Goal: Information Seeking & Learning: Learn about a topic

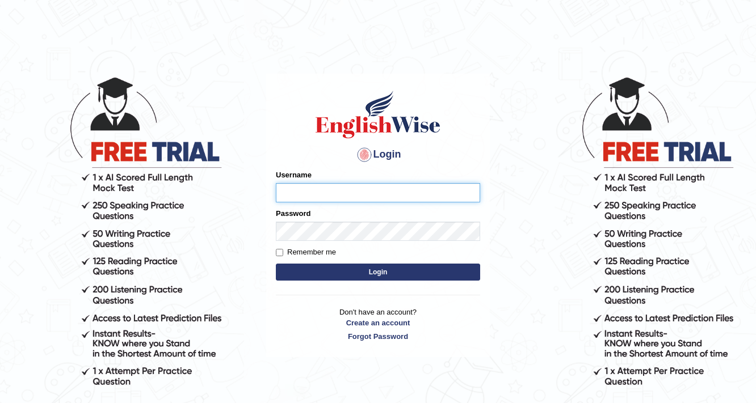
click at [349, 193] on input "Username" at bounding box center [378, 192] width 204 height 19
type input "manjot789"
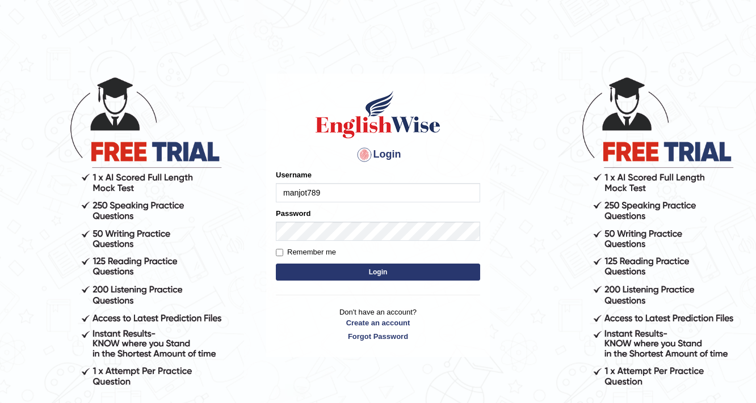
click at [353, 279] on button "Login" at bounding box center [378, 272] width 204 height 17
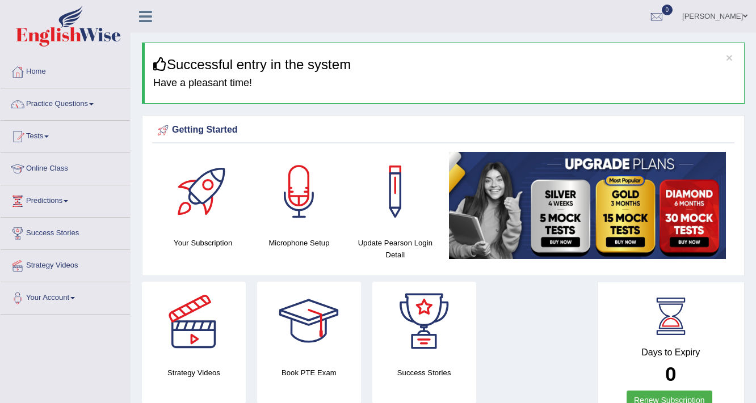
click at [94, 103] on span at bounding box center [91, 104] width 5 height 2
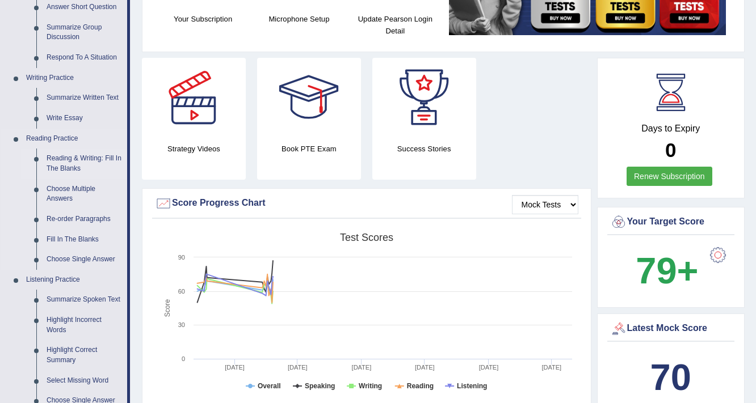
scroll to position [136, 0]
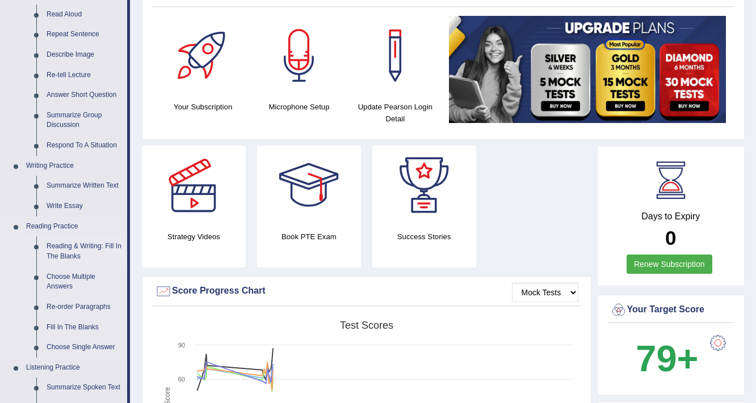
click at [79, 245] on link "Reading & Writing: Fill In The Blanks" at bounding box center [84, 252] width 86 height 30
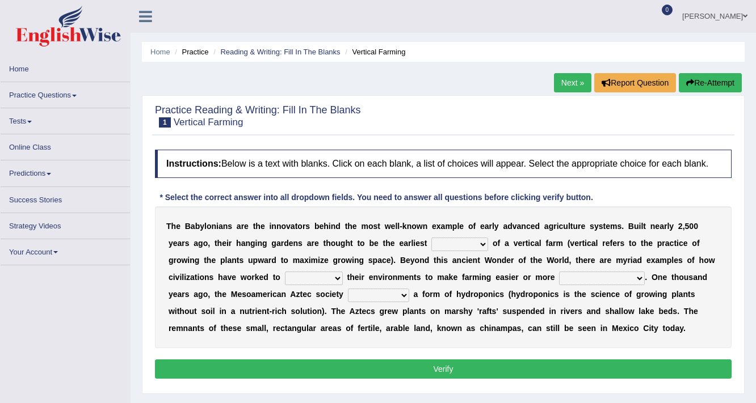
drag, startPoint x: 0, startPoint y: 0, endPoint x: 464, endPoint y: 193, distance: 502.1
click at [463, 238] on select "prototype failure discredit protocol" at bounding box center [459, 245] width 57 height 14
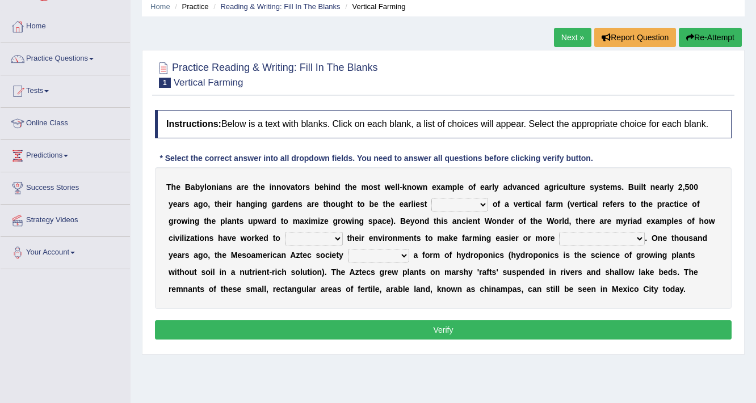
click at [449, 207] on select "prototype failure discredit protocol" at bounding box center [459, 205] width 57 height 14
click at [465, 200] on select "prototype failure discredit protocol" at bounding box center [459, 205] width 57 height 14
click at [482, 202] on select "prototype failure discredit protocol" at bounding box center [459, 205] width 57 height 14
click at [475, 205] on select "prototype failure discredit protocol" at bounding box center [459, 205] width 57 height 14
drag, startPoint x: 507, startPoint y: 260, endPoint x: 499, endPoint y: 254, distance: 10.1
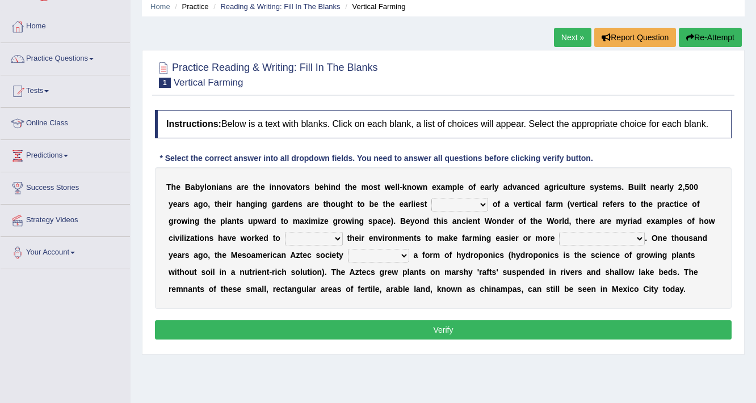
click at [458, 205] on select "prototype failure discredit protocol" at bounding box center [459, 205] width 57 height 14
click at [482, 206] on select "prototype failure discredit protocol" at bounding box center [459, 205] width 57 height 14
select select "prototype"
click at [431, 198] on select "prototype failure discredit protocol" at bounding box center [459, 205] width 57 height 14
click at [324, 237] on select "manipulate escape respect disarrange" at bounding box center [314, 239] width 58 height 14
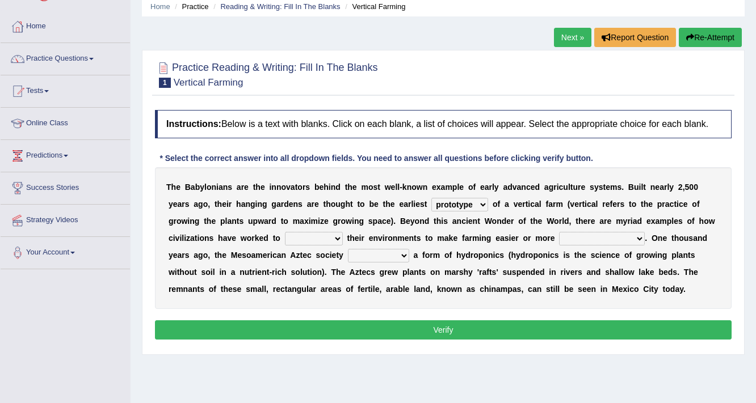
select select "escape"
click at [285, 232] on select "manipulate escape respect disarrange" at bounding box center [314, 239] width 58 height 14
click at [567, 232] on select "productive constructive connective counterproductive" at bounding box center [602, 239] width 86 height 14
select select "productive"
click at [559, 232] on select "productive constructive connective counterproductive" at bounding box center [602, 239] width 86 height 14
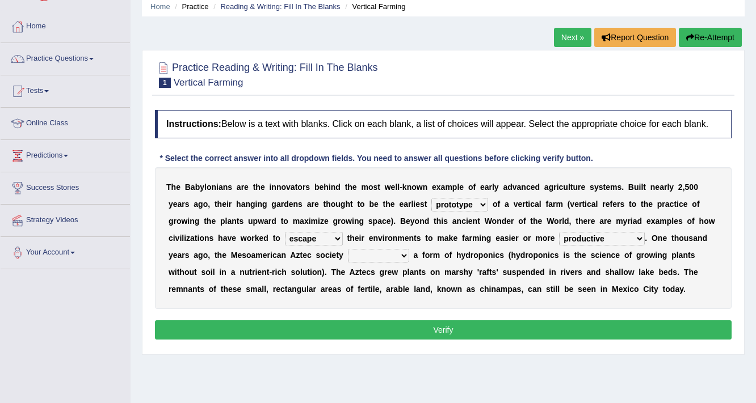
click at [633, 261] on div "T h e B a b y l o n i a n s a r e t h e i n n o v a t o r s b e h i n d t h e m…" at bounding box center [443, 238] width 576 height 142
click at [399, 254] on select "domineered volunteered pioneered engineered" at bounding box center [378, 256] width 61 height 14
click at [409, 281] on div "T h e B a b y l o n i a n s a r e t h e i n n o v a t o r s b e h i n d t h e m…" at bounding box center [443, 238] width 576 height 142
click at [374, 282] on div "T h e B a b y l o n i a n s a r e t h e i n n o v a t o r s b e h i n d t h e m…" at bounding box center [443, 238] width 576 height 142
click at [396, 251] on select "domineered volunteered pioneered engineered" at bounding box center [378, 256] width 61 height 14
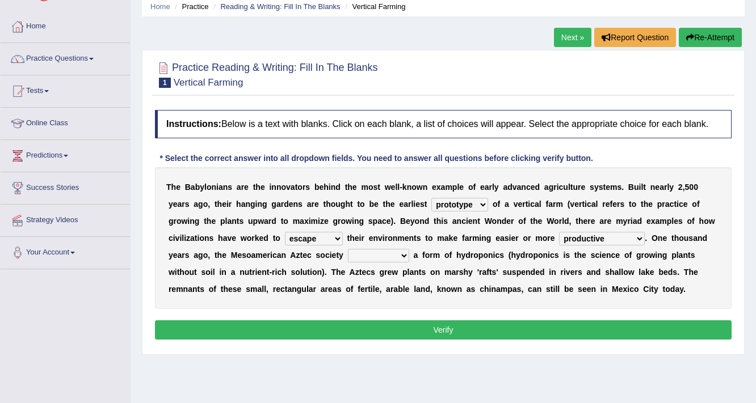
select select "volunteered"
click at [348, 249] on select "domineered volunteered pioneered engineered" at bounding box center [378, 256] width 61 height 14
click at [420, 327] on button "Verify" at bounding box center [443, 330] width 576 height 19
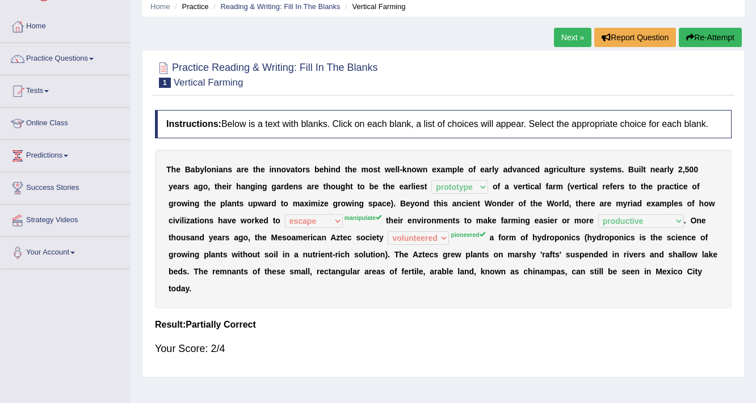
click at [461, 280] on div "T h e B a b y l o n i a n s a r e t h e i n n o v a t o r s b e h i n d t h e m…" at bounding box center [443, 229] width 576 height 159
click at [381, 257] on b "n" at bounding box center [382, 254] width 5 height 9
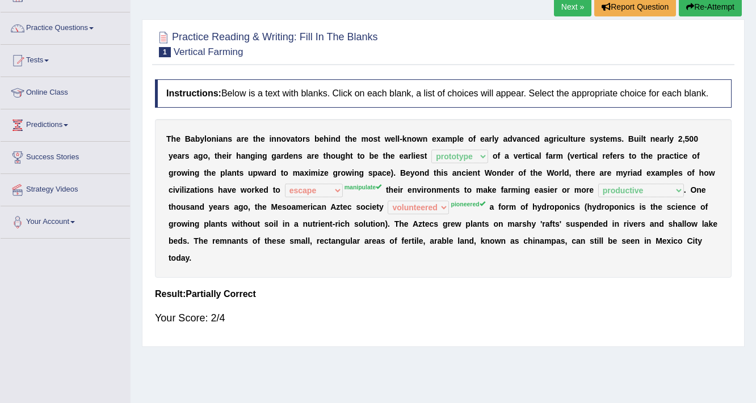
scroll to position [45, 0]
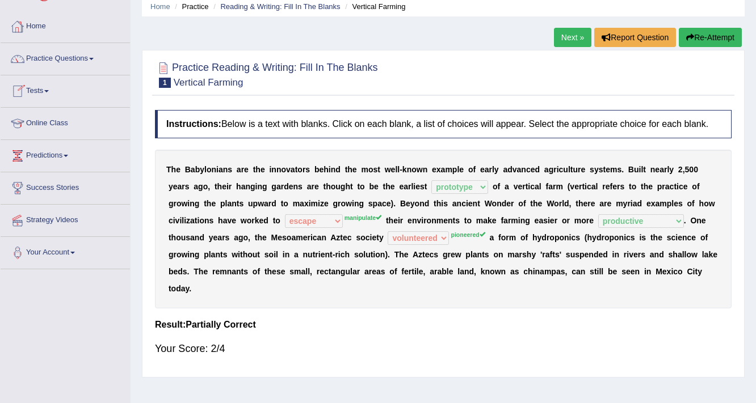
click at [570, 39] on link "Next »" at bounding box center [572, 37] width 37 height 19
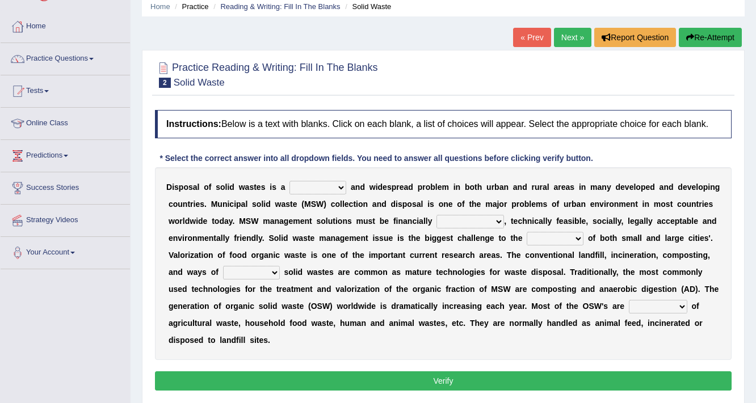
select select "shafting"
click at [289, 181] on select "slanting stinging stalling shafting" at bounding box center [317, 188] width 57 height 14
click at [332, 225] on div "D i s p o s a l o f s o l i d w a s t e s i s a slanting stinging stalling shaf…" at bounding box center [443, 263] width 576 height 193
click at [483, 221] on select "unattainable sustainable objectionable treasonable" at bounding box center [470, 222] width 68 height 14
click at [436, 215] on select "unattainable sustainable objectionable treasonable" at bounding box center [470, 222] width 68 height 14
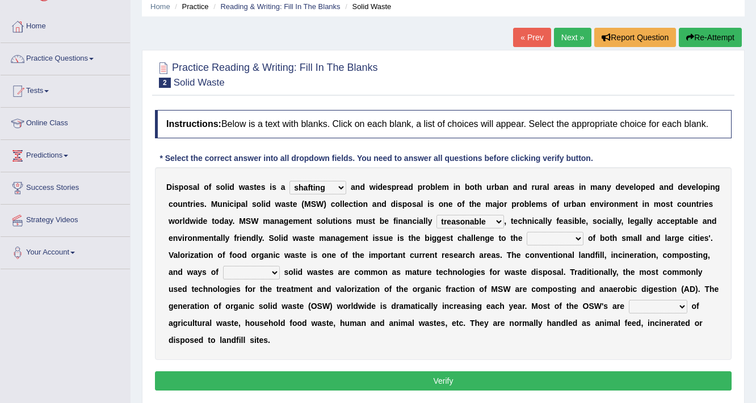
click at [484, 275] on div "D i s p o s a l o f s o l i d w a s t e s i s a slanting stinging stalling shaf…" at bounding box center [443, 263] width 576 height 193
click at [480, 220] on select "unattainable sustainable objectionable treasonable" at bounding box center [470, 222] width 68 height 14
select select "sustainable"
click at [436, 215] on select "unattainable sustainable objectionable treasonable" at bounding box center [470, 222] width 68 height 14
click at [471, 259] on div "D i s p o s a l o f s o l i d w a s t e s i s a slanting stinging stalling shaf…" at bounding box center [443, 263] width 576 height 193
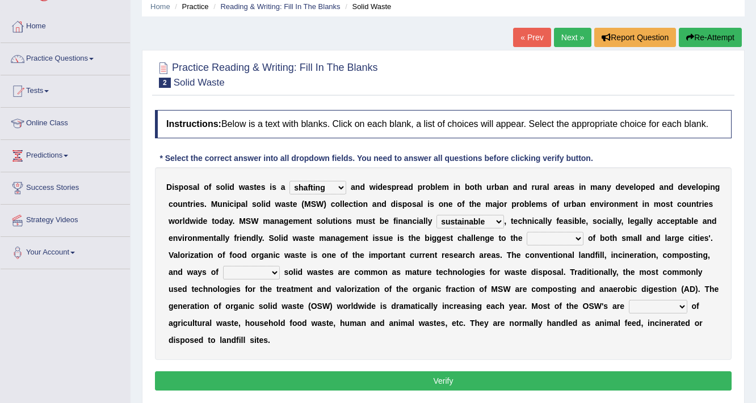
click at [568, 239] on select "plants culture authorities history" at bounding box center [555, 239] width 57 height 14
select select "plants"
click at [527, 232] on select "plants culture authorities history" at bounding box center [555, 239] width 57 height 14
click at [457, 271] on b "o" at bounding box center [459, 272] width 5 height 9
click at [245, 268] on select "reserving preserving deserving handling" at bounding box center [251, 273] width 57 height 14
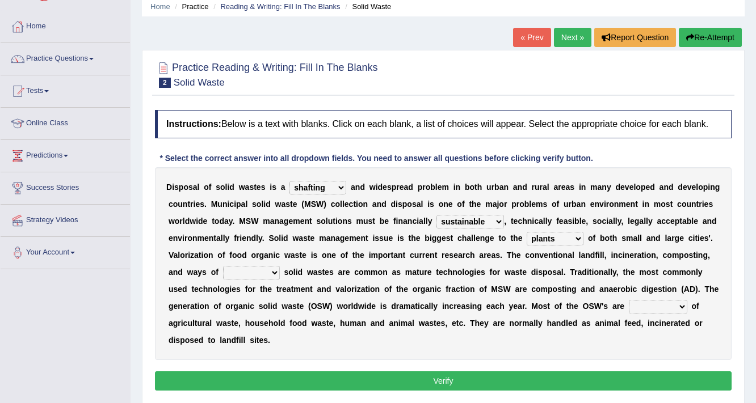
select select "handling"
click at [223, 266] on select "reserving preserving deserving handling" at bounding box center [251, 273] width 57 height 14
click at [662, 309] on select "composed disposed composing disposing" at bounding box center [658, 307] width 58 height 14
select select "composed"
click at [629, 300] on select "composed disposed composing disposing" at bounding box center [658, 307] width 58 height 14
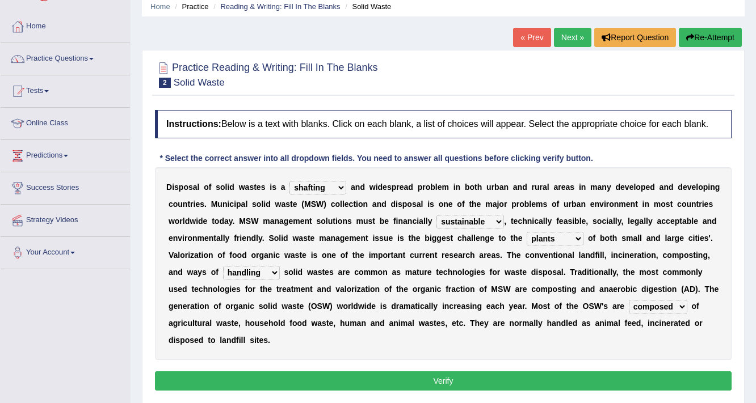
click at [261, 308] on b "s" at bounding box center [261, 306] width 5 height 9
click at [430, 377] on button "Verify" at bounding box center [443, 381] width 576 height 19
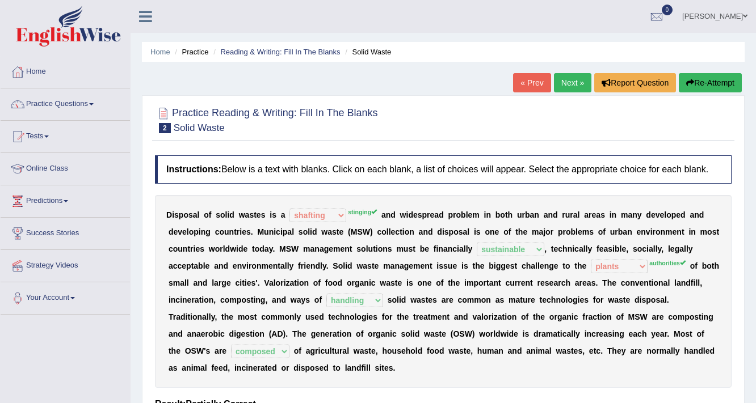
click at [439, 297] on b at bounding box center [439, 300] width 5 height 9
click at [571, 81] on link "Next »" at bounding box center [572, 82] width 37 height 19
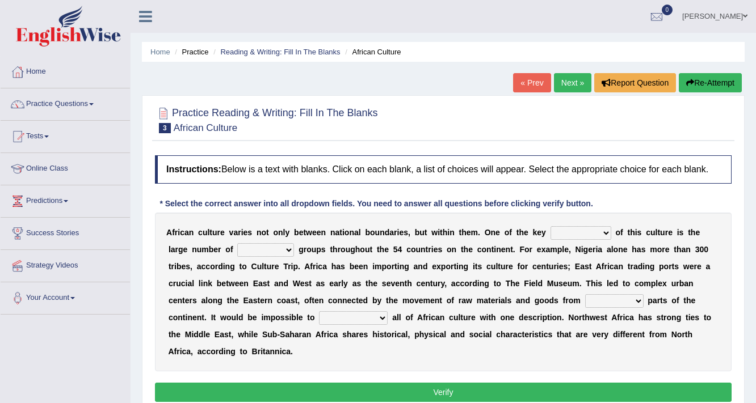
click at [586, 231] on select "conjectures features issues doubts" at bounding box center [580, 233] width 61 height 14
click at [477, 285] on b "i" at bounding box center [478, 283] width 2 height 9
click at [561, 260] on div "A f r i c a n c u l t u r e v a r i e s n o t o n l y b e t w e e n n a t i o n…" at bounding box center [443, 292] width 576 height 159
click at [583, 229] on select "conjectures features issues doubts" at bounding box center [580, 233] width 61 height 14
select select "features"
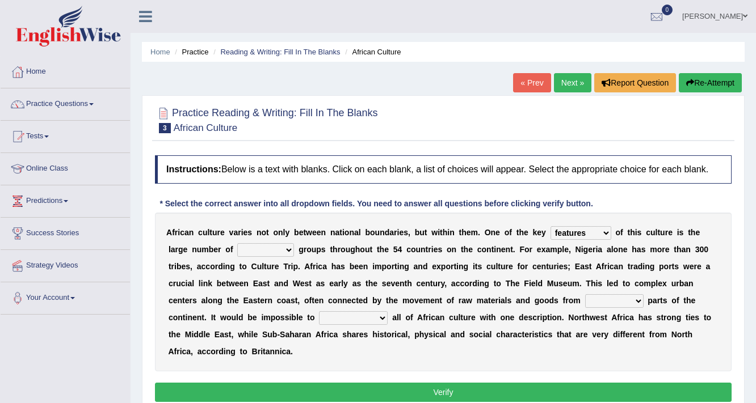
click at [550, 226] on select "conjectures features issues doubts" at bounding box center [580, 233] width 61 height 14
click at [285, 243] on select "ethic ethnic eugenic epic" at bounding box center [265, 250] width 57 height 14
select select "ethnic"
click at [237, 243] on select "ethic ethnic eugenic epic" at bounding box center [265, 250] width 57 height 14
click at [349, 279] on b at bounding box center [350, 283] width 5 height 9
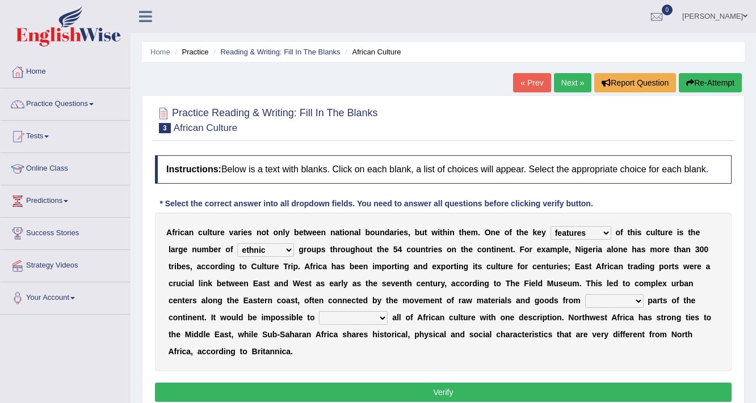
click at [609, 296] on select "forelocked interlocked unlocked landlocked" at bounding box center [614, 301] width 58 height 14
select select "unlocked"
click at [585, 294] on select "forelocked interlocked unlocked landlocked" at bounding box center [614, 301] width 58 height 14
click at [348, 316] on select "characterize conceptualize symbolize synthesize" at bounding box center [353, 318] width 69 height 14
select select "characterize"
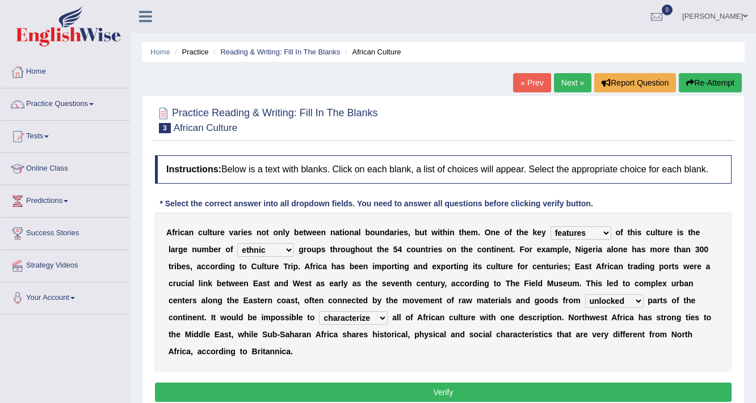
click at [319, 311] on select "characterize conceptualize symbolize synthesize" at bounding box center [353, 318] width 69 height 14
click at [365, 390] on button "Verify" at bounding box center [443, 392] width 576 height 19
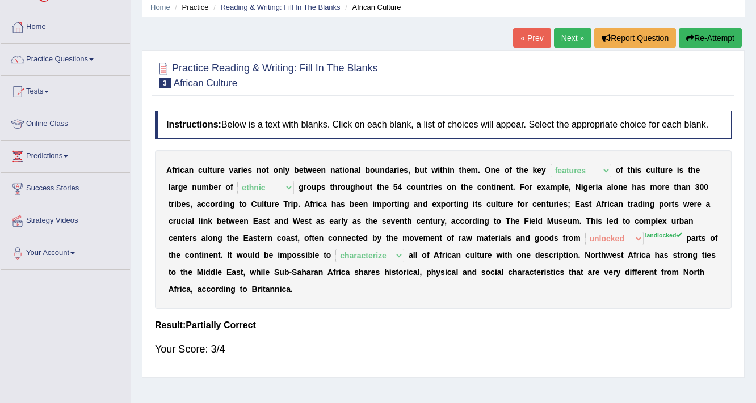
scroll to position [45, 0]
click at [580, 31] on link "Next »" at bounding box center [572, 37] width 37 height 19
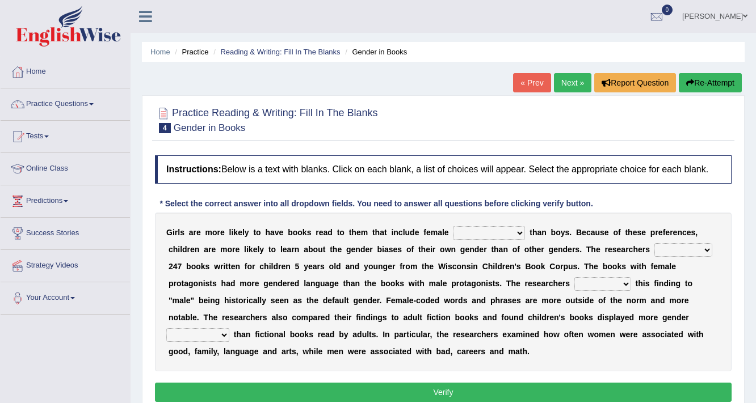
drag, startPoint x: 0, startPoint y: 0, endPoint x: 499, endPoint y: 234, distance: 551.5
click at [499, 234] on select "protagonists cosmogonists agonists expressionists" at bounding box center [489, 233] width 72 height 14
select select "agonists"
click at [453, 226] on select "protagonists cosmogonists agonists expressionists" at bounding box center [489, 233] width 72 height 14
click at [502, 286] on b at bounding box center [504, 283] width 5 height 9
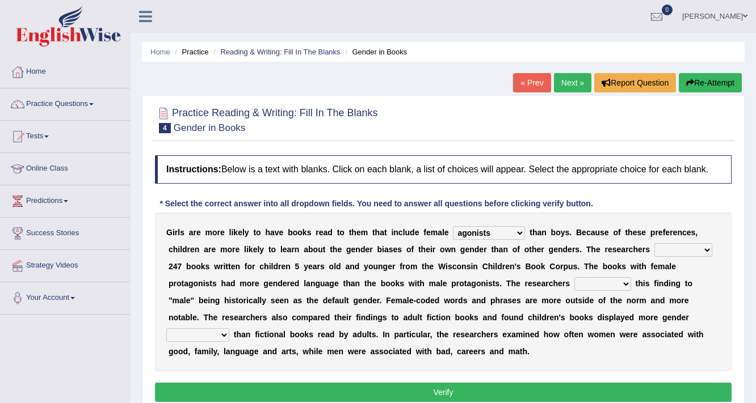
click at [481, 235] on select "protagonists cosmogonists agonists expressionists" at bounding box center [489, 233] width 72 height 14
click at [602, 238] on div "G i r l s a r e m o r e l i k e l y t o h a v e b o o k s r e a d t o t h e m t…" at bounding box center [443, 292] width 576 height 159
click at [673, 247] on select "hydrolyzed paralyzed catalyzed analyzed" at bounding box center [683, 250] width 58 height 14
select select "analyzed"
click at [654, 243] on select "hydrolyzed paralyzed catalyzed analyzed" at bounding box center [683, 250] width 58 height 14
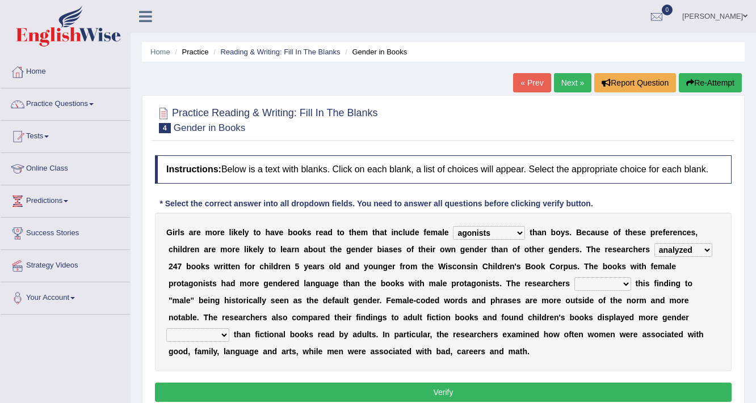
click at [304, 296] on b at bounding box center [304, 300] width 5 height 9
click at [624, 280] on select "contribute tribute distribute attribute" at bounding box center [602, 284] width 57 height 14
click at [574, 277] on select "contribute tribute distribute attribute" at bounding box center [602, 284] width 57 height 14
click at [613, 307] on div "G i r l s a r e m o r e l i k e l y t o h a v e b o o k s r e a d t o t h e m t…" at bounding box center [443, 292] width 576 height 159
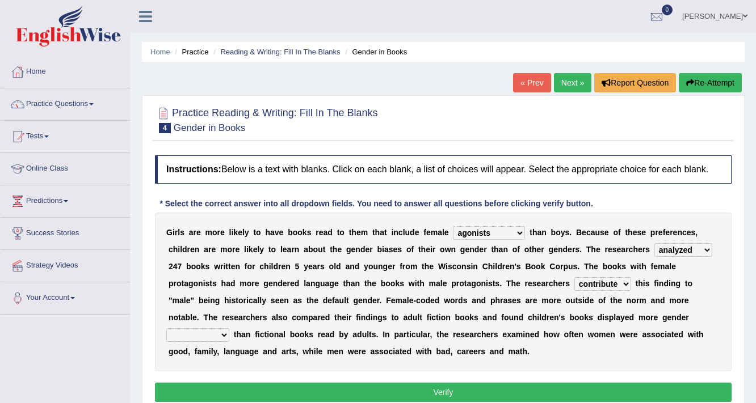
click at [593, 287] on select "contribute tribute distribute attribute" at bounding box center [602, 284] width 57 height 14
select select "attribute"
click at [574, 277] on select "contribute tribute distribute attribute" at bounding box center [602, 284] width 57 height 14
click at [494, 331] on b "s" at bounding box center [496, 334] width 5 height 9
click at [210, 331] on select "stereotypes teletypes prototypes electrotypes" at bounding box center [197, 335] width 63 height 14
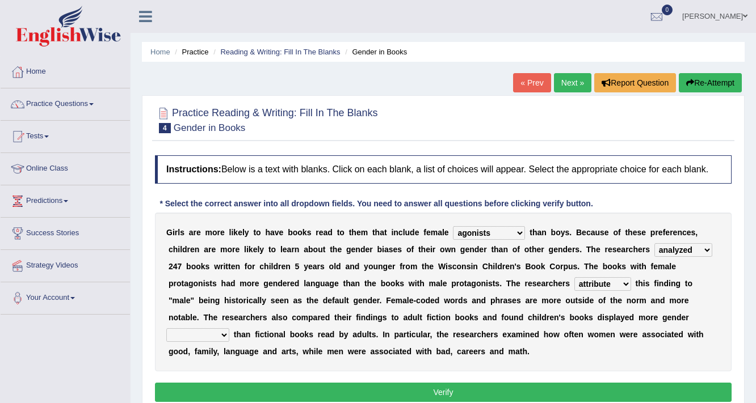
select select "stereotypes"
click at [166, 328] on select "stereotypes teletypes prototypes electrotypes" at bounding box center [197, 335] width 63 height 14
click at [386, 310] on div "G i r l s a r e m o r e l i k e l y t o h a v e b o o k s r e a d t o t h e m t…" at bounding box center [443, 292] width 576 height 159
click at [413, 397] on button "Verify" at bounding box center [443, 392] width 576 height 19
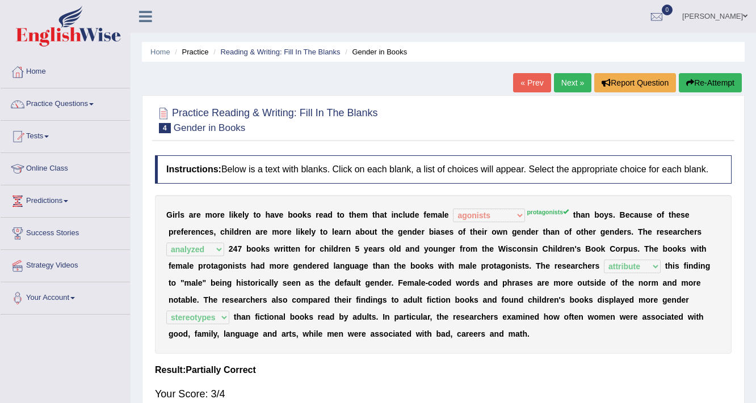
click at [391, 304] on div "G i r l s a r e m o r e l i k e l y t o h a v e b o o k s r e a d t o t h e m t…" at bounding box center [443, 274] width 576 height 159
click at [28, 106] on link "Practice Questions" at bounding box center [65, 103] width 129 height 28
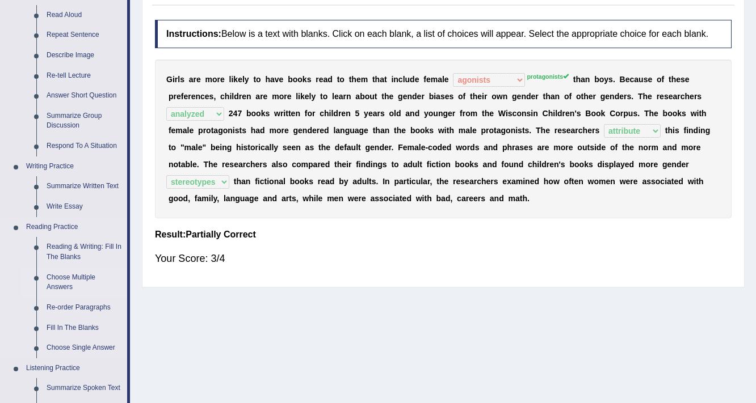
scroll to position [136, 0]
click at [74, 309] on link "Re-order Paragraphs" at bounding box center [84, 307] width 86 height 20
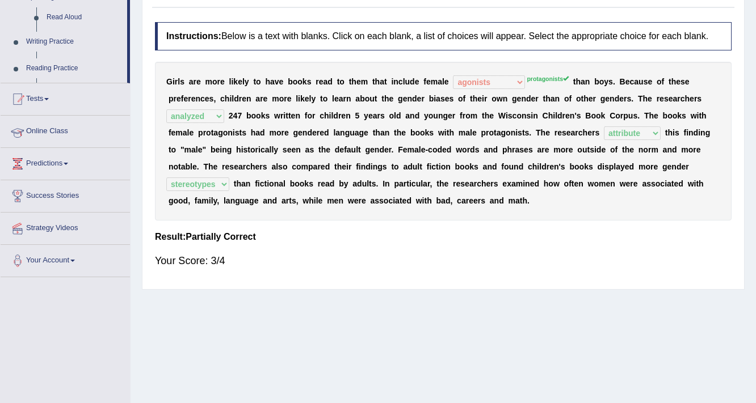
scroll to position [192, 0]
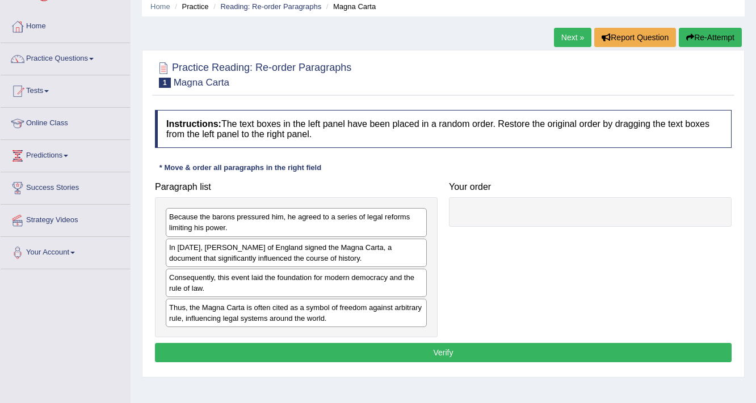
click at [376, 172] on div "Instructions: The text boxes in the left panel have been placed in a random ord…" at bounding box center [443, 237] width 582 height 267
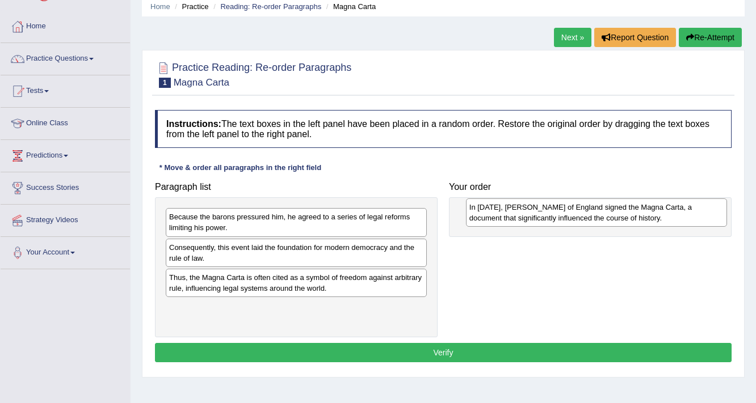
drag, startPoint x: 210, startPoint y: 247, endPoint x: 511, endPoint y: 207, distance: 302.7
click at [511, 207] on div "In [DATE], [PERSON_NAME] of England signed the Magna Carta, a document that sig…" at bounding box center [597, 213] width 262 height 28
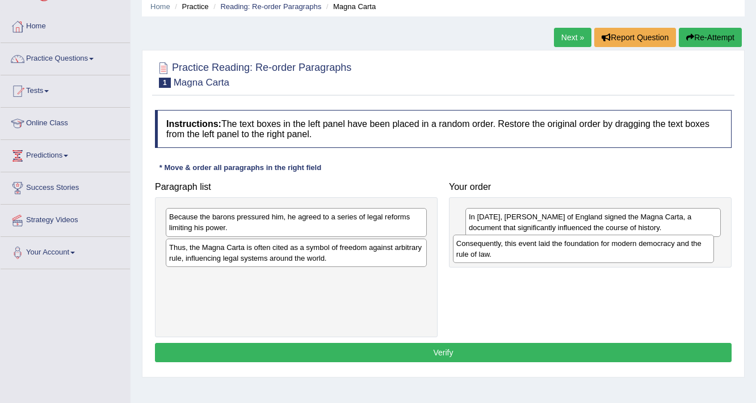
drag, startPoint x: 281, startPoint y: 253, endPoint x: 568, endPoint y: 249, distance: 287.1
click at [568, 249] on div "Consequently, this event laid the foundation for modern democracy and the rule …" at bounding box center [584, 249] width 262 height 28
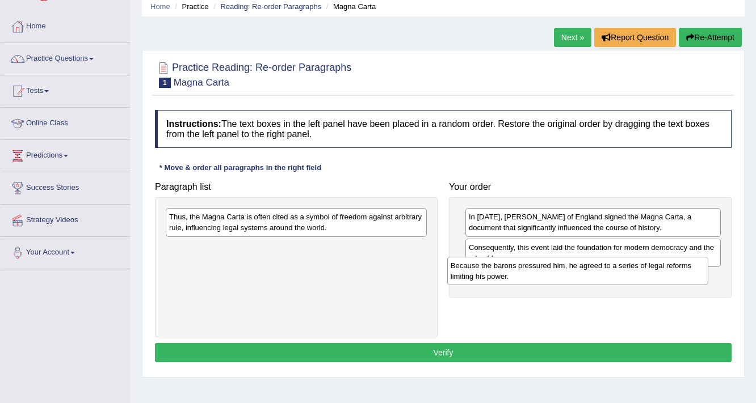
drag, startPoint x: 360, startPoint y: 222, endPoint x: 635, endPoint y: 267, distance: 279.4
click at [635, 267] on div "Because the barons pressured him, he agreed to a series of legal reforms limiti…" at bounding box center [578, 271] width 262 height 28
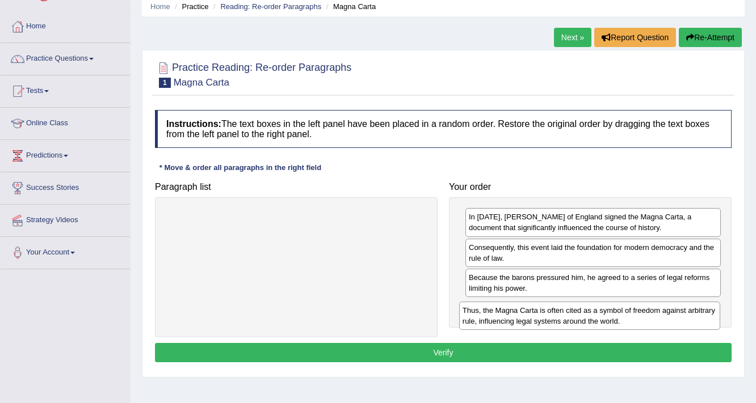
drag, startPoint x: 294, startPoint y: 220, endPoint x: 587, endPoint y: 314, distance: 307.9
click at [587, 314] on div "Thus, the Magna Carta is often cited as a symbol of freedom against arbitrary r…" at bounding box center [590, 316] width 262 height 28
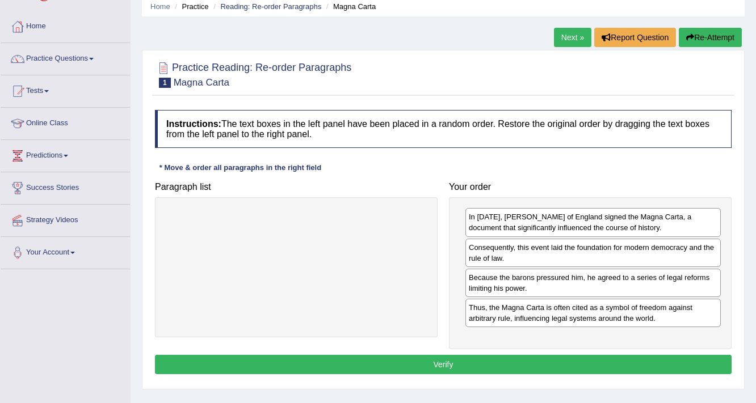
click at [377, 272] on div at bounding box center [296, 267] width 283 height 140
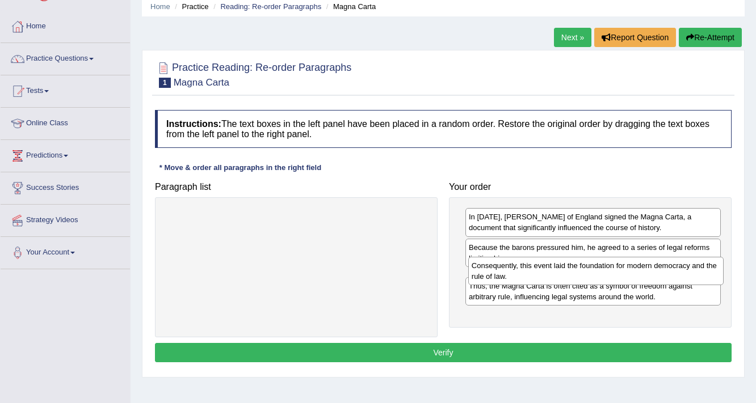
drag, startPoint x: 478, startPoint y: 253, endPoint x: 481, endPoint y: 272, distance: 18.9
click at [481, 272] on div "Consequently, this event laid the foundation for modern democracy and the rule …" at bounding box center [596, 271] width 256 height 28
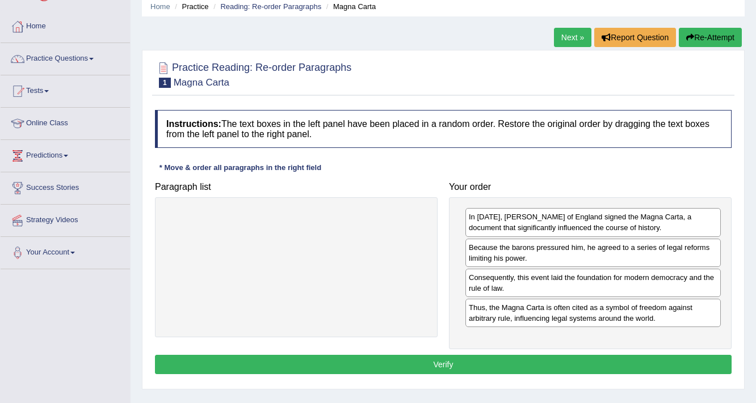
click at [370, 288] on div at bounding box center [296, 267] width 283 height 140
click at [415, 360] on button "Verify" at bounding box center [443, 364] width 576 height 19
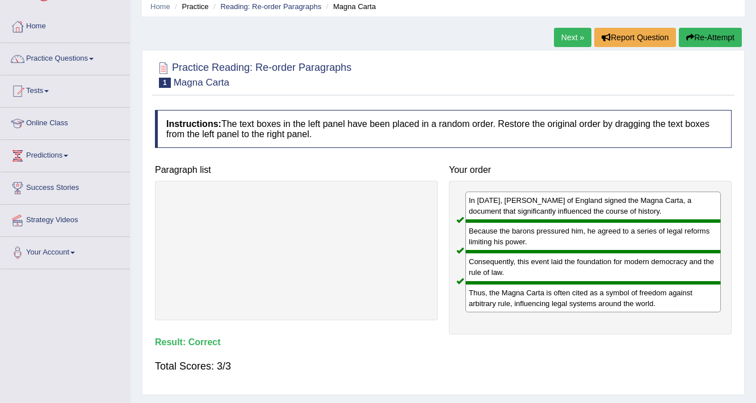
click at [562, 37] on link "Next »" at bounding box center [572, 37] width 37 height 19
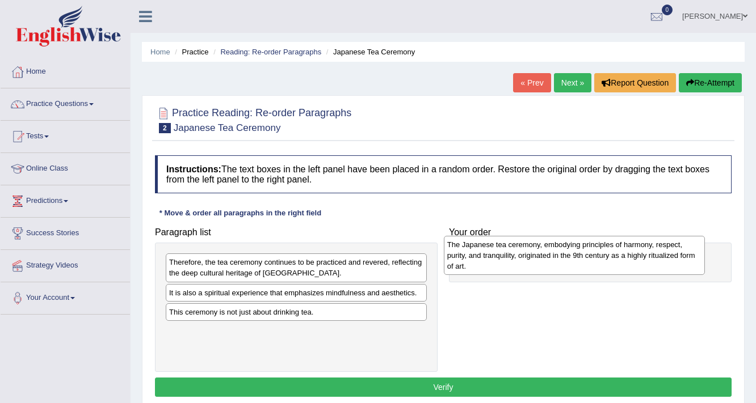
drag, startPoint x: 217, startPoint y: 314, endPoint x: 498, endPoint y: 273, distance: 284.4
click at [498, 273] on div "The Japanese tea ceremony, embodying principles of harmony, respect, purity, an…" at bounding box center [575, 255] width 262 height 39
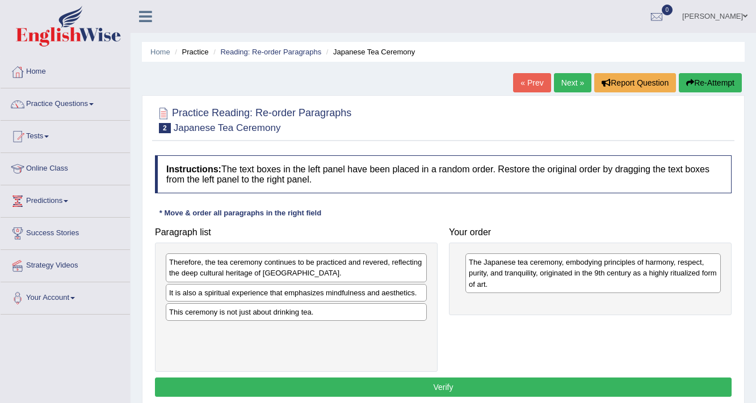
click at [294, 352] on div "Therefore, the tea ceremony continues to be practiced and revered, reflecting t…" at bounding box center [296, 307] width 283 height 129
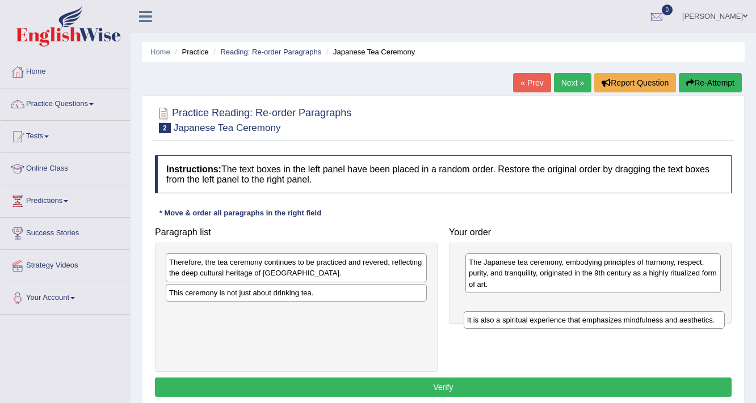
drag, startPoint x: 216, startPoint y: 296, endPoint x: 513, endPoint y: 323, distance: 299.2
click at [513, 323] on div "It is also a spiritual experience that emphasizes mindfulness and aesthetics." at bounding box center [595, 320] width 262 height 18
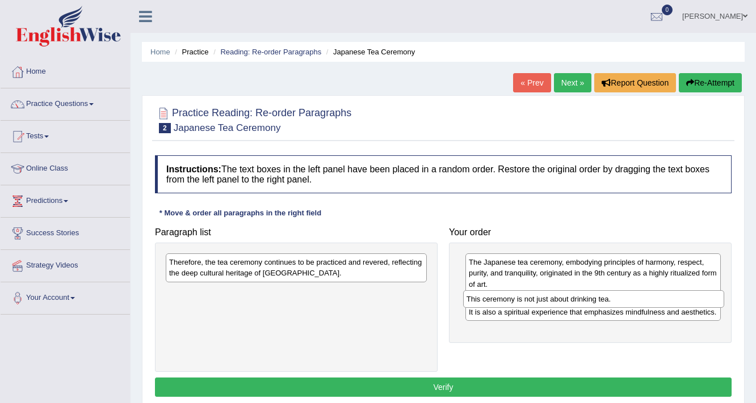
drag, startPoint x: 306, startPoint y: 290, endPoint x: 610, endPoint y: 297, distance: 303.6
click at [610, 297] on div "This ceremony is not just about drinking tea." at bounding box center [594, 299] width 262 height 18
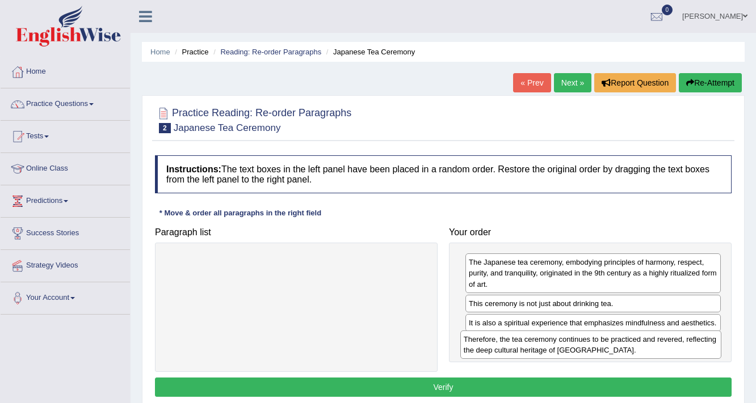
drag, startPoint x: 271, startPoint y: 275, endPoint x: 565, endPoint y: 352, distance: 304.4
click at [565, 352] on div "Therefore, the tea ceremony continues to be practiced and revered, reflecting t…" at bounding box center [591, 345] width 262 height 28
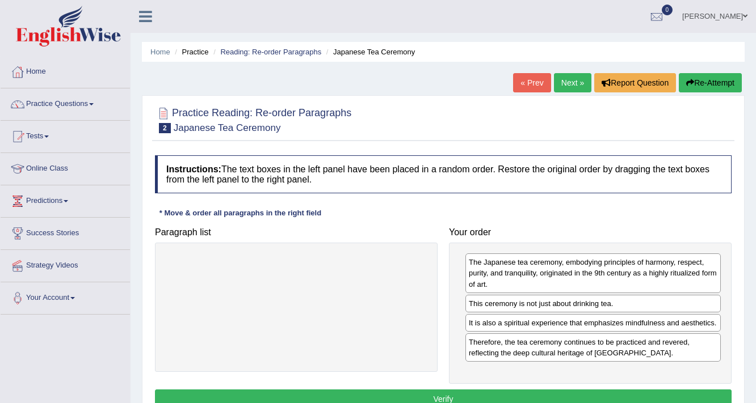
click at [483, 394] on button "Verify" at bounding box center [443, 399] width 576 height 19
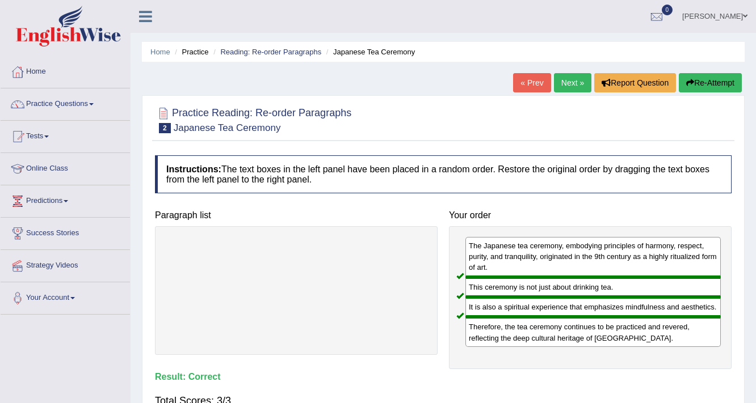
click at [569, 85] on link "Next »" at bounding box center [572, 82] width 37 height 19
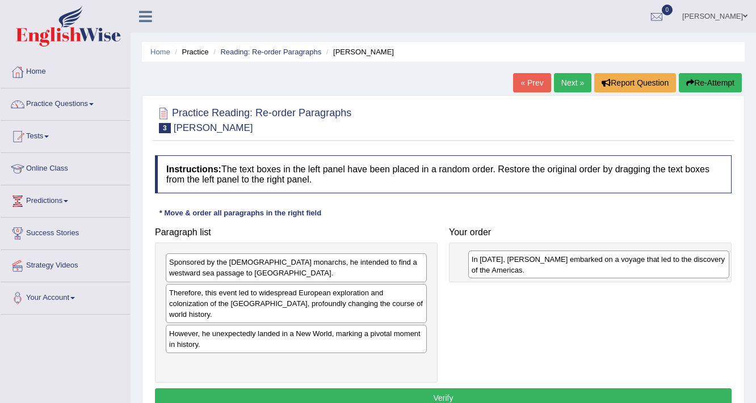
drag, startPoint x: 242, startPoint y: 354, endPoint x: 542, endPoint y: 255, distance: 315.6
click at [542, 255] on div "In 1492, Christopher Columbus embarked on a voyage that led to the discovery of…" at bounding box center [599, 265] width 262 height 28
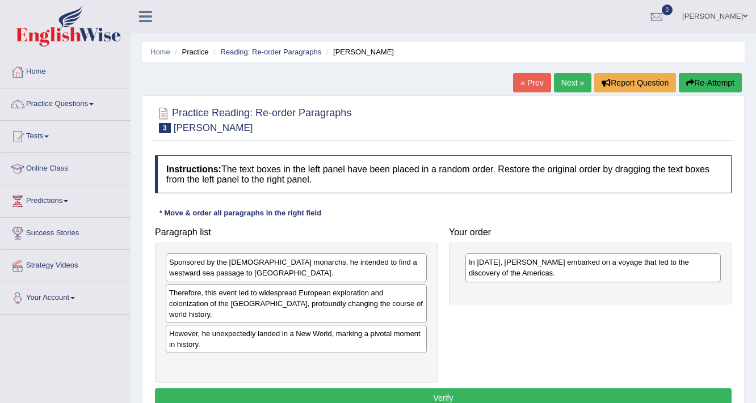
click at [403, 230] on h4 "Paragraph list" at bounding box center [296, 233] width 283 height 10
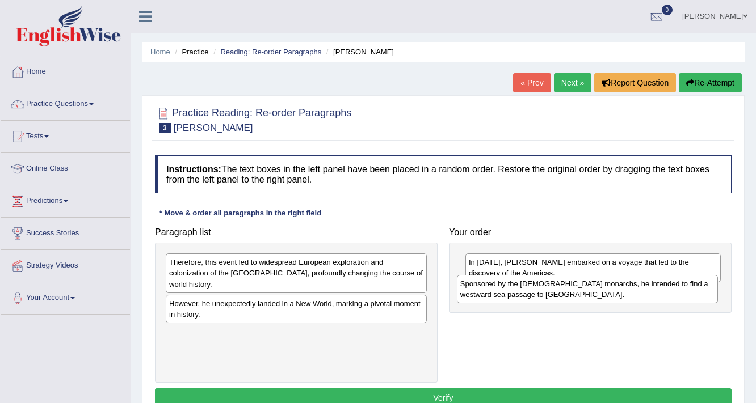
drag, startPoint x: 280, startPoint y: 271, endPoint x: 571, endPoint y: 292, distance: 291.9
click at [571, 292] on div "Sponsored by the Spanish monarchs, he intended to find a westward sea passage t…" at bounding box center [588, 289] width 262 height 28
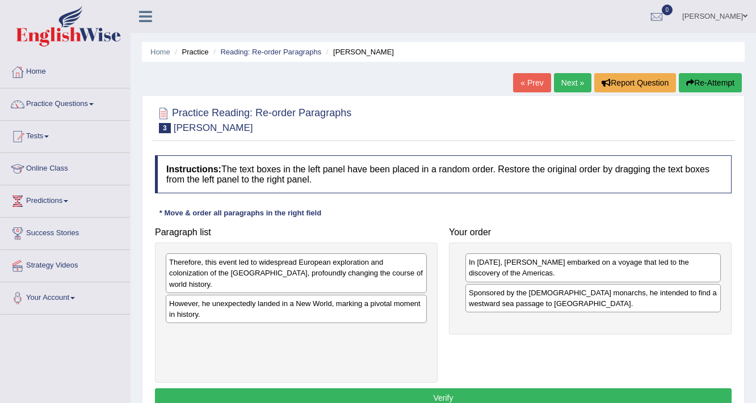
click at [374, 215] on div "Instructions: The text boxes in the left panel have been placed in a random ord…" at bounding box center [443, 283] width 582 height 267
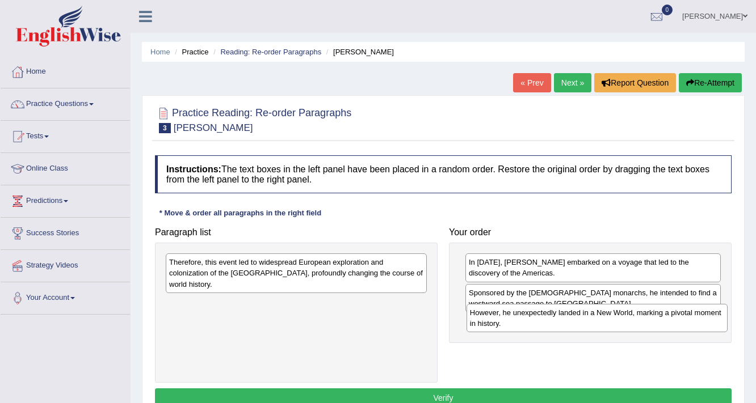
drag, startPoint x: 311, startPoint y: 297, endPoint x: 612, endPoint y: 318, distance: 301.4
click at [612, 318] on div "However, he unexpectedly landed in a New World, marking a pivotal moment in his…" at bounding box center [597, 318] width 262 height 28
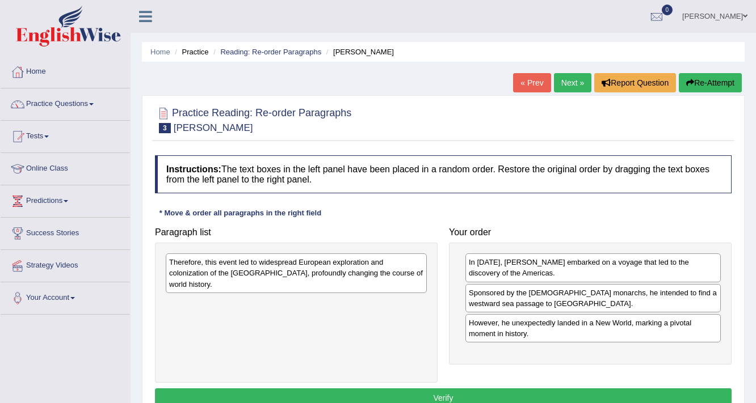
click at [388, 230] on h4 "Paragraph list" at bounding box center [296, 233] width 283 height 10
click at [389, 230] on h4 "Paragraph list" at bounding box center [296, 233] width 283 height 10
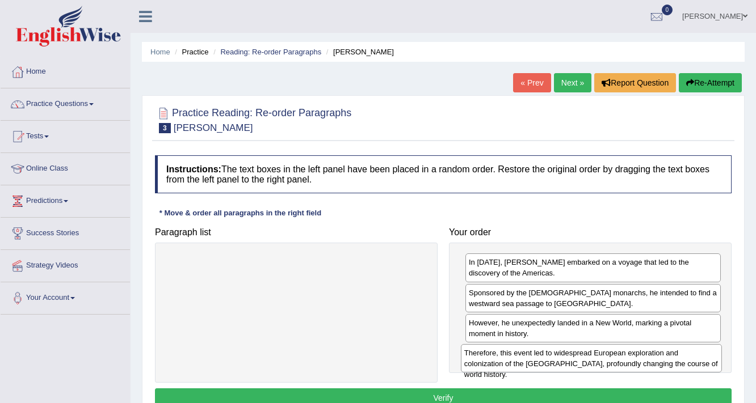
drag, startPoint x: 359, startPoint y: 266, endPoint x: 655, endPoint y: 356, distance: 310.3
click at [655, 356] on div "Therefore, this event led to widespread European exploration and colonization o…" at bounding box center [592, 358] width 262 height 28
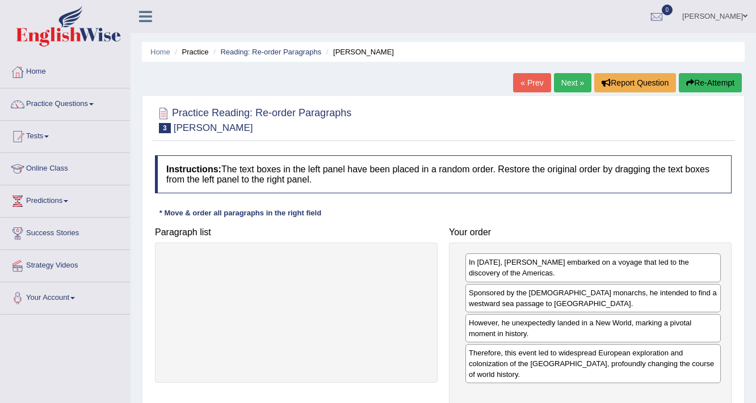
click at [368, 216] on div "Instructions: The text boxes in the left panel have been placed in a random ord…" at bounding box center [443, 295] width 582 height 290
click at [369, 215] on div "Instructions: The text boxes in the left panel have been placed in a random ord…" at bounding box center [443, 295] width 582 height 290
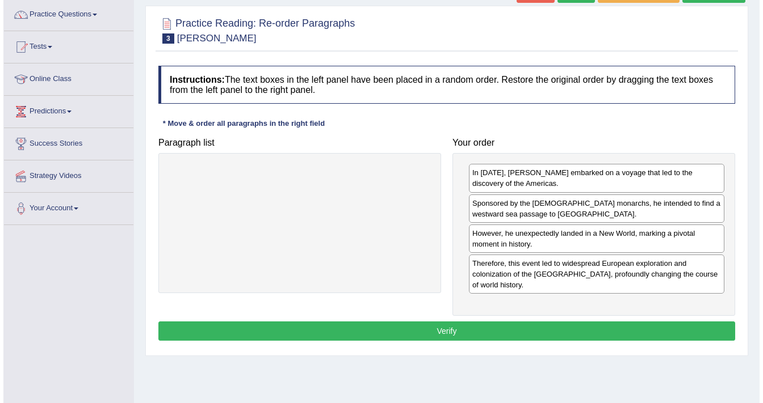
scroll to position [91, 0]
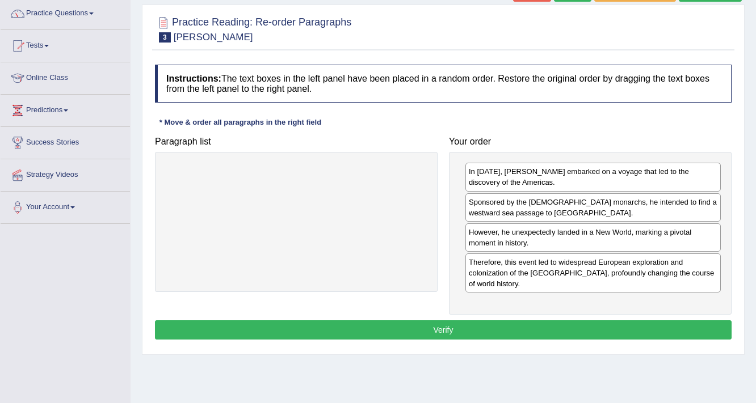
click at [458, 321] on button "Verify" at bounding box center [443, 330] width 576 height 19
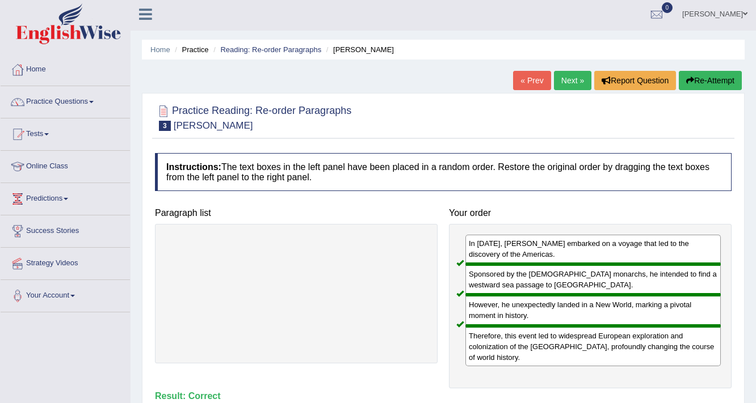
scroll to position [0, 0]
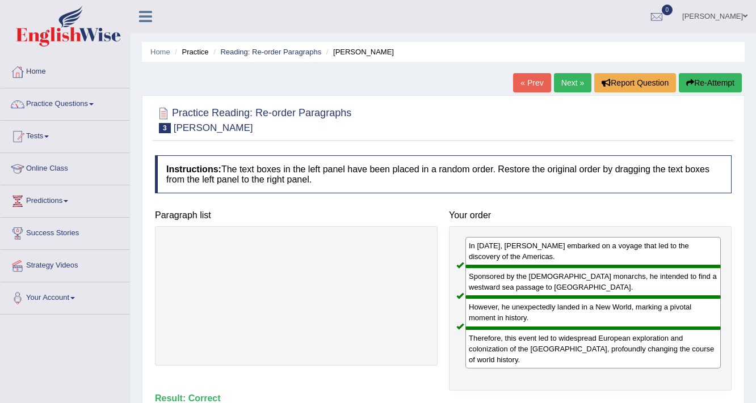
click at [577, 79] on link "Next »" at bounding box center [572, 82] width 37 height 19
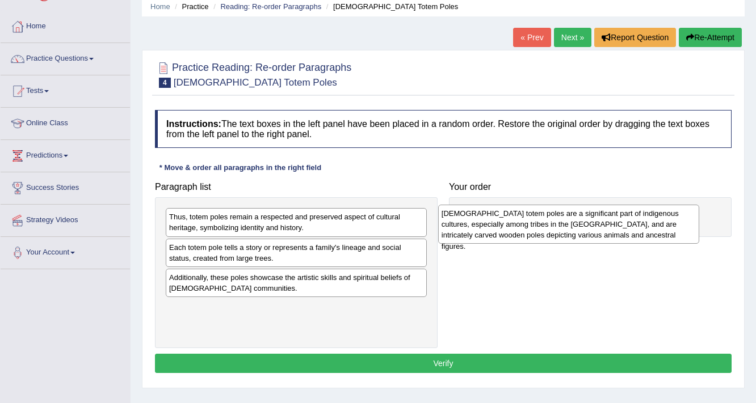
drag, startPoint x: 217, startPoint y: 222, endPoint x: 490, endPoint y: 214, distance: 272.5
click at [490, 214] on div "[DEMOGRAPHIC_DATA] totem poles are a significant part of indigenous cultures, e…" at bounding box center [569, 224] width 262 height 39
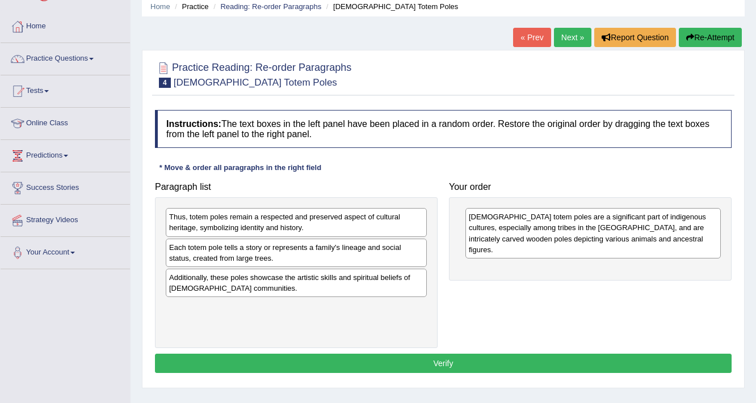
click at [332, 174] on div "Instructions: The text boxes in the left panel have been placed in a random ord…" at bounding box center [443, 243] width 582 height 278
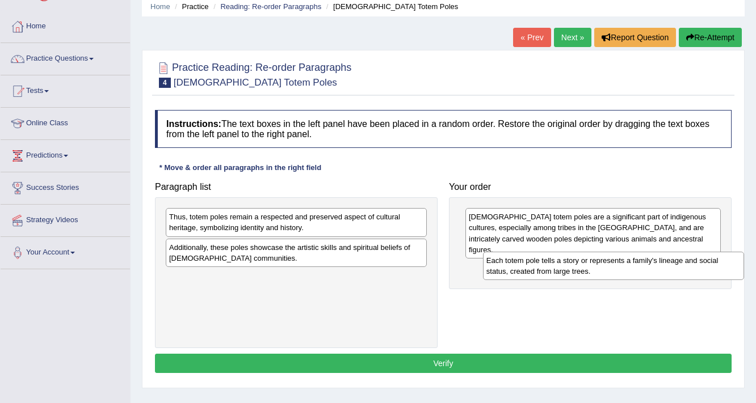
drag, startPoint x: 303, startPoint y: 256, endPoint x: 617, endPoint y: 264, distance: 313.8
click at [617, 264] on div "Each totem pole tells a story or represents a family's lineage and social statu…" at bounding box center [614, 266] width 262 height 28
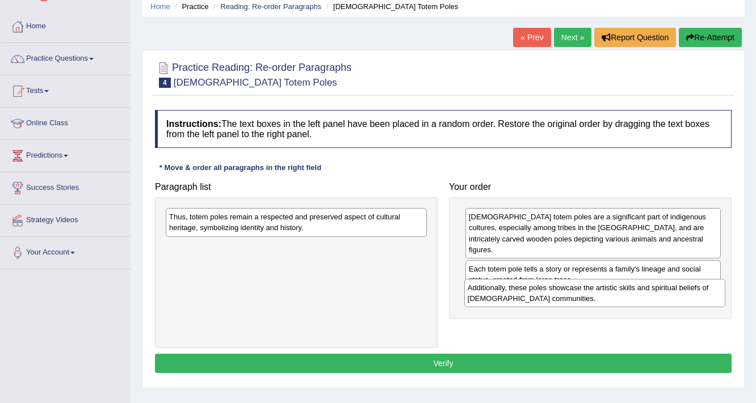
drag, startPoint x: 281, startPoint y: 252, endPoint x: 580, endPoint y: 293, distance: 301.2
click at [580, 293] on div "Additionally, these poles showcase the artistic skills and spiritual beliefs of…" at bounding box center [595, 293] width 262 height 28
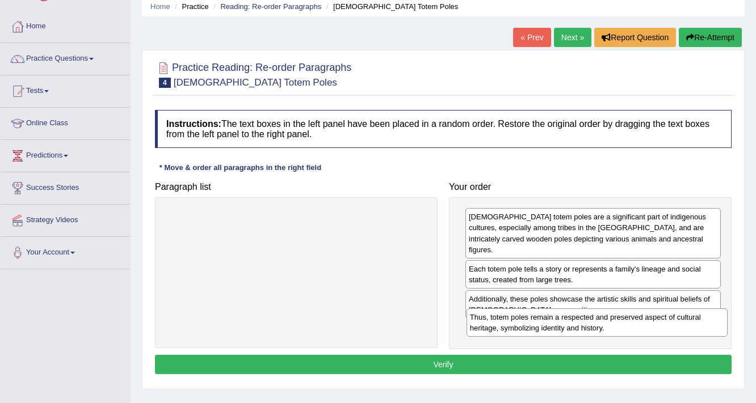
drag, startPoint x: 319, startPoint y: 218, endPoint x: 620, endPoint y: 319, distance: 317.0
click at [620, 319] on div "Thus, totem poles remain a respected and preserved aspect of cultural heritage,…" at bounding box center [597, 323] width 262 height 28
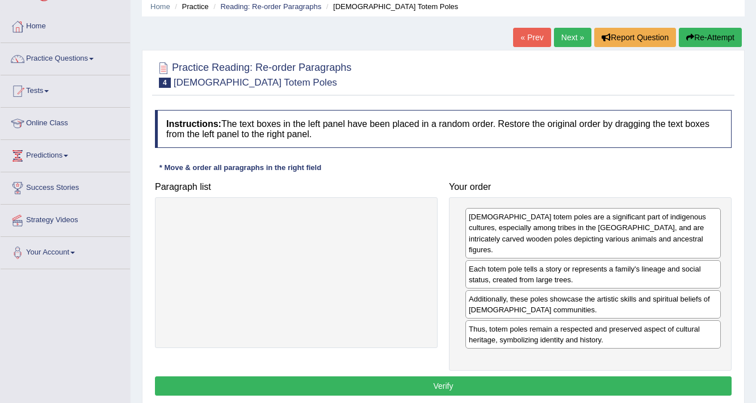
click at [604, 377] on button "Verify" at bounding box center [443, 386] width 576 height 19
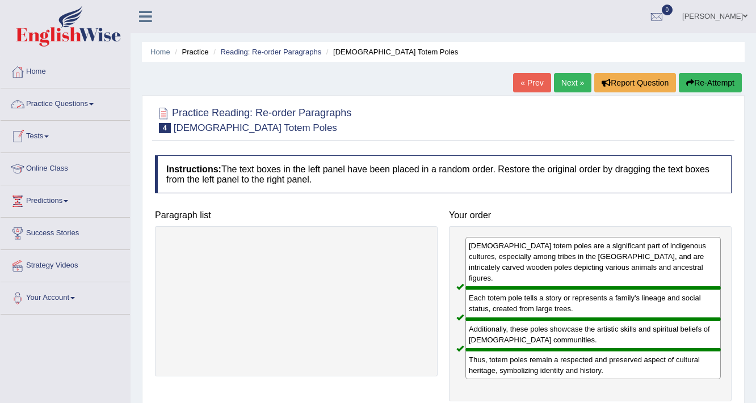
click at [48, 104] on link "Practice Questions" at bounding box center [65, 103] width 129 height 28
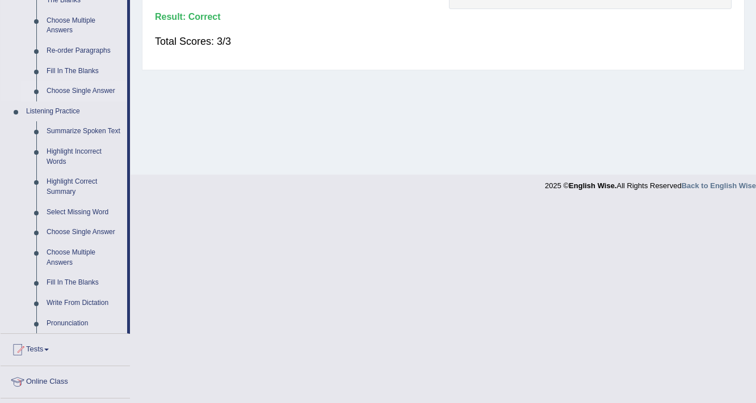
scroll to position [408, 0]
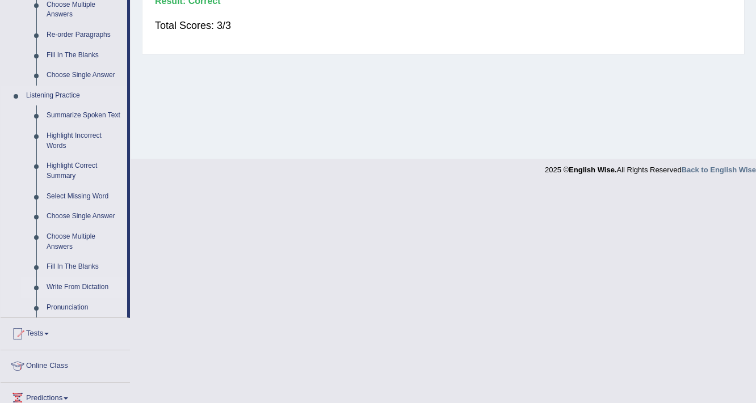
click at [78, 292] on link "Write From Dictation" at bounding box center [84, 287] width 86 height 20
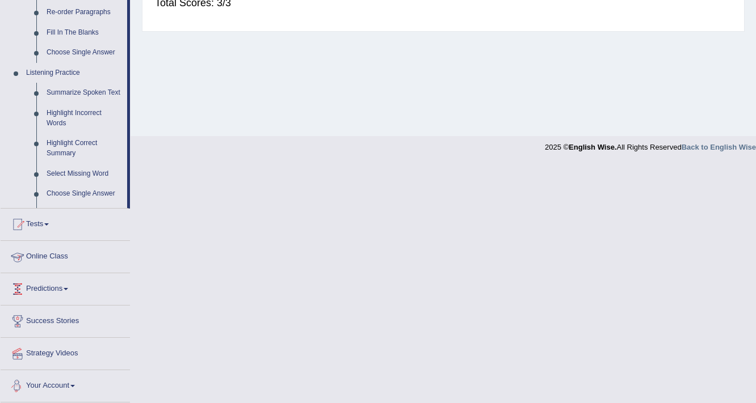
scroll to position [319, 0]
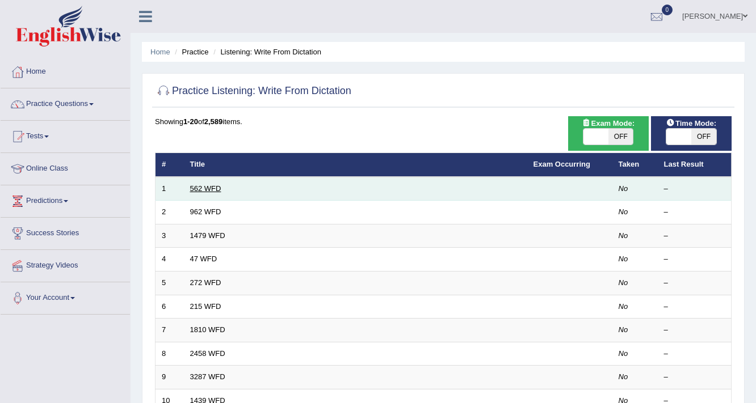
click at [200, 191] on link "562 WFD" at bounding box center [205, 188] width 31 height 9
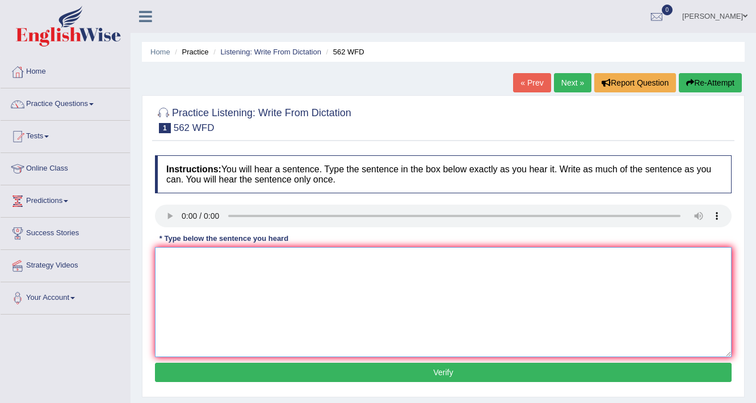
click at [195, 270] on textarea at bounding box center [443, 302] width 576 height 110
click at [197, 256] on textarea "The gap btween the rich and poor does not decrease." at bounding box center [443, 302] width 576 height 110
type textarea "The gap between the rich and poor does not decrease."
click at [313, 368] on button "Verify" at bounding box center [443, 372] width 576 height 19
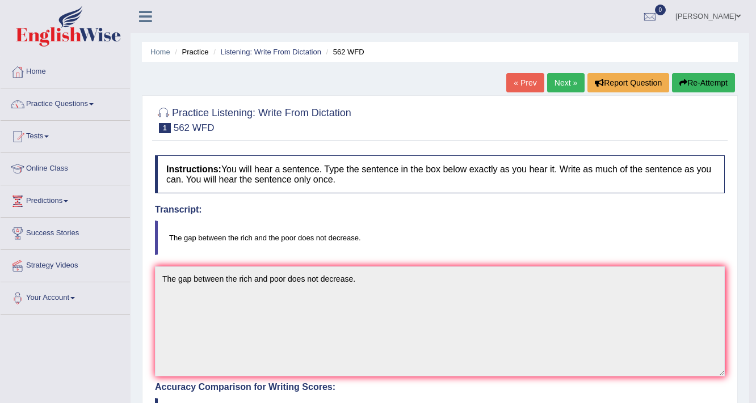
click at [470, 225] on blockquote "The gap between the rich and the poor does not decrease." at bounding box center [440, 238] width 570 height 35
click at [555, 80] on link "Next »" at bounding box center [565, 82] width 37 height 19
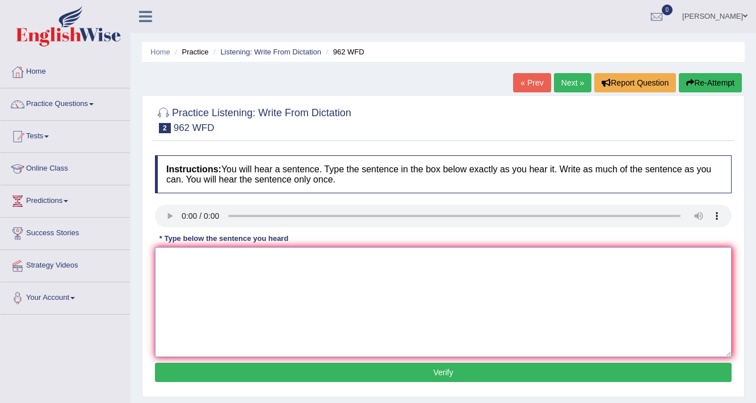
click at [288, 265] on textarea at bounding box center [443, 302] width 576 height 110
drag, startPoint x: 191, startPoint y: 263, endPoint x: 174, endPoint y: 260, distance: 16.8
click at [174, 260] on textarea at bounding box center [443, 302] width 576 height 110
type textarea "If you have any questions about your exam, please raise your hand."
click at [243, 380] on button "Verify" at bounding box center [443, 372] width 576 height 19
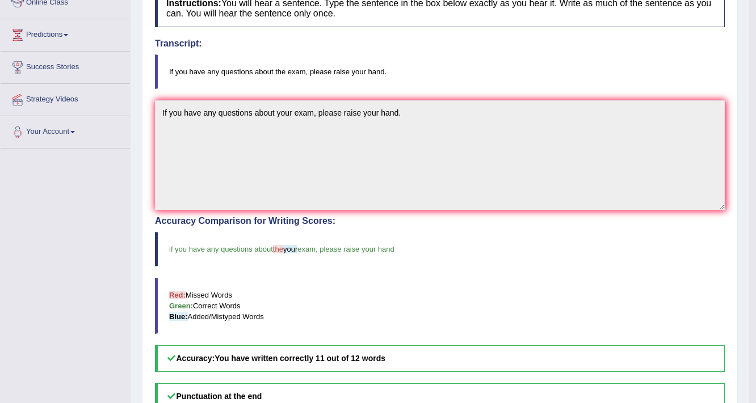
scroll to position [182, 0]
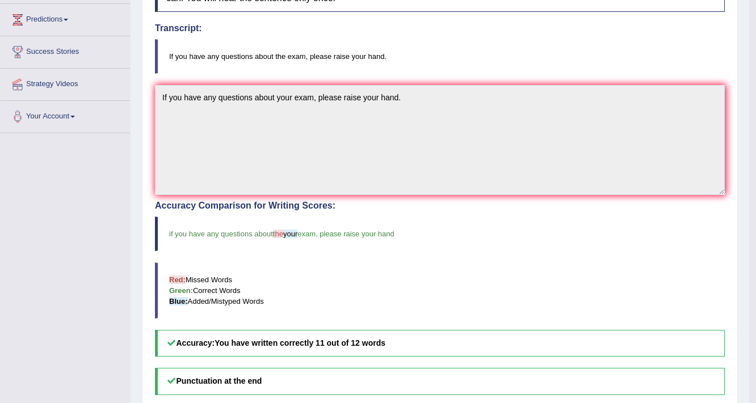
click at [250, 294] on blockquote "Red: Missed Words Green: Correct Words Blue: Added/Mistyped Words" at bounding box center [440, 291] width 570 height 56
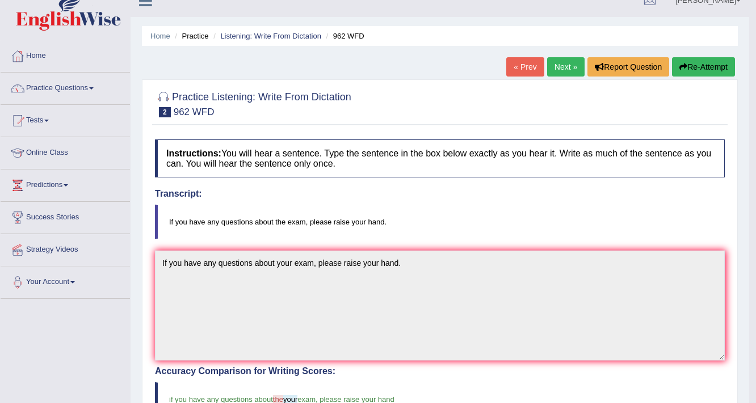
scroll to position [0, 0]
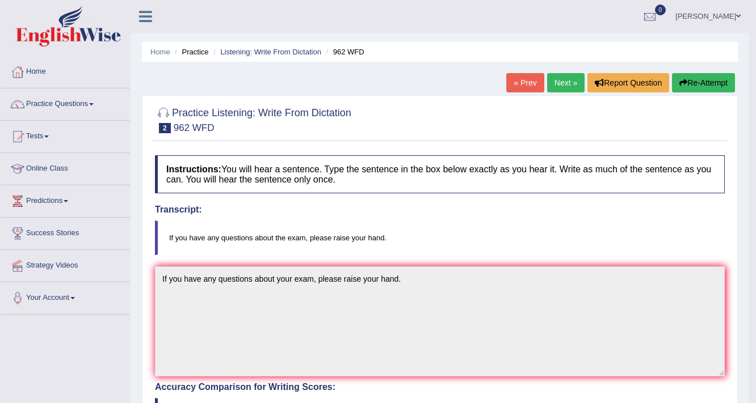
click at [565, 80] on link "Next »" at bounding box center [565, 82] width 37 height 19
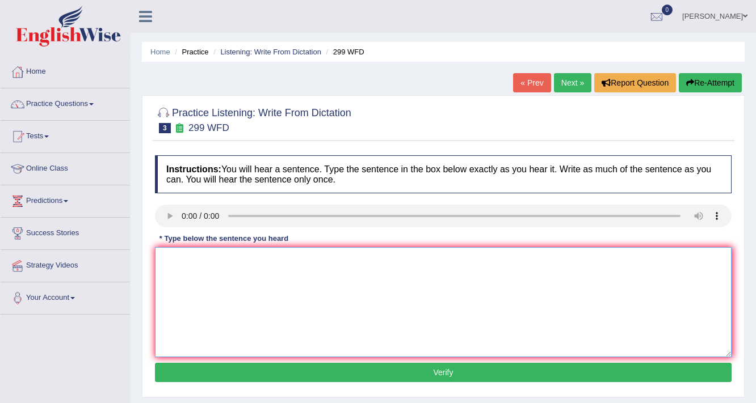
click at [214, 271] on textarea at bounding box center [443, 302] width 576 height 110
drag, startPoint x: 249, startPoint y: 262, endPoint x: 293, endPoint y: 293, distance: 54.1
click at [293, 293] on textarea "Student representatives will be visiting the classes with boarding forms." at bounding box center [443, 302] width 576 height 110
drag, startPoint x: 417, startPoint y: 256, endPoint x: 398, endPoint y: 271, distance: 23.5
click at [400, 271] on textarea "Student representatives will be visiting the classes with boarding forms." at bounding box center [443, 302] width 576 height 110
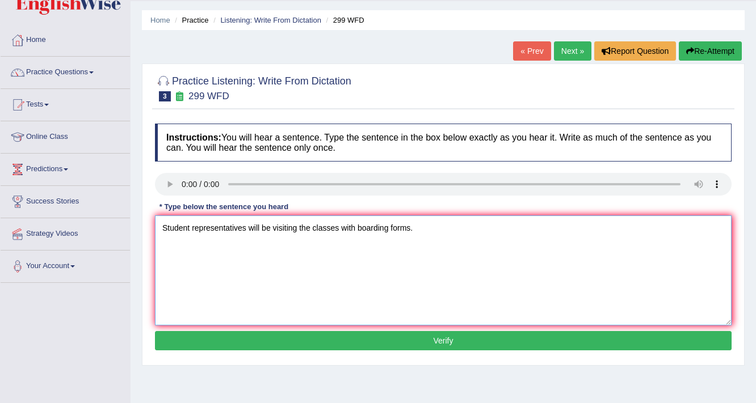
scroll to position [45, 0]
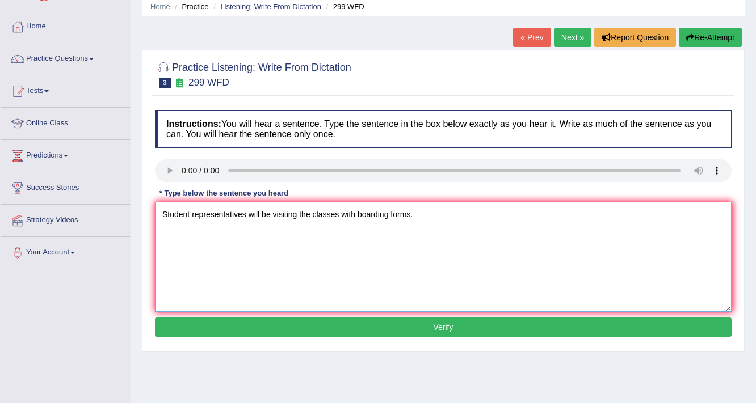
type textarea "Student representatives will be visiting the classes with boarding forms."
click at [317, 329] on button "Verify" at bounding box center [443, 327] width 576 height 19
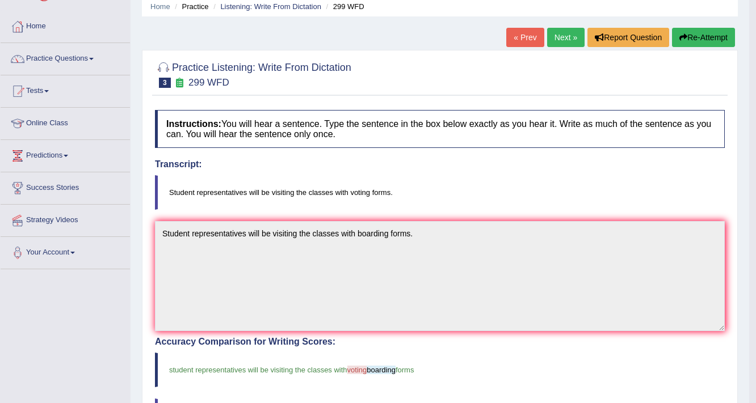
click at [487, 180] on blockquote "Student representatives will be visiting the classes with voting forms." at bounding box center [440, 192] width 570 height 35
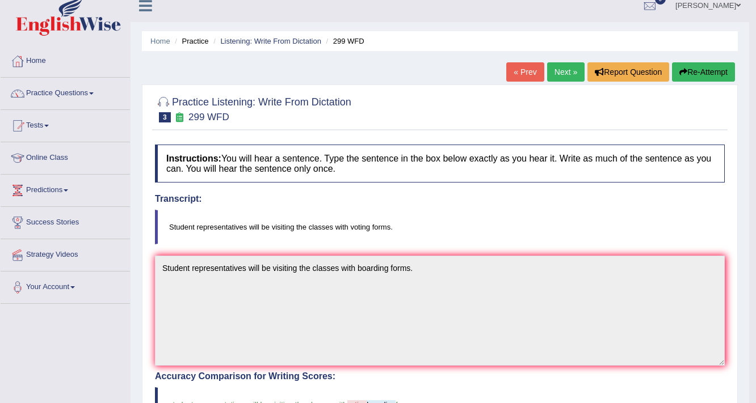
scroll to position [0, 0]
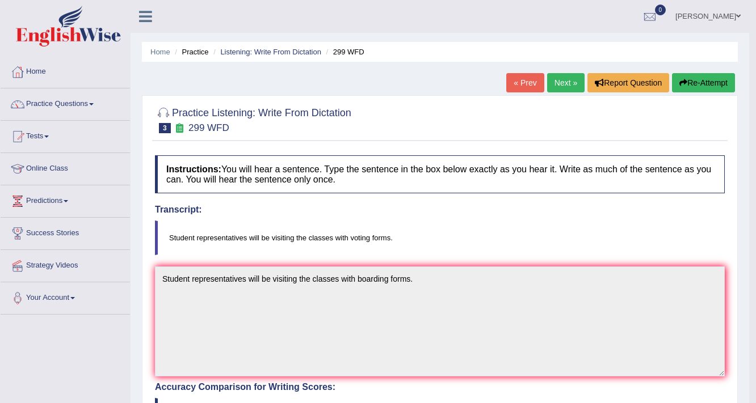
click at [555, 79] on link "Next »" at bounding box center [565, 82] width 37 height 19
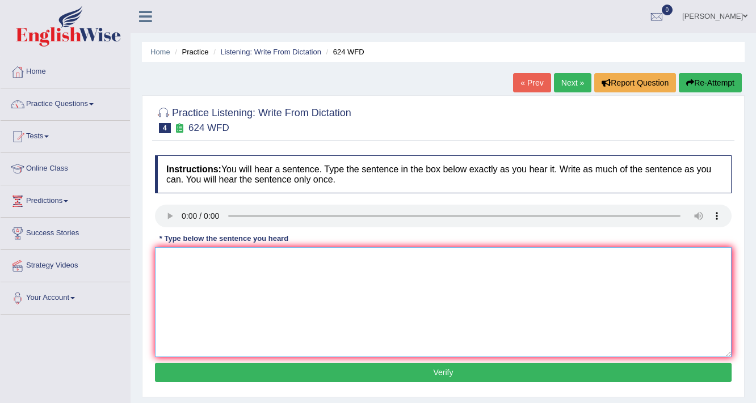
click at [207, 266] on textarea at bounding box center [443, 302] width 576 height 110
click at [216, 261] on textarea "Our courses" at bounding box center [443, 302] width 576 height 110
click at [331, 262] on textarea "Our courses help to improve critical thinking" at bounding box center [443, 302] width 576 height 110
type textarea "Our courses help to improve critical thinking and independent learning skills."
click at [352, 375] on button "Verify" at bounding box center [443, 372] width 576 height 19
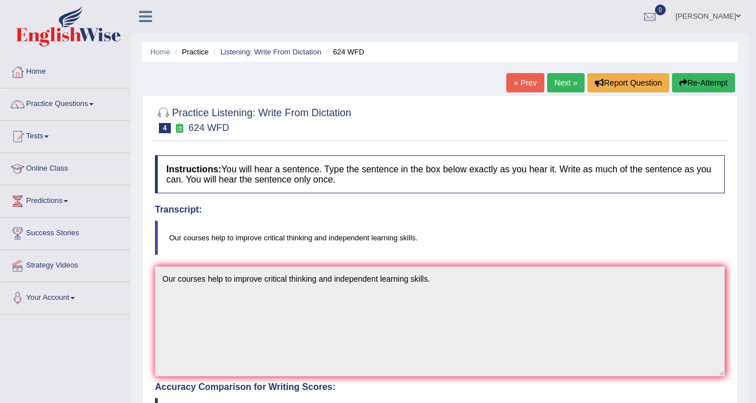
click at [453, 235] on blockquote "Our courses help to improve critical thinking and independent learning skills." at bounding box center [440, 238] width 570 height 35
click at [559, 134] on div at bounding box center [440, 119] width 570 height 35
click at [64, 112] on link "Practice Questions" at bounding box center [65, 103] width 129 height 28
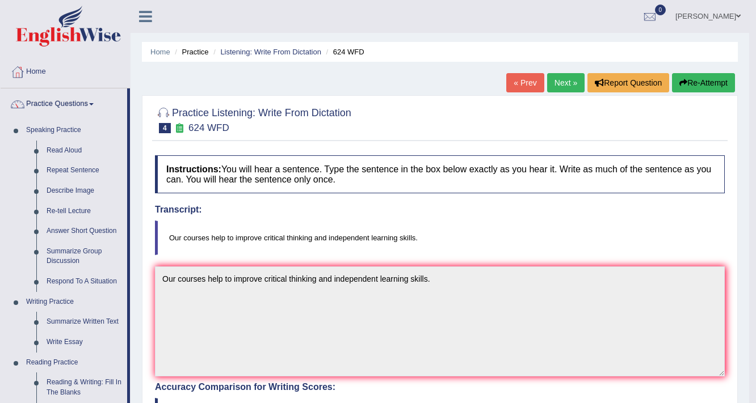
click at [738, 11] on link "MANJOT KAUR" at bounding box center [708, 15] width 82 height 30
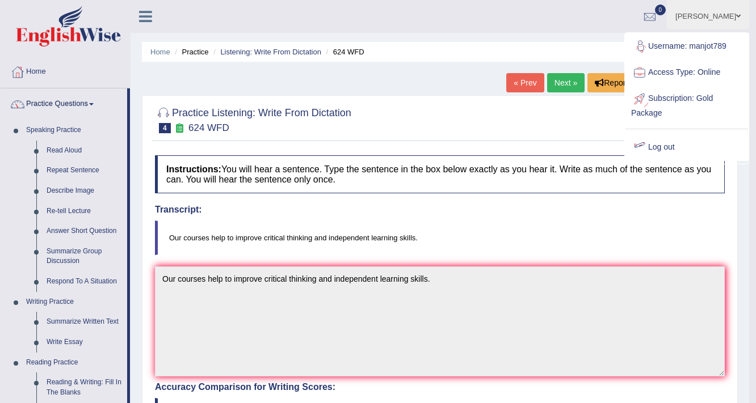
click at [659, 145] on link "Log out" at bounding box center [686, 147] width 123 height 26
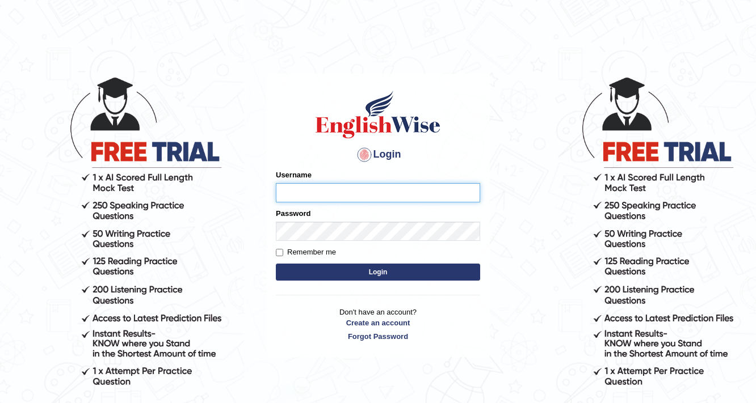
click at [311, 191] on input "Username" at bounding box center [378, 192] width 204 height 19
type input "0476473205"
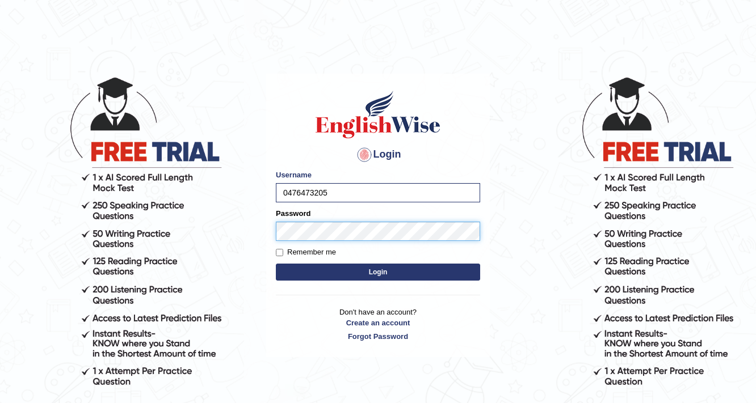
click at [276, 264] on button "Login" at bounding box center [378, 272] width 204 height 17
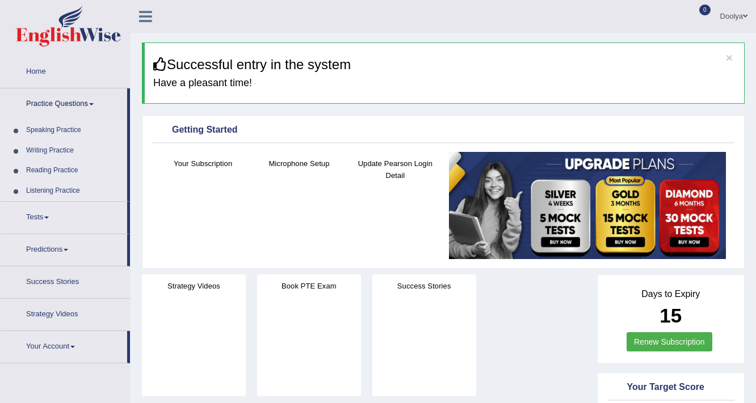
click at [73, 111] on link "Practice Questions" at bounding box center [64, 103] width 127 height 28
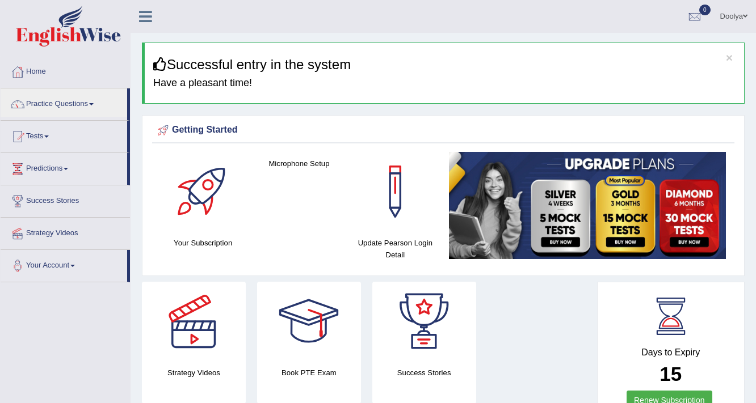
click at [73, 111] on link "Practice Questions" at bounding box center [64, 103] width 127 height 28
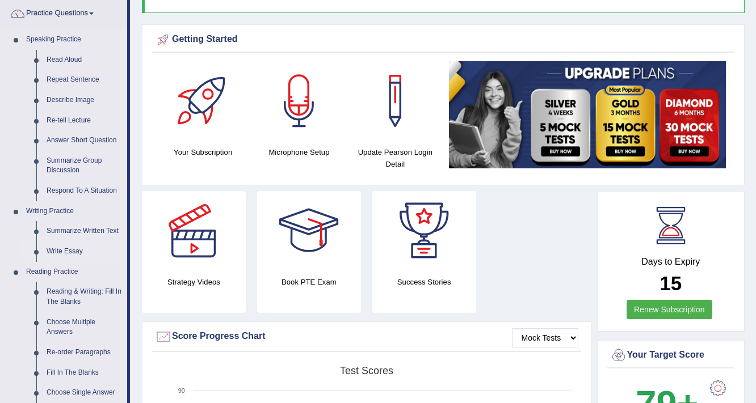
scroll to position [136, 0]
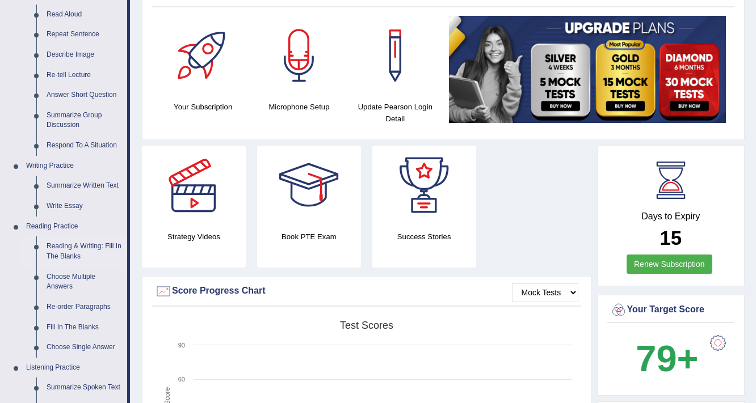
click at [79, 241] on link "Reading & Writing: Fill In The Blanks" at bounding box center [84, 252] width 86 height 30
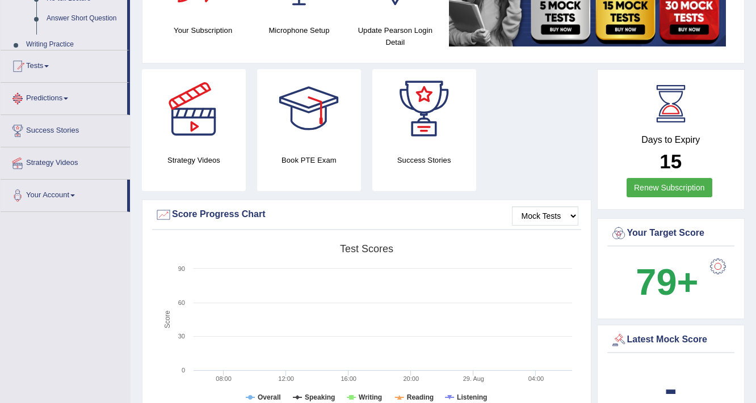
scroll to position [725, 0]
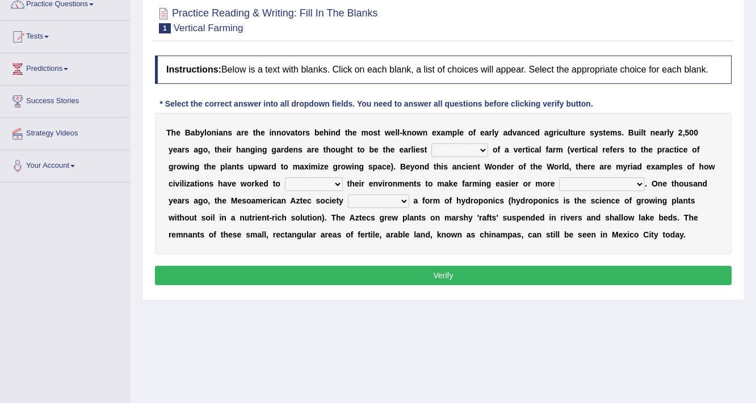
click at [468, 147] on select "prototype failure discredit protocol" at bounding box center [459, 151] width 57 height 14
select select "protocol"
click at [431, 144] on select "prototype failure discredit protocol" at bounding box center [459, 151] width 57 height 14
click at [483, 150] on select "prototype failure discredit protocol" at bounding box center [459, 151] width 57 height 14
click at [431, 144] on select "prototype failure discredit protocol" at bounding box center [459, 151] width 57 height 14
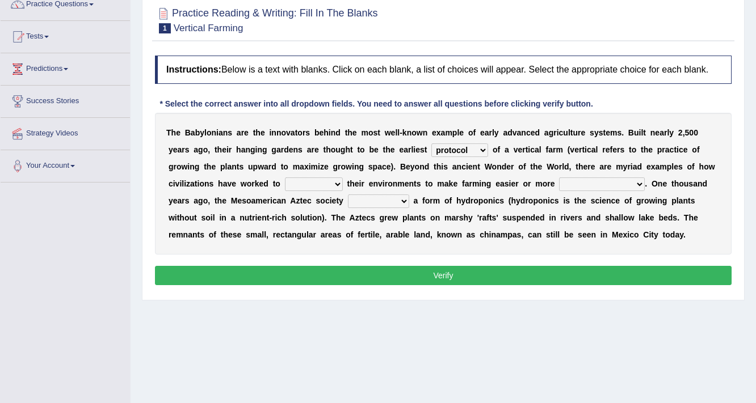
click at [331, 183] on select "manipulate escape respect disarrange" at bounding box center [314, 185] width 58 height 14
select select "manipulate"
click at [285, 178] on select "manipulate escape respect disarrange" at bounding box center [314, 185] width 58 height 14
click at [593, 186] on select "productive constructive connective counterproductive" at bounding box center [602, 185] width 86 height 14
click at [481, 145] on select "prototype failure discredit protocol" at bounding box center [459, 151] width 57 height 14
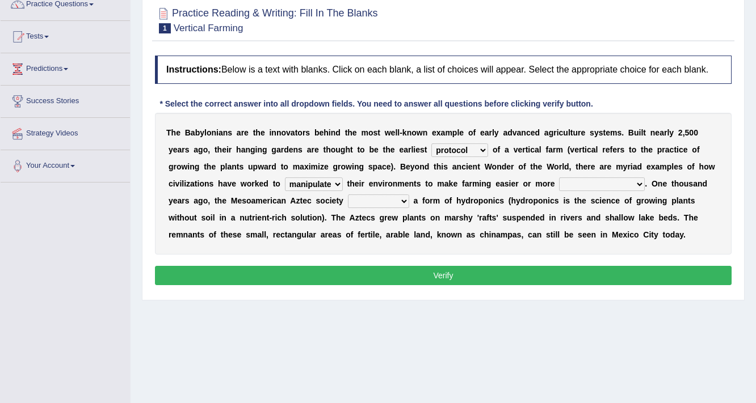
click at [481, 145] on select "prototype failure discredit protocol" at bounding box center [459, 151] width 57 height 14
click at [638, 182] on select "productive constructive connective counterproductive" at bounding box center [602, 185] width 86 height 14
select select "productive"
click at [559, 178] on select "productive constructive connective counterproductive" at bounding box center [602, 185] width 86 height 14
click at [398, 200] on select "domineered volunteered pioneered engineered" at bounding box center [378, 202] width 61 height 14
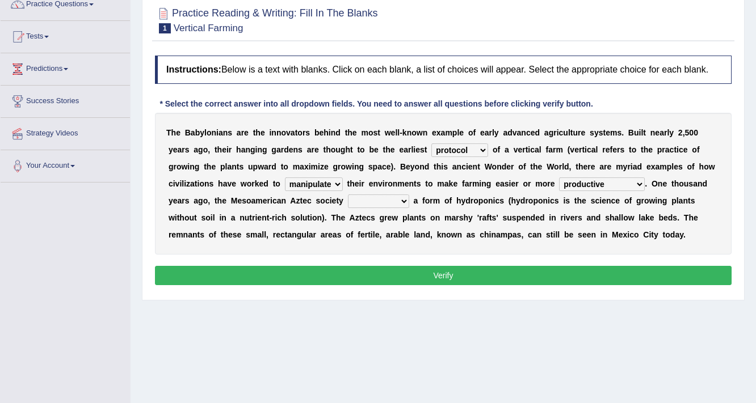
select select "engineered"
click at [348, 195] on select "domineered volunteered pioneered engineered" at bounding box center [378, 202] width 61 height 14
click at [423, 268] on button "Verify" at bounding box center [443, 275] width 576 height 19
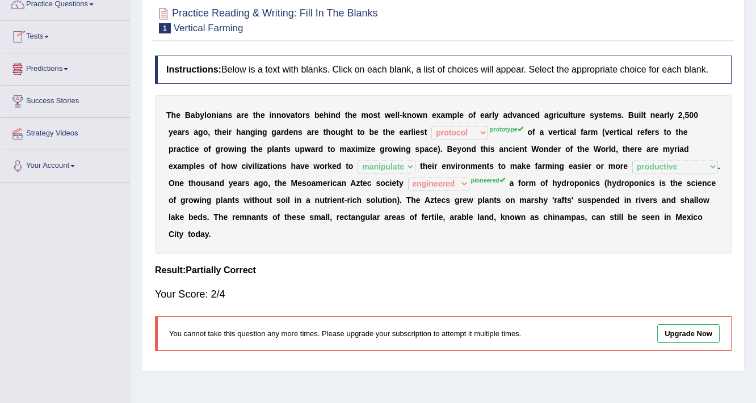
click at [49, 37] on span at bounding box center [46, 37] width 5 height 2
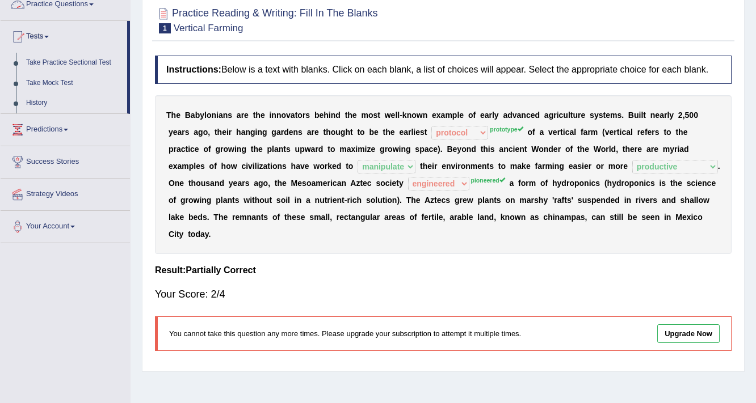
click at [94, 7] on link "Practice Questions" at bounding box center [65, 3] width 129 height 28
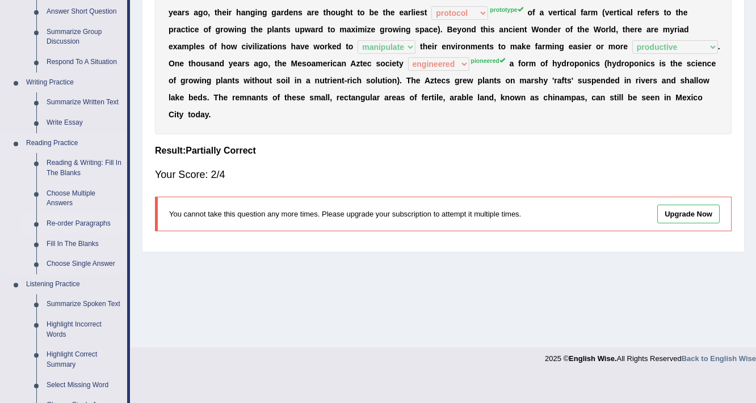
scroll to position [236, 0]
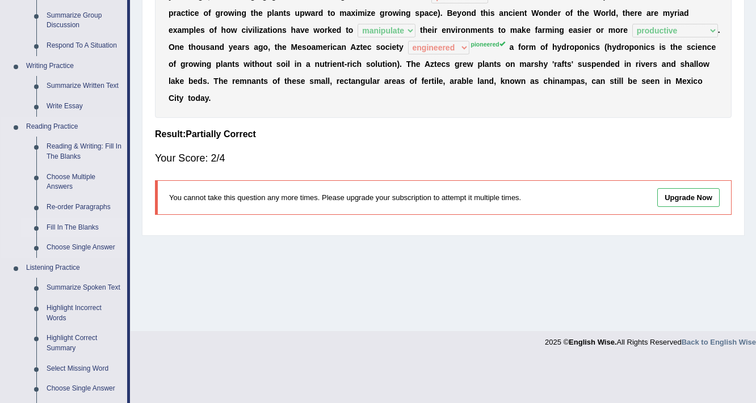
click at [91, 224] on link "Fill In The Blanks" at bounding box center [84, 228] width 86 height 20
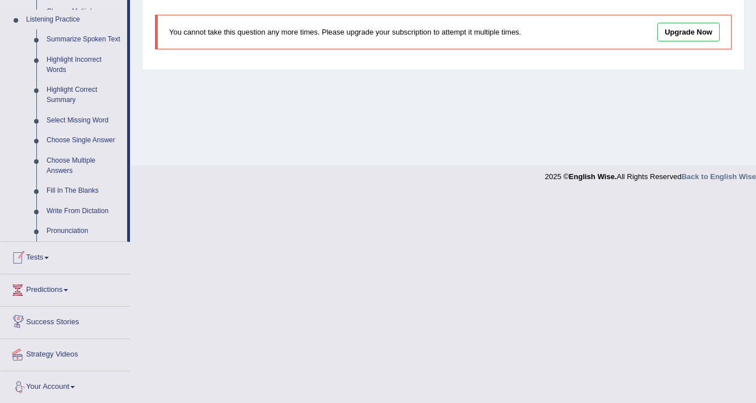
scroll to position [448, 0]
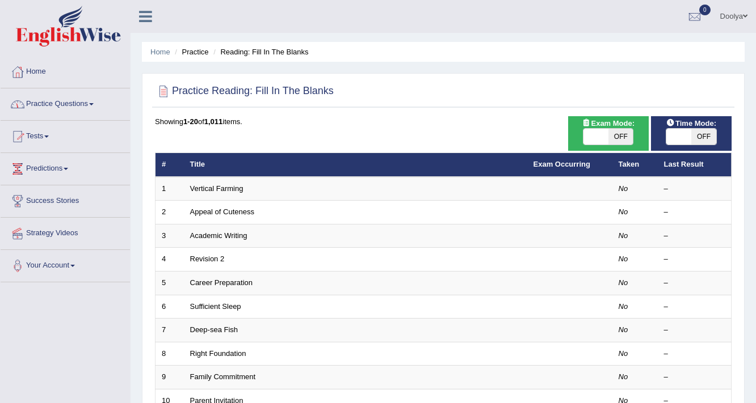
click at [94, 104] on span at bounding box center [91, 104] width 5 height 2
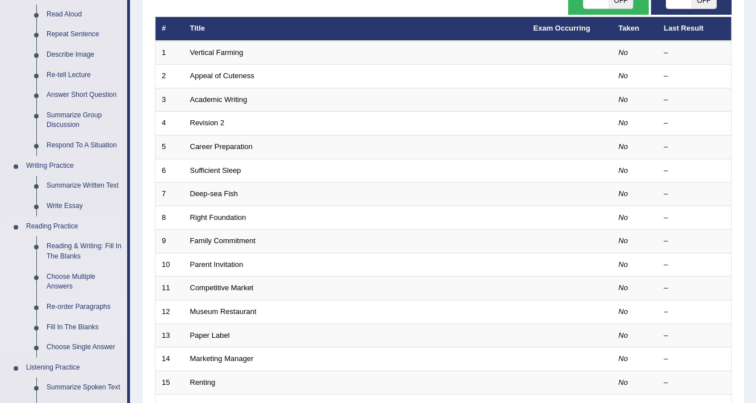
scroll to position [182, 0]
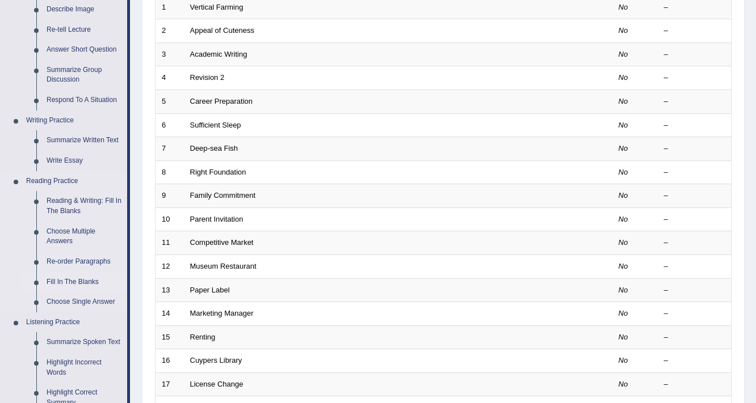
click at [86, 279] on link "Fill In The Blanks" at bounding box center [84, 282] width 86 height 20
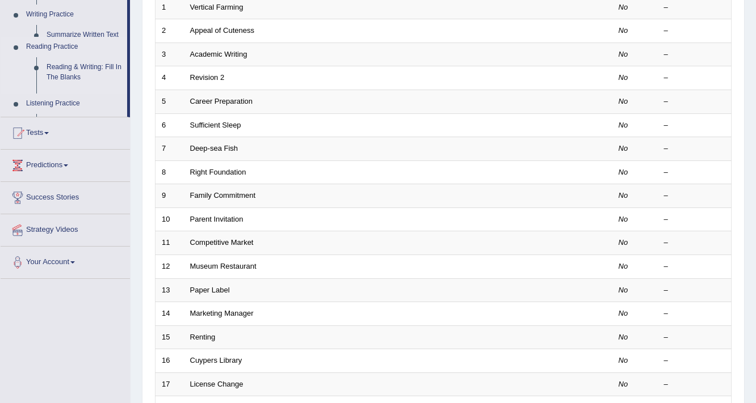
scroll to position [125, 0]
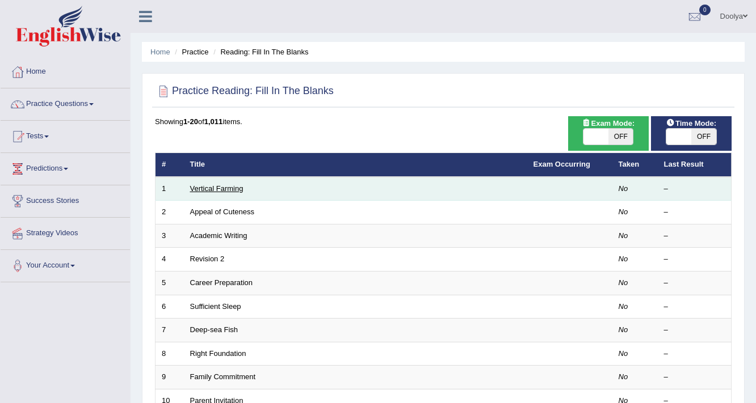
click at [235, 189] on link "Vertical Farming" at bounding box center [216, 188] width 53 height 9
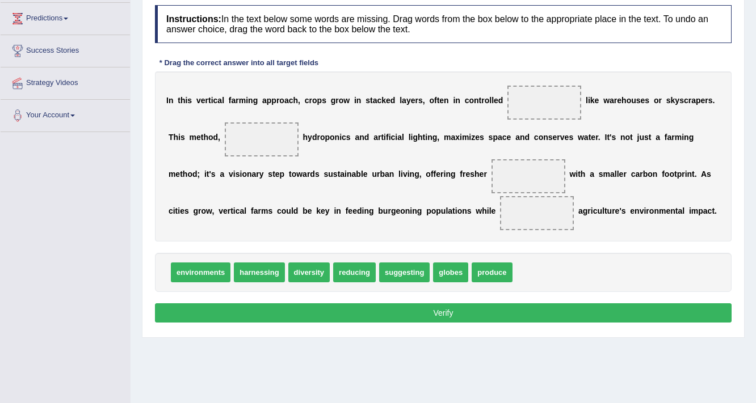
scroll to position [136, 0]
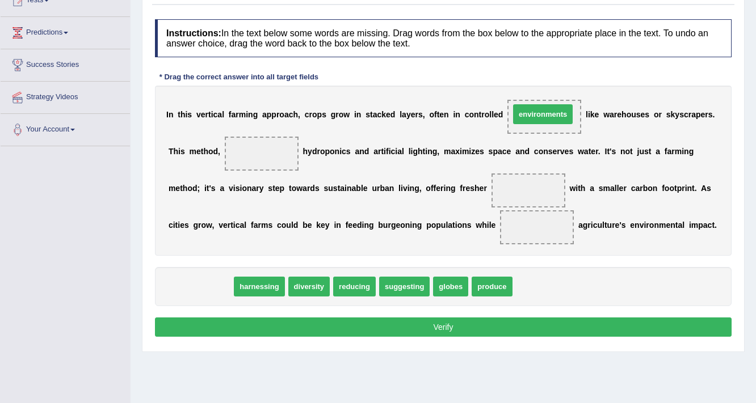
drag, startPoint x: 205, startPoint y: 284, endPoint x: 547, endPoint y: 112, distance: 383.1
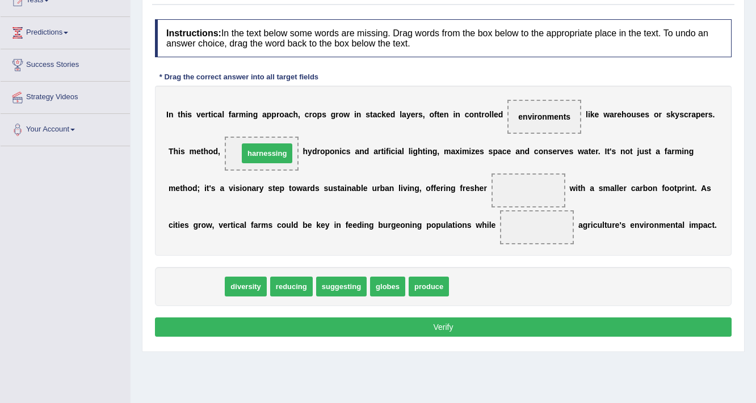
drag, startPoint x: 193, startPoint y: 287, endPoint x: 264, endPoint y: 154, distance: 151.0
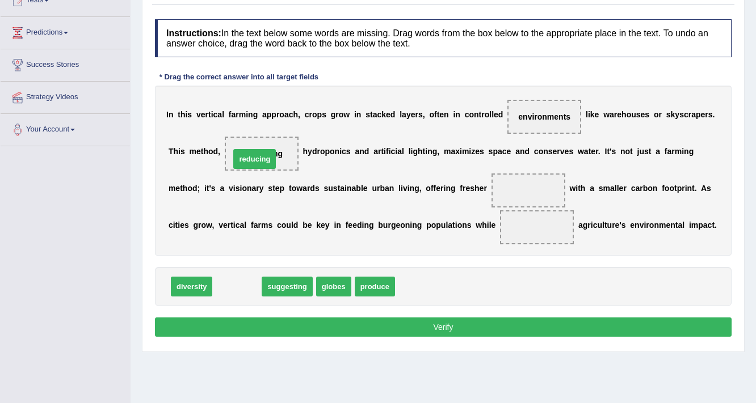
drag, startPoint x: 243, startPoint y: 282, endPoint x: 267, endPoint y: 141, distance: 143.2
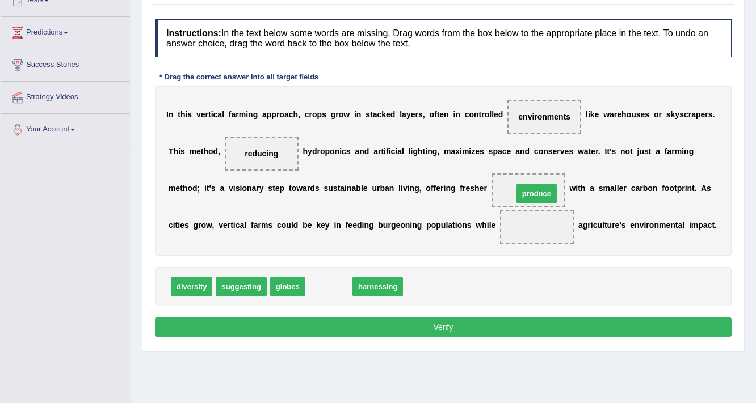
drag, startPoint x: 330, startPoint y: 281, endPoint x: 538, endPoint y: 188, distance: 227.5
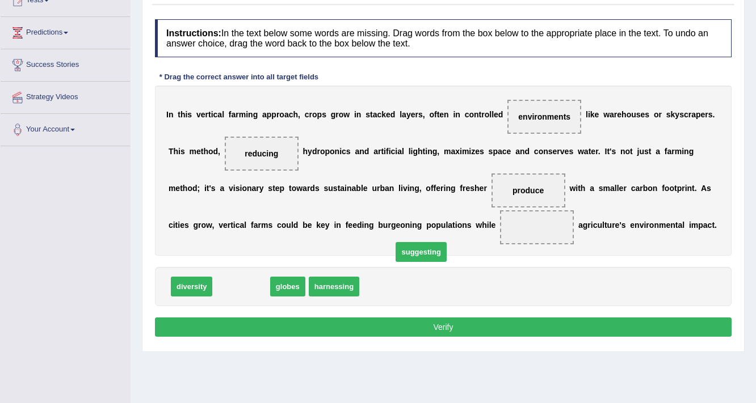
drag, startPoint x: 237, startPoint y: 289, endPoint x: 519, endPoint y: 247, distance: 285.0
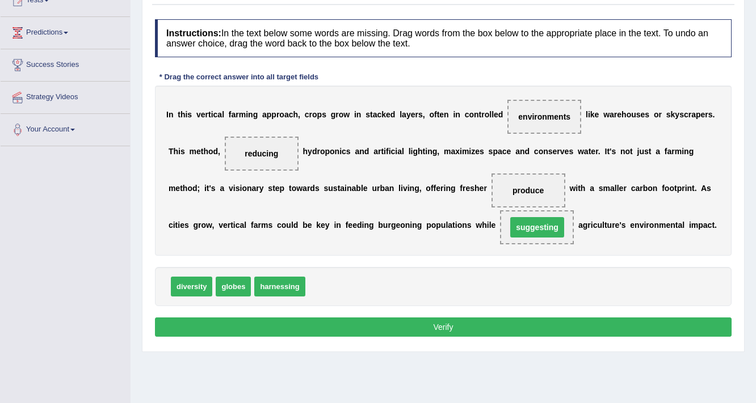
drag, startPoint x: 529, startPoint y: 247, endPoint x: 562, endPoint y: 223, distance: 40.6
click at [562, 223] on div "I n t h i s v e r t i c a l f a r m i n g a p p r o a c h , c r o p s g r o w i…" at bounding box center [443, 171] width 576 height 170
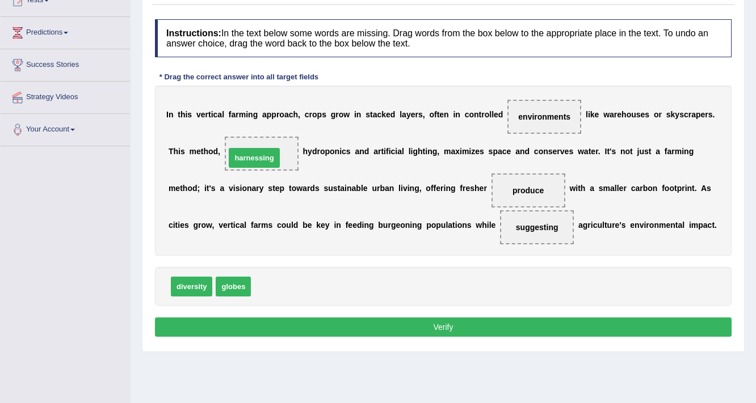
drag, startPoint x: 288, startPoint y: 288, endPoint x: 261, endPoint y: 148, distance: 142.8
click at [365, 323] on button "Verify" at bounding box center [443, 327] width 576 height 19
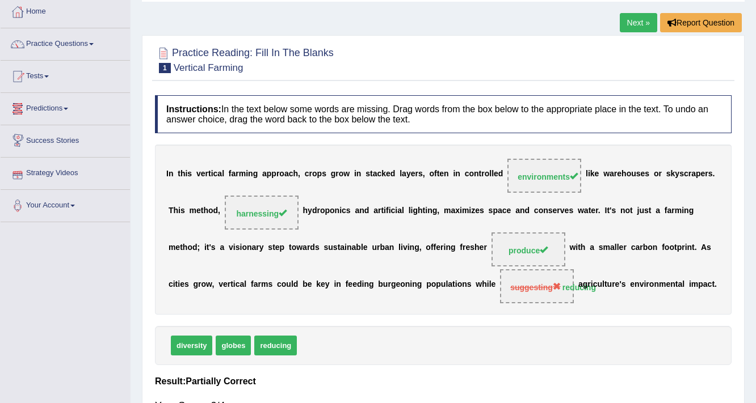
scroll to position [0, 0]
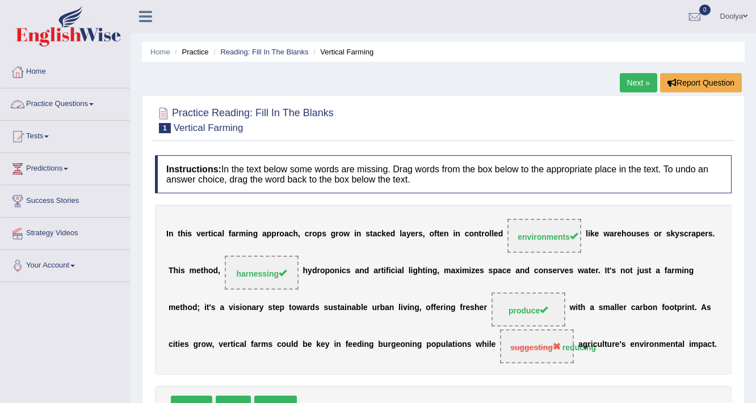
click at [48, 103] on link "Practice Questions" at bounding box center [65, 103] width 129 height 28
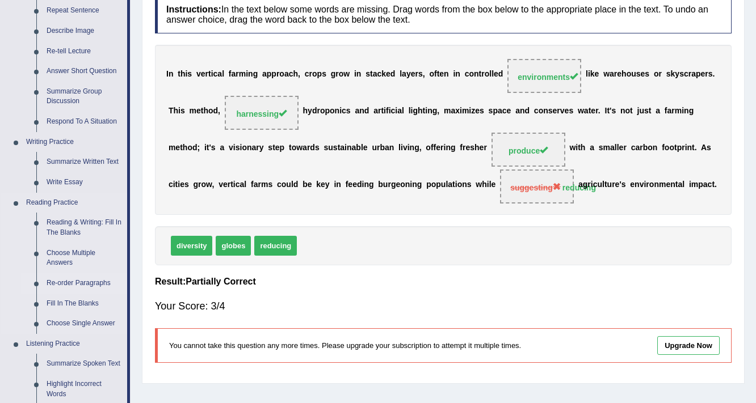
scroll to position [182, 0]
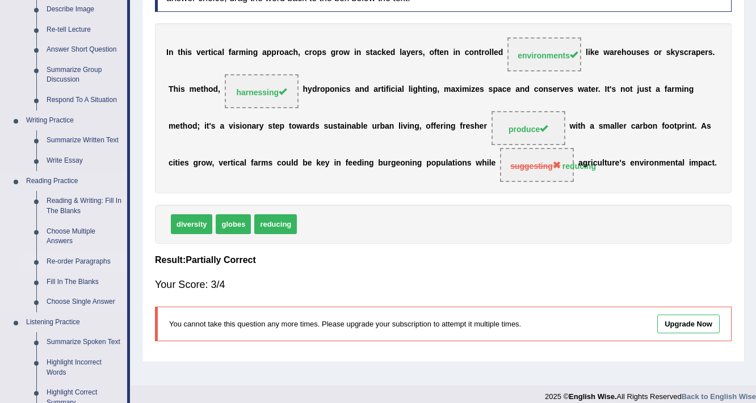
click at [94, 264] on link "Re-order Paragraphs" at bounding box center [84, 262] width 86 height 20
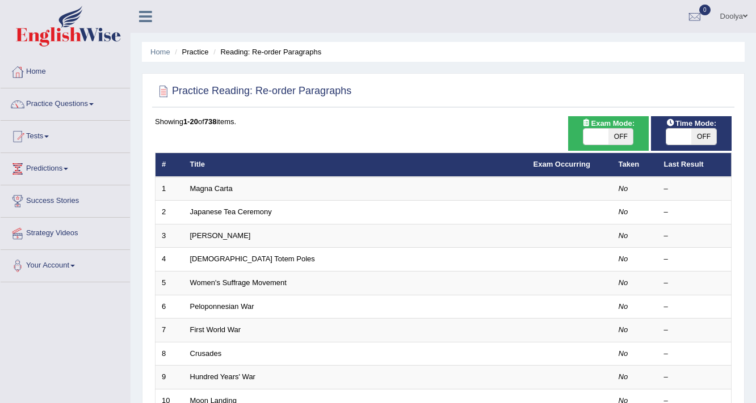
click at [221, 188] on link "Magna Carta" at bounding box center [211, 188] width 43 height 9
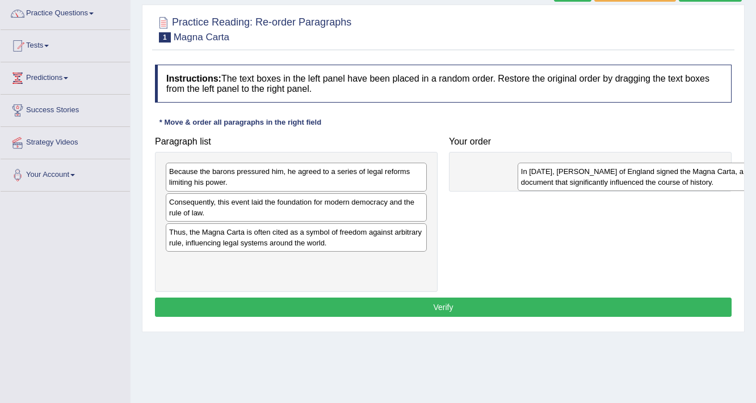
drag, startPoint x: 210, startPoint y: 209, endPoint x: 513, endPoint y: 176, distance: 304.8
click at [529, 177] on div "In [DATE], [PERSON_NAME] of England signed the Magna Carta, a document that sig…" at bounding box center [648, 177] width 262 height 28
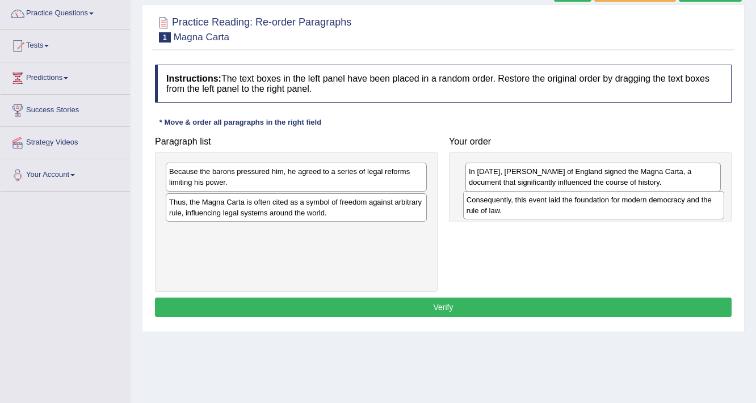
drag, startPoint x: 313, startPoint y: 209, endPoint x: 609, endPoint y: 207, distance: 296.2
click at [609, 207] on div "Consequently, this event laid the foundation for modern democracy and the rule …" at bounding box center [594, 205] width 262 height 28
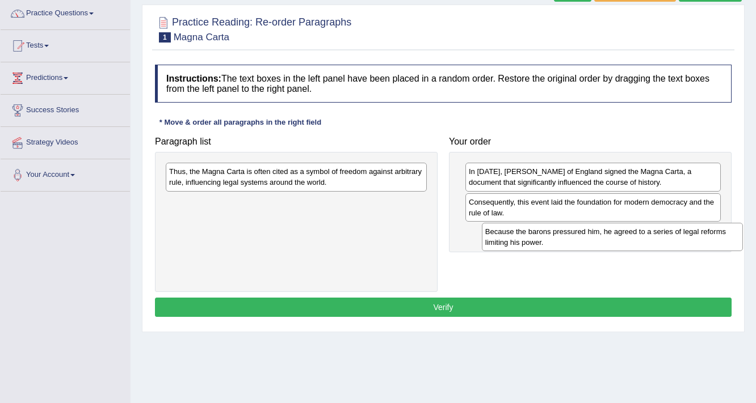
drag, startPoint x: 295, startPoint y: 177, endPoint x: 597, endPoint y: 227, distance: 306.5
click at [610, 236] on div "Because the barons pressured him, he agreed to a series of legal reforms limiti…" at bounding box center [613, 237] width 262 height 28
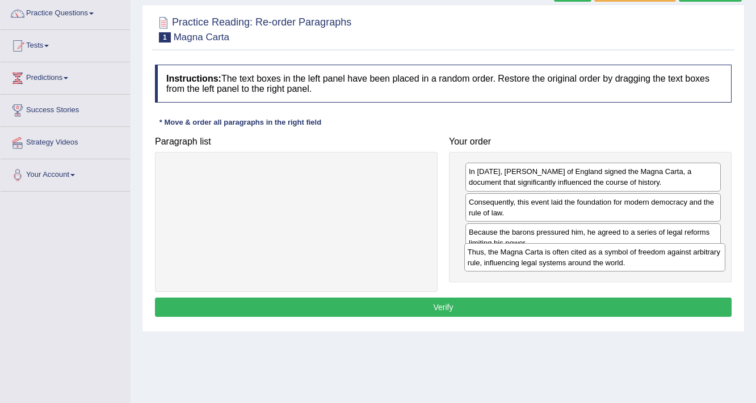
drag, startPoint x: 260, startPoint y: 179, endPoint x: 558, endPoint y: 259, distance: 309.1
click at [558, 259] on div "Thus, the Magna Carta is often cited as a symbol of freedom against arbitrary r…" at bounding box center [595, 257] width 262 height 28
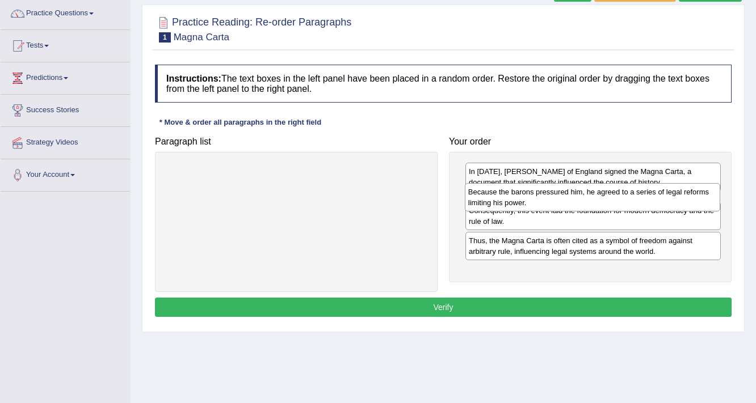
drag, startPoint x: 539, startPoint y: 241, endPoint x: 538, endPoint y: 201, distance: 39.7
click at [538, 201] on div "Because the barons pressured him, he agreed to a series of legal reforms limiti…" at bounding box center [593, 197] width 256 height 28
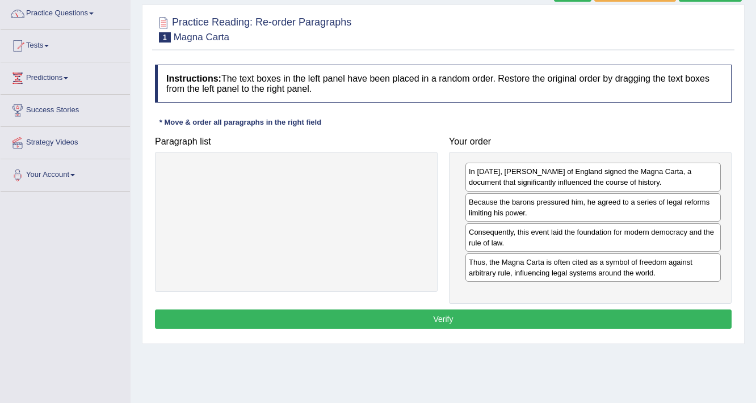
click at [538, 314] on button "Verify" at bounding box center [443, 319] width 576 height 19
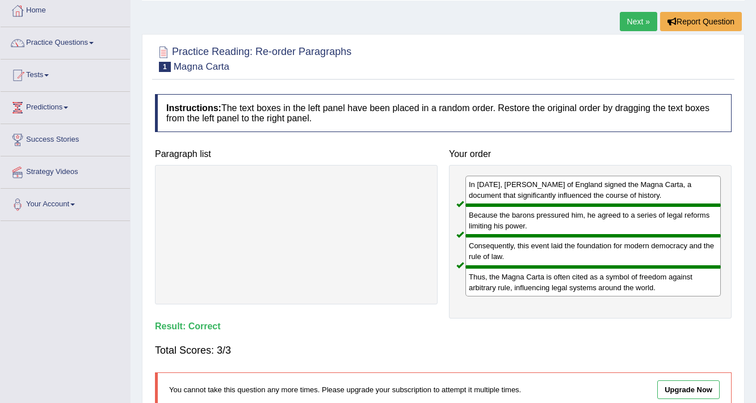
scroll to position [45, 0]
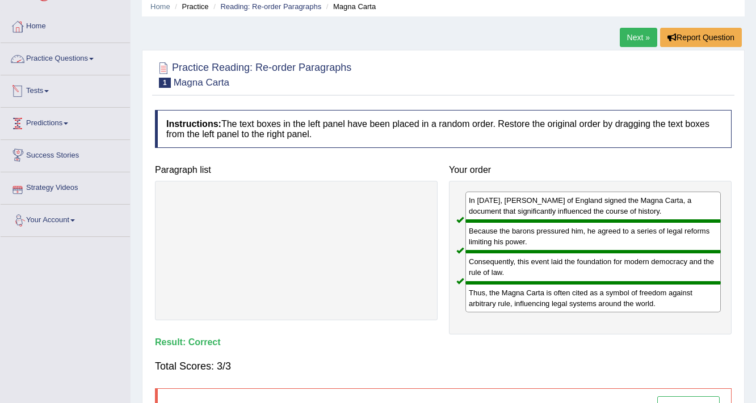
click at [61, 58] on link "Practice Questions" at bounding box center [65, 57] width 129 height 28
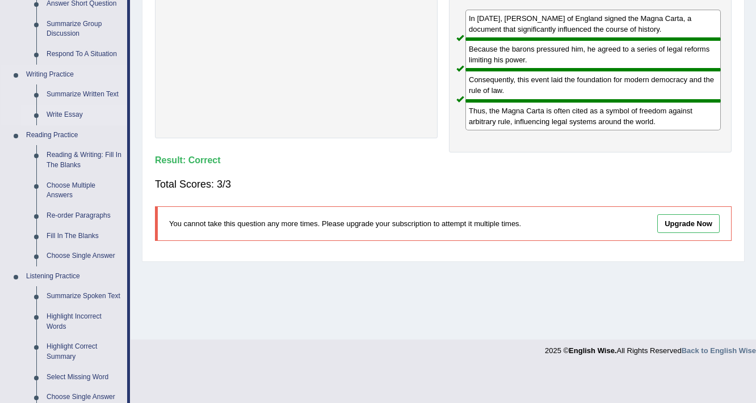
scroll to position [227, 0]
click at [79, 157] on link "Reading & Writing: Fill In The Blanks" at bounding box center [84, 161] width 86 height 30
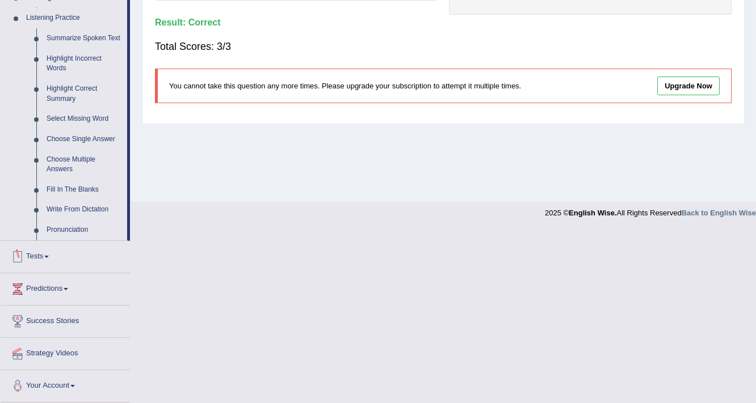
scroll to position [365, 0]
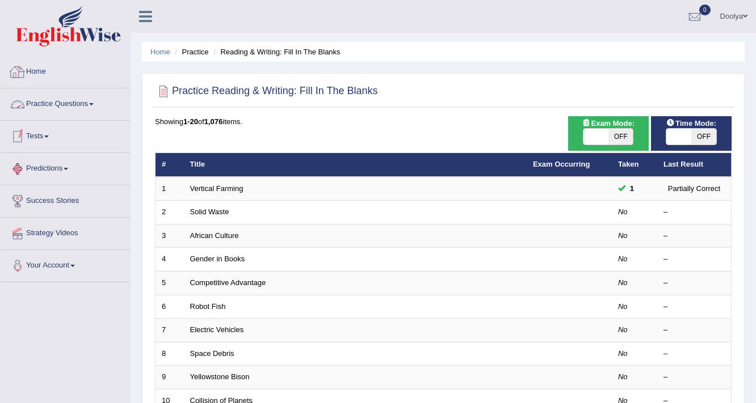
click at [50, 100] on link "Practice Questions" at bounding box center [65, 103] width 129 height 28
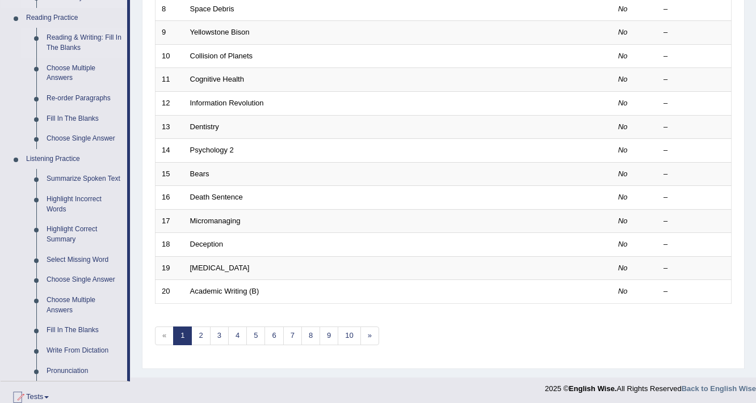
scroll to position [363, 0]
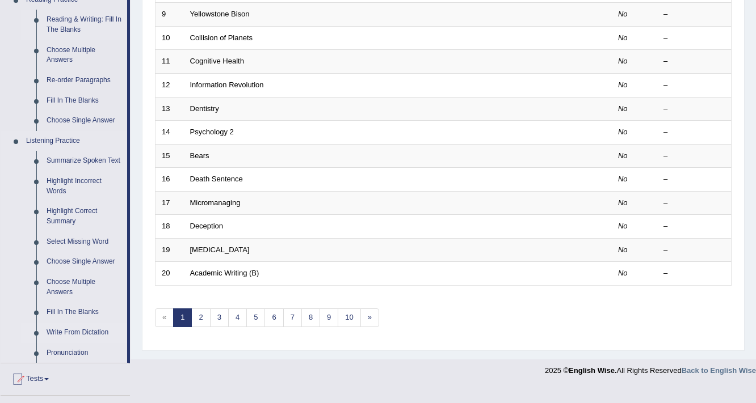
click at [93, 333] on link "Write From Dictation" at bounding box center [84, 333] width 86 height 20
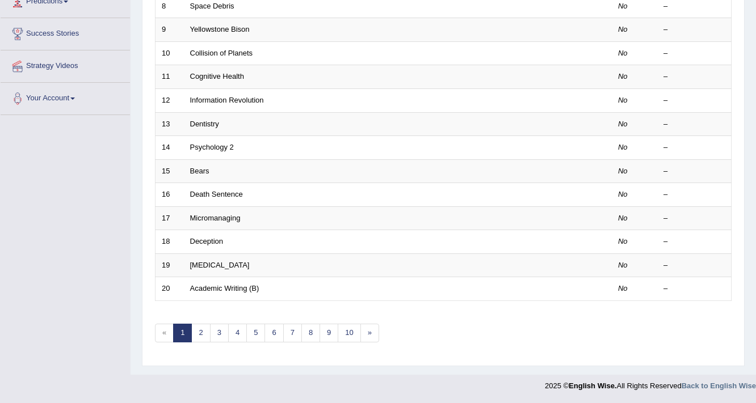
scroll to position [163, 0]
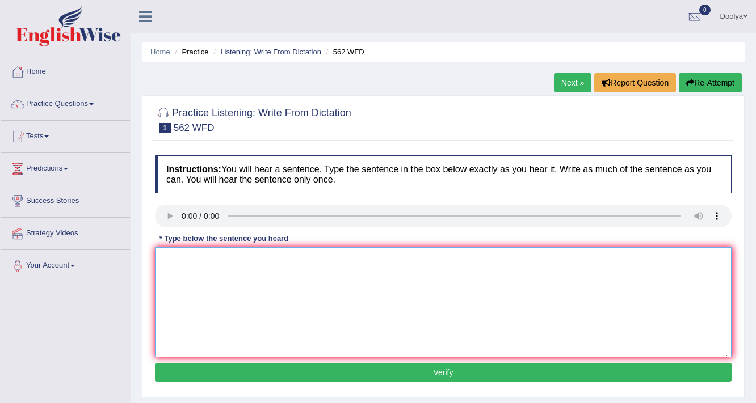
click at [186, 261] on textarea at bounding box center [443, 302] width 576 height 110
type textarea "The gap between the rich and the poor does not decrease."
click at [415, 374] on button "Verify" at bounding box center [443, 372] width 576 height 19
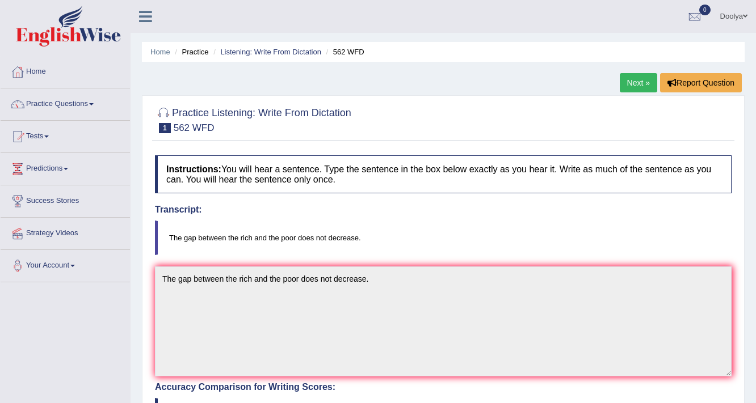
click at [75, 104] on link "Practice Questions" at bounding box center [65, 103] width 129 height 28
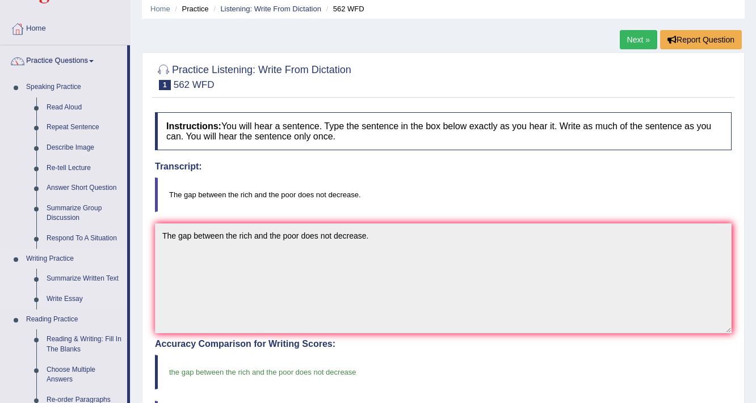
scroll to position [182, 0]
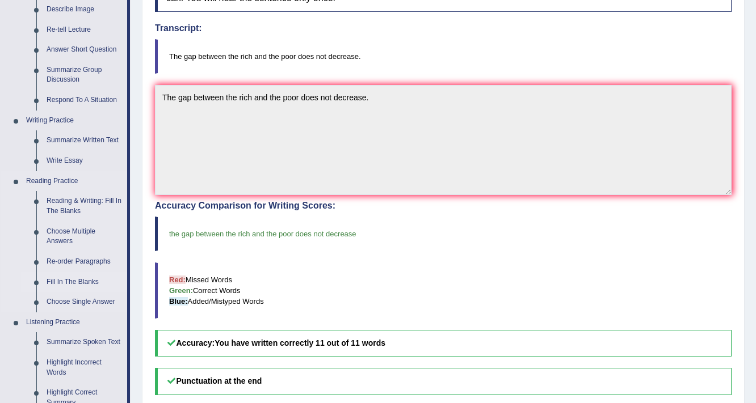
click at [83, 283] on link "Fill In The Blanks" at bounding box center [84, 282] width 86 height 20
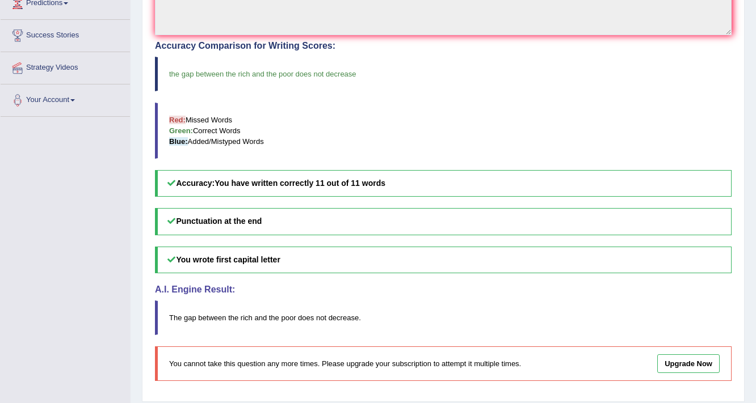
scroll to position [483, 0]
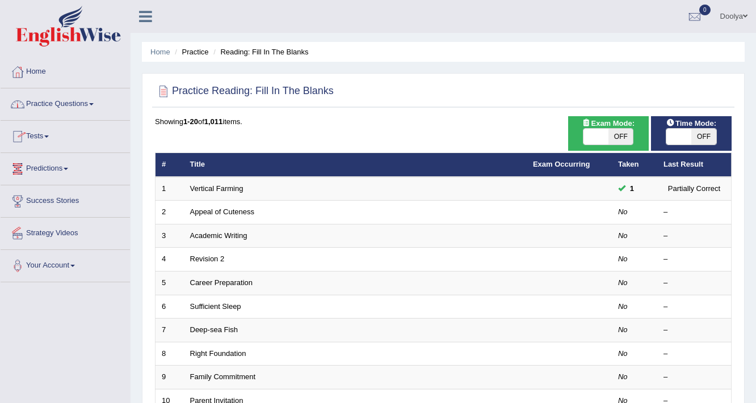
click at [63, 103] on link "Practice Questions" at bounding box center [65, 103] width 129 height 28
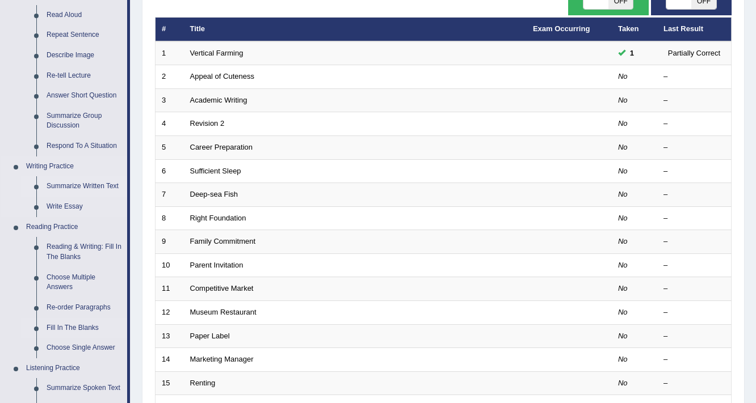
scroll to position [136, 0]
click at [71, 247] on link "Reading & Writing: Fill In The Blanks" at bounding box center [84, 252] width 86 height 30
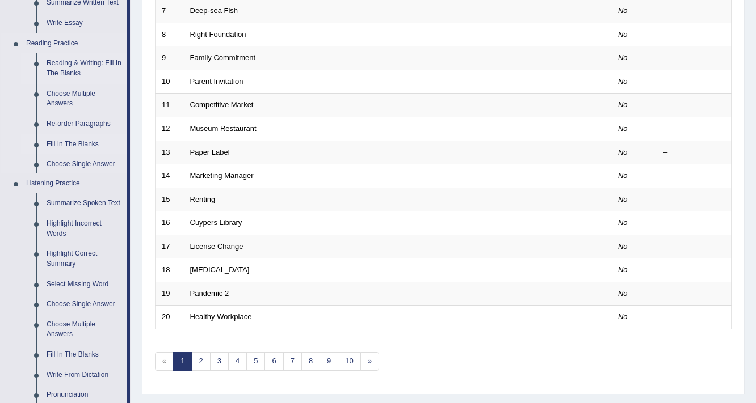
scroll to position [428, 0]
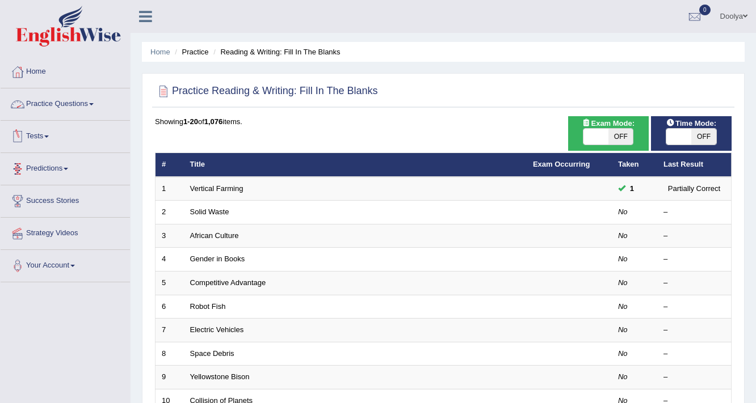
click at [72, 107] on link "Practice Questions" at bounding box center [65, 103] width 129 height 28
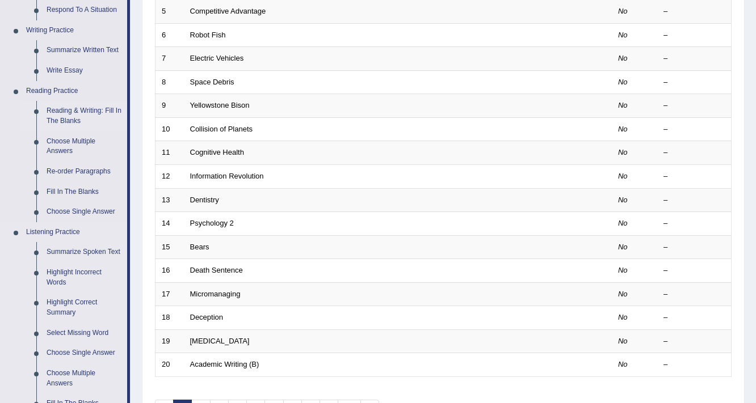
scroll to position [272, 0]
click at [90, 173] on link "Re-order Paragraphs" at bounding box center [84, 171] width 86 height 20
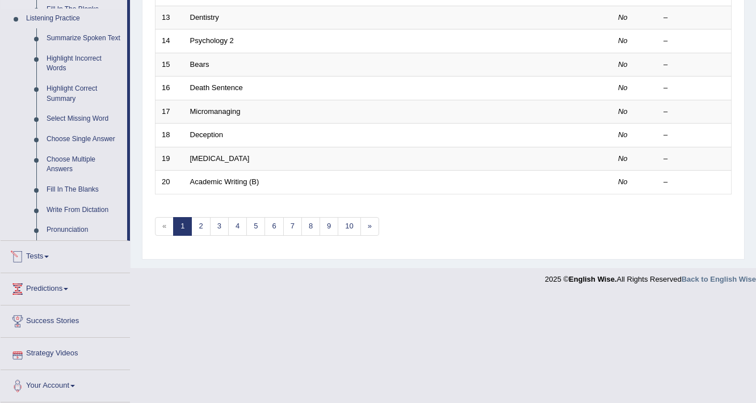
scroll to position [363, 0]
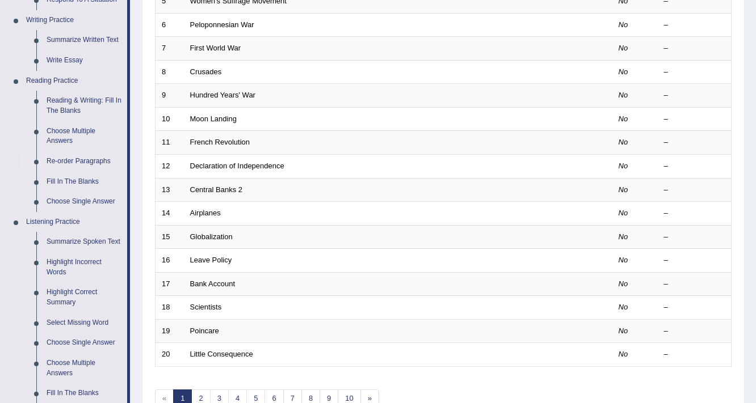
scroll to position [363, 0]
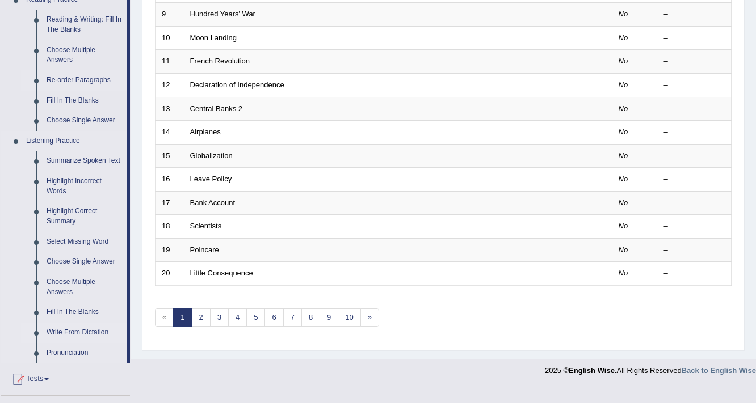
click at [83, 332] on link "Write From Dictation" at bounding box center [84, 333] width 86 height 20
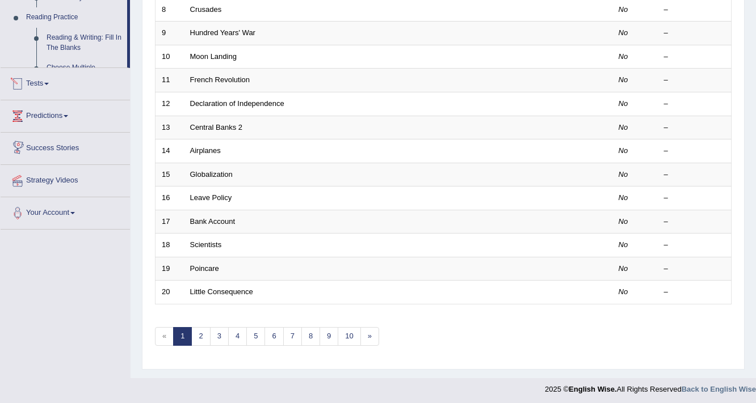
scroll to position [463, 0]
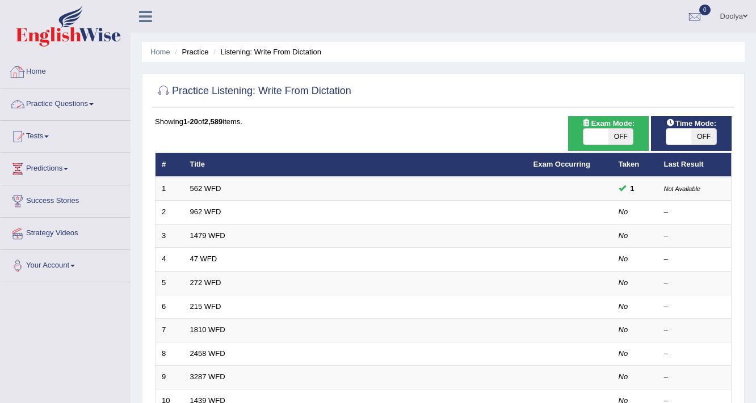
click at [39, 66] on link "Home" at bounding box center [65, 70] width 129 height 28
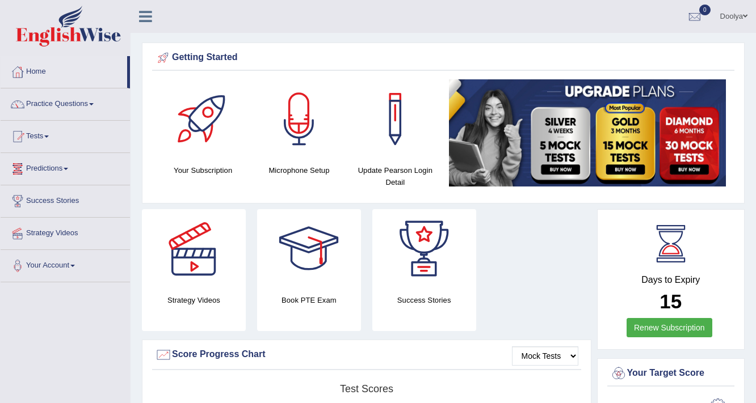
click at [58, 134] on link "Tests" at bounding box center [65, 135] width 129 height 28
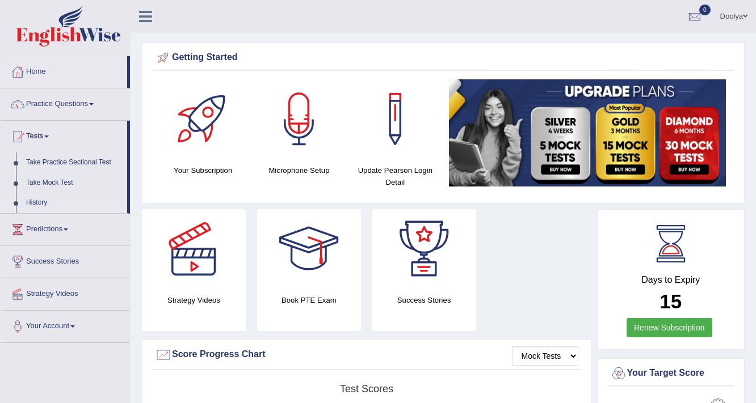
click at [40, 206] on link "History" at bounding box center [74, 203] width 106 height 20
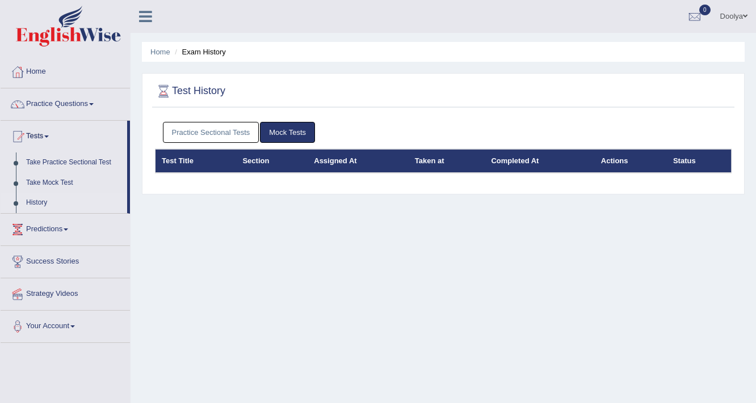
click at [223, 137] on link "Practice Sectional Tests" at bounding box center [211, 132] width 96 height 21
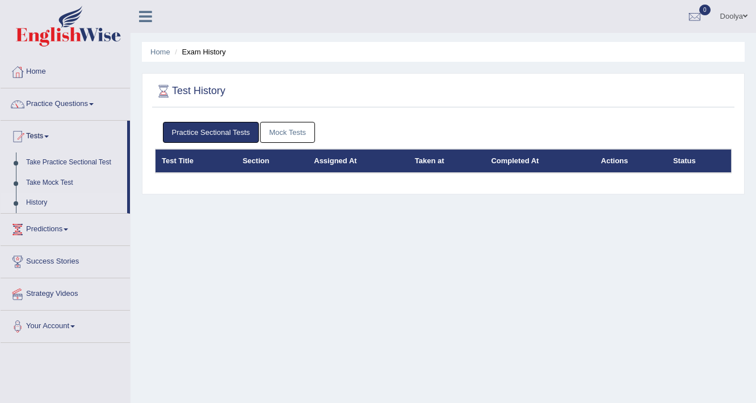
click at [313, 128] on link "Mock Tests" at bounding box center [287, 132] width 55 height 21
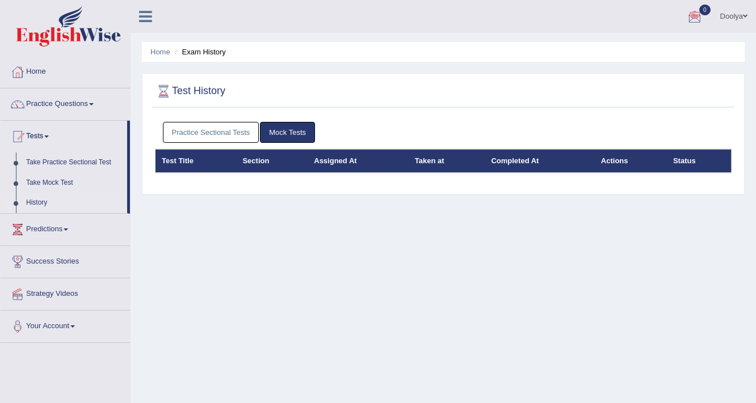
click at [743, 14] on span at bounding box center [745, 15] width 5 height 7
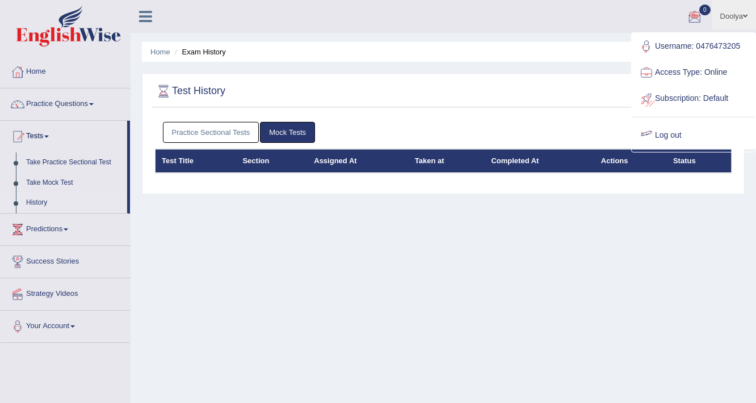
click at [665, 136] on link "Log out" at bounding box center [693, 136] width 123 height 26
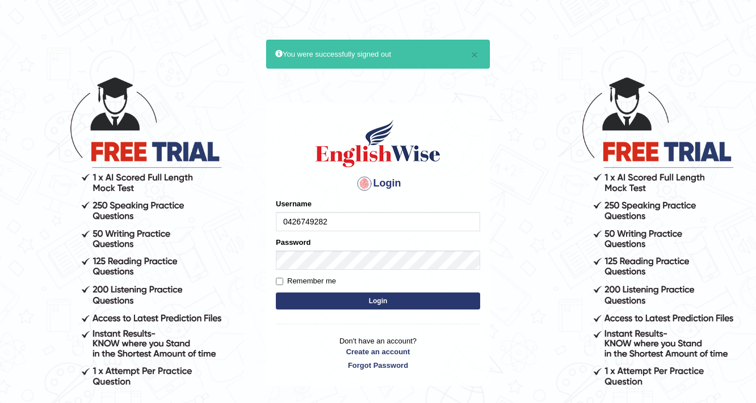
type input "0426749282"
click at [336, 302] on button "Login" at bounding box center [378, 301] width 204 height 17
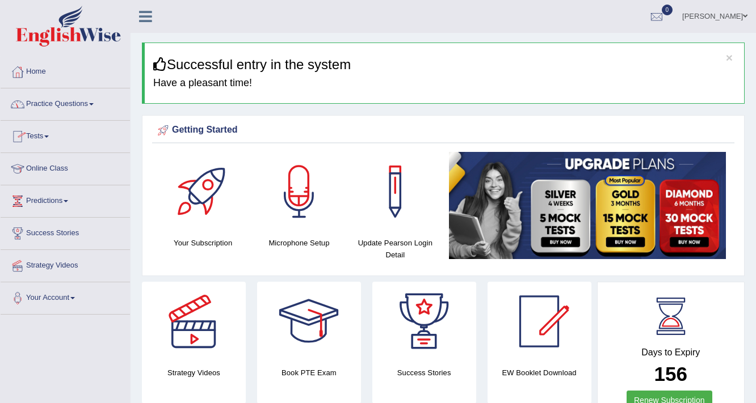
click at [48, 134] on link "Tests" at bounding box center [65, 135] width 129 height 28
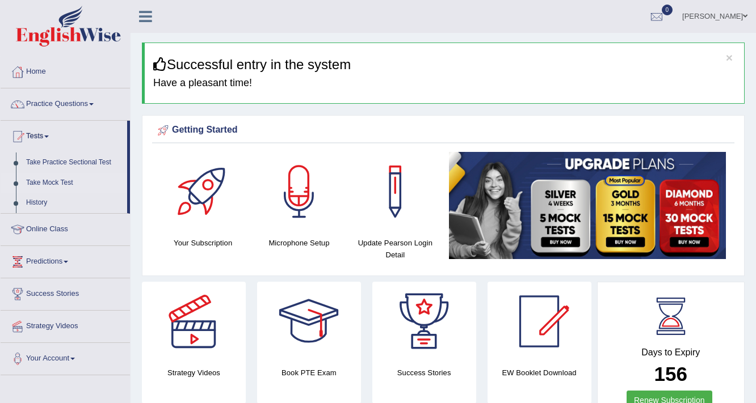
click at [61, 185] on link "Take Mock Test" at bounding box center [74, 183] width 106 height 20
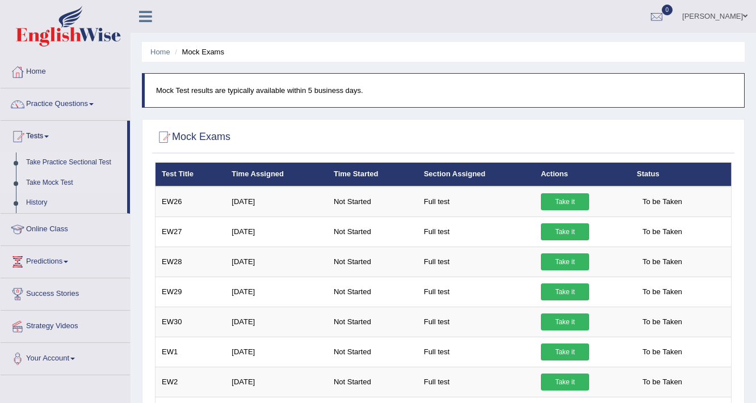
click at [75, 159] on link "Take Practice Sectional Test" at bounding box center [74, 163] width 106 height 20
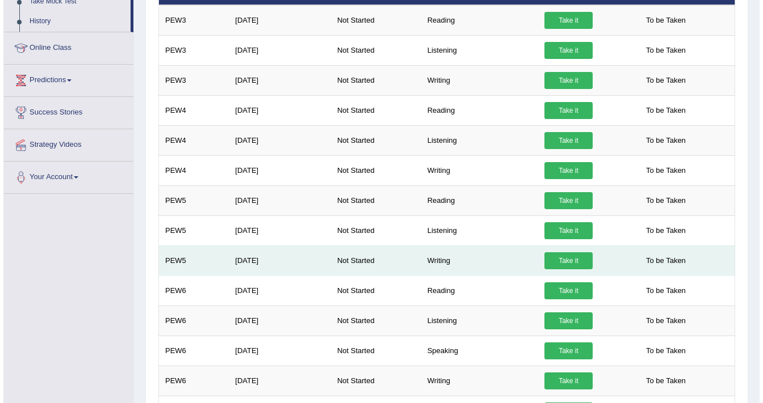
scroll to position [227, 0]
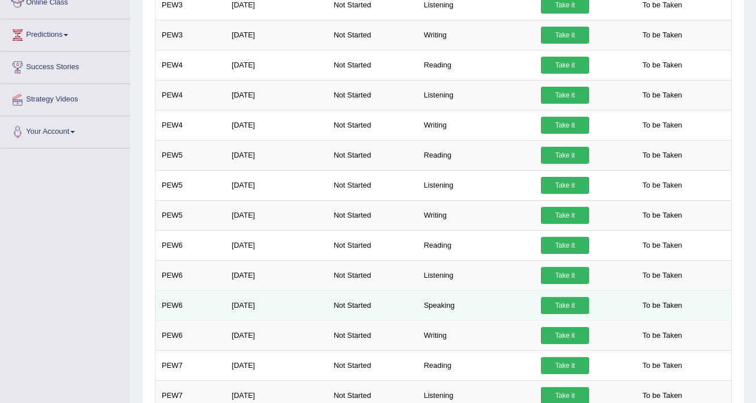
click at [570, 306] on link "Take it" at bounding box center [565, 305] width 48 height 17
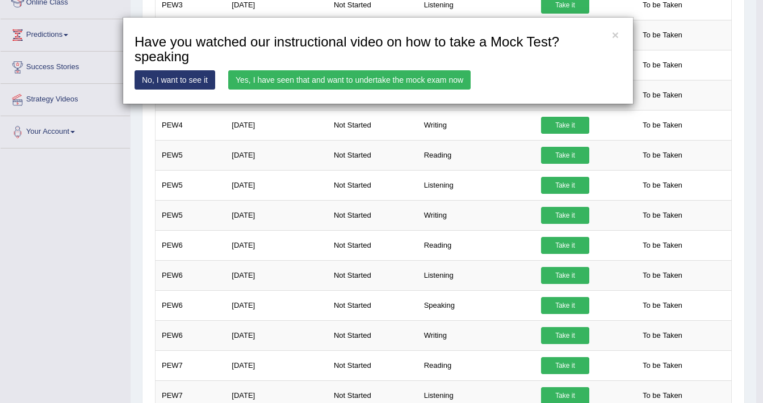
click at [415, 79] on link "Yes, I have seen that and want to undertake the mock exam now" at bounding box center [349, 79] width 242 height 19
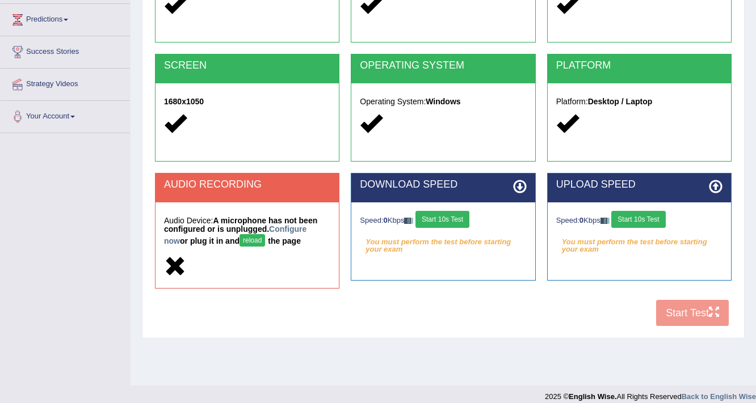
click at [456, 218] on button "Start 10s Test" at bounding box center [442, 219] width 54 height 17
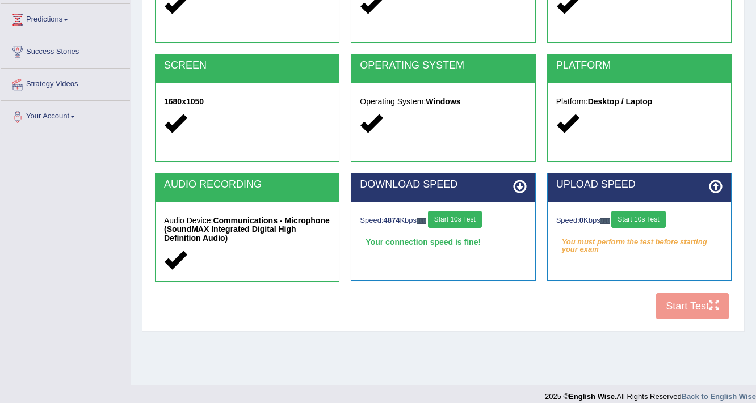
click at [643, 220] on button "Start 10s Test" at bounding box center [638, 219] width 54 height 17
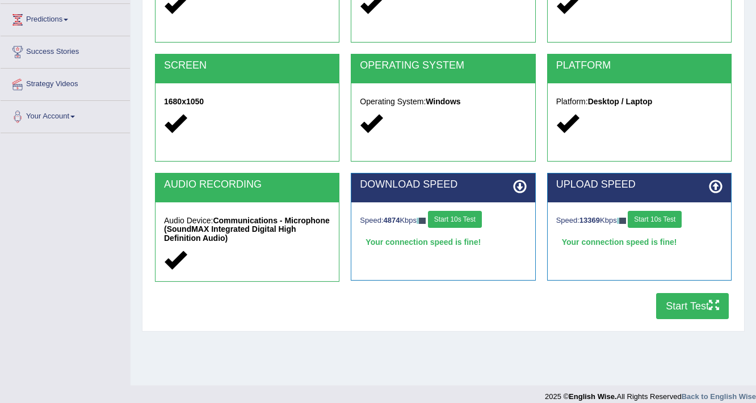
click at [680, 307] on button "Start Test" at bounding box center [692, 306] width 73 height 26
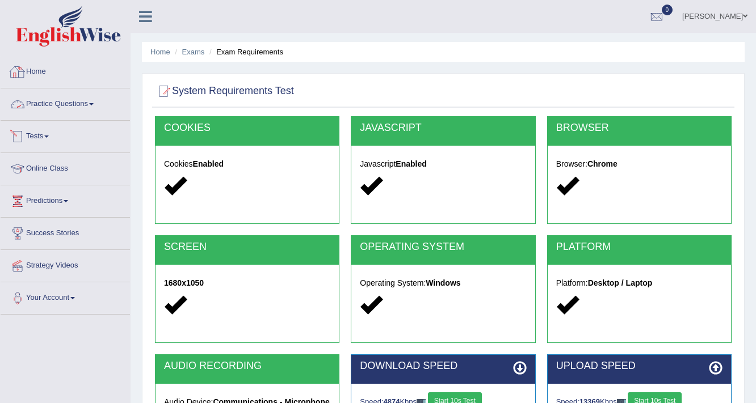
click at [22, 66] on div at bounding box center [17, 72] width 17 height 17
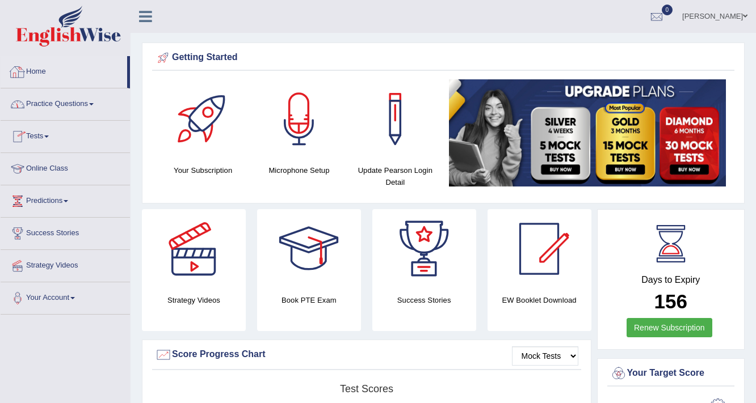
click at [75, 99] on link "Practice Questions" at bounding box center [65, 103] width 129 height 28
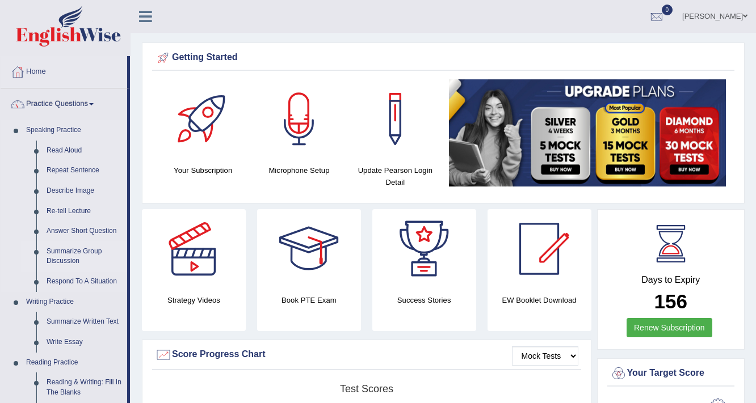
click at [87, 252] on link "Summarize Group Discussion" at bounding box center [84, 257] width 86 height 30
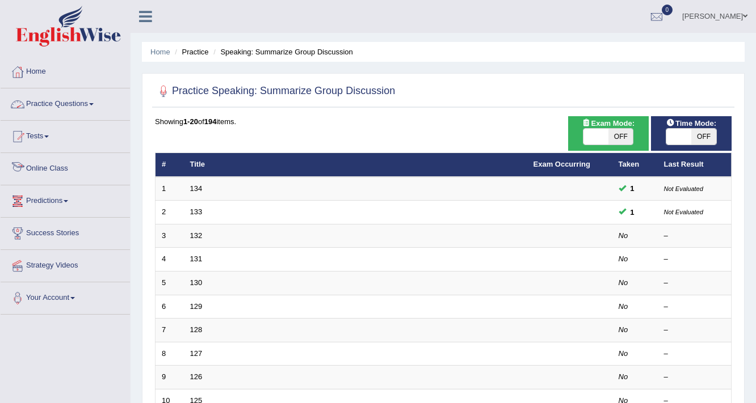
click at [93, 102] on link "Practice Questions" at bounding box center [65, 103] width 129 height 28
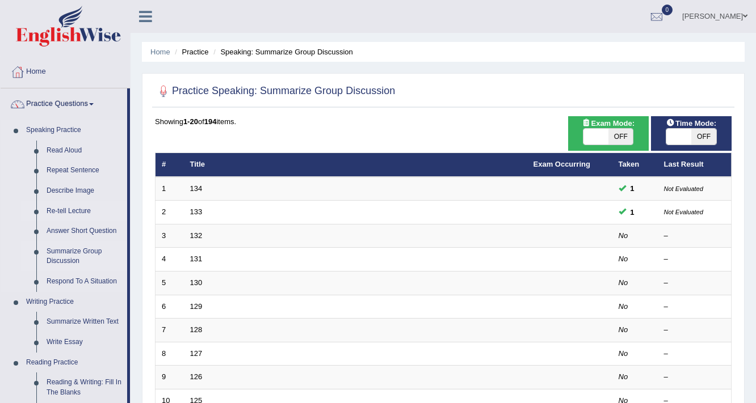
click at [76, 209] on link "Re-tell Lecture" at bounding box center [84, 211] width 86 height 20
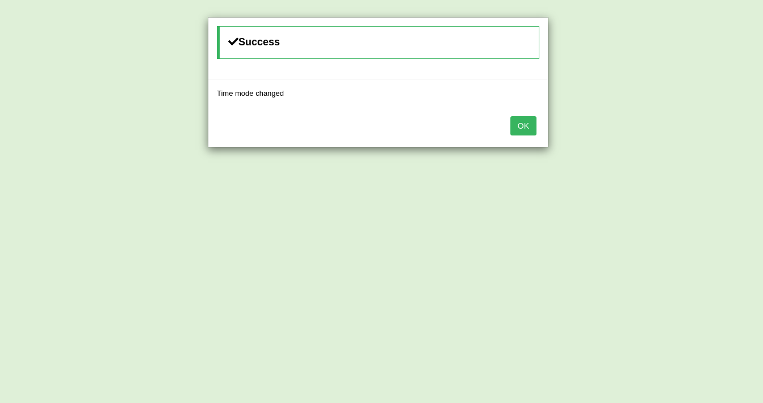
click at [519, 136] on div "OK" at bounding box center [377, 127] width 339 height 40
click at [521, 130] on button "OK" at bounding box center [523, 125] width 26 height 19
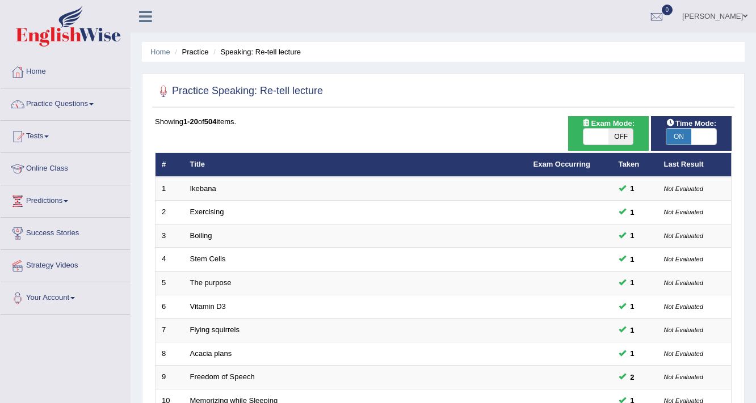
click at [605, 138] on span at bounding box center [595, 137] width 25 height 16
checkbox input "true"
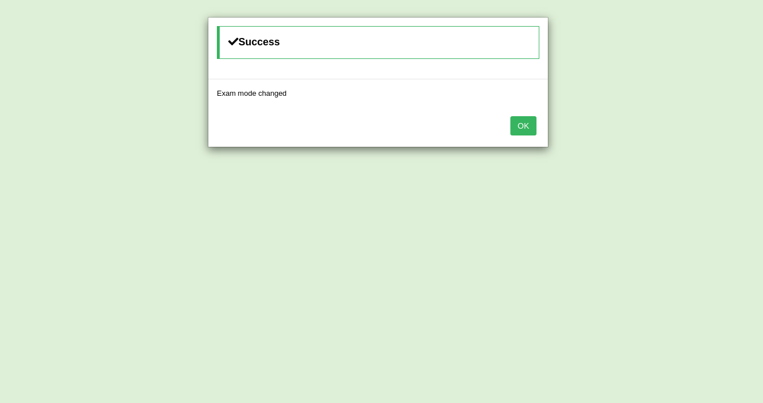
click at [521, 123] on button "OK" at bounding box center [523, 125] width 26 height 19
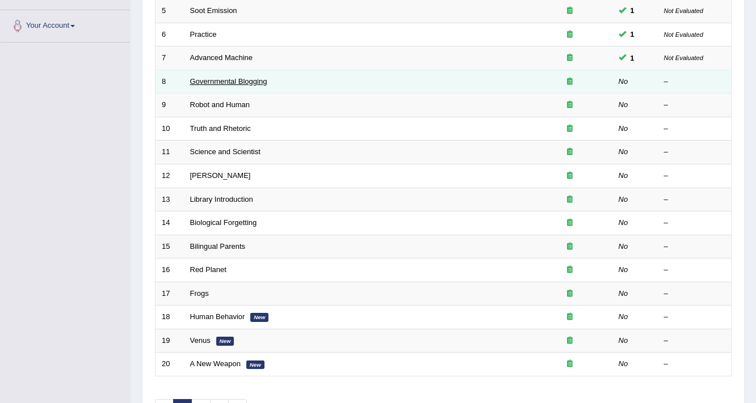
click at [234, 79] on link "Governmental Blogging" at bounding box center [228, 81] width 77 height 9
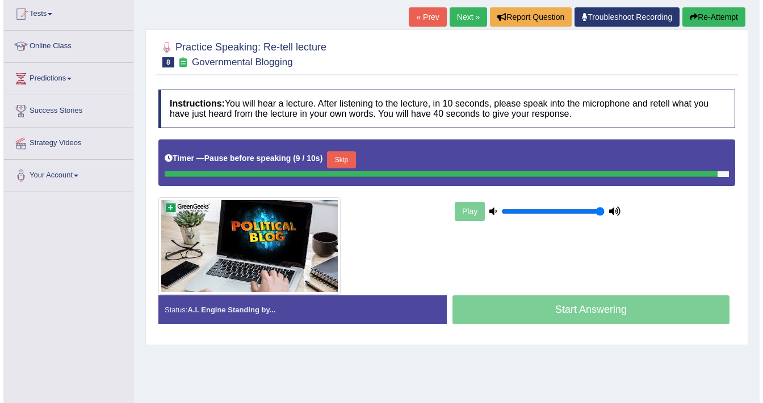
scroll to position [136, 0]
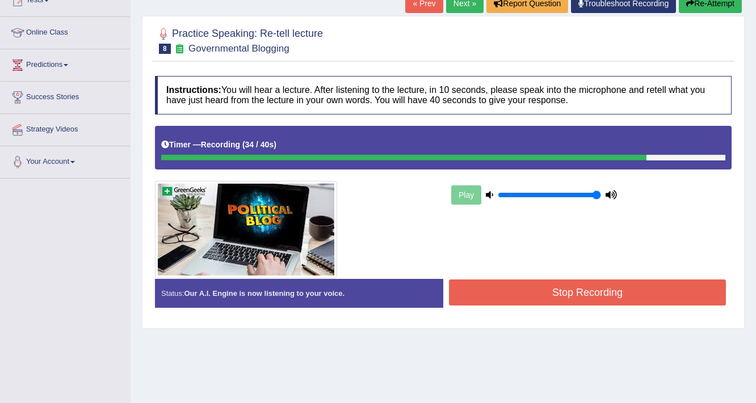
click at [563, 304] on div "Stop Recording" at bounding box center [587, 294] width 288 height 29
click at [575, 284] on button "Stop Recording" at bounding box center [587, 293] width 277 height 26
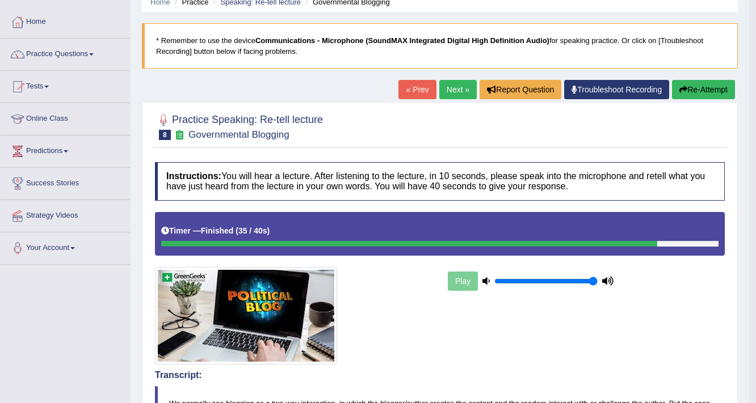
scroll to position [0, 0]
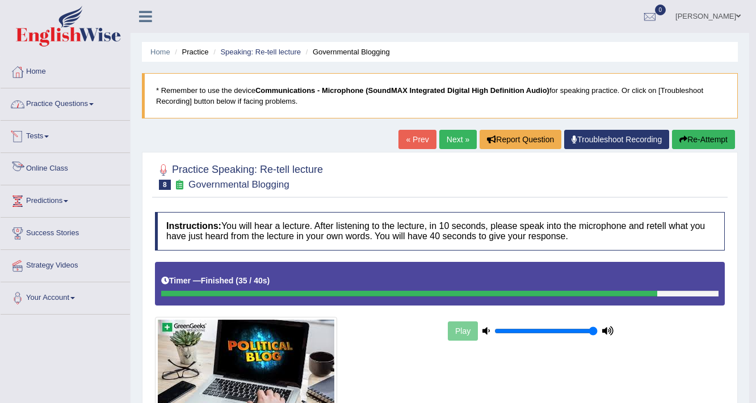
click at [100, 100] on link "Practice Questions" at bounding box center [65, 103] width 129 height 28
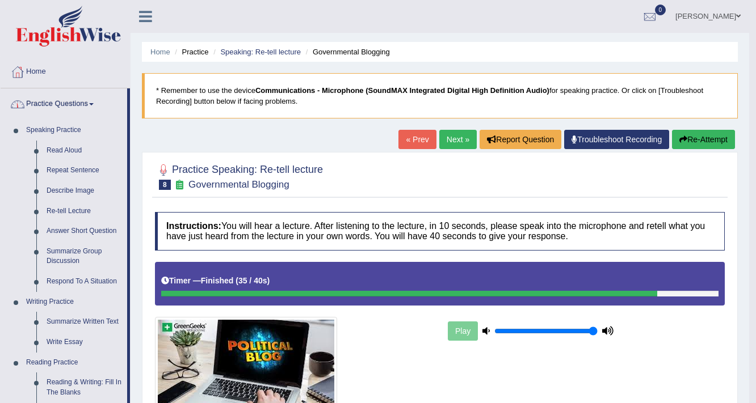
click at [100, 100] on link "Practice Questions" at bounding box center [64, 103] width 127 height 28
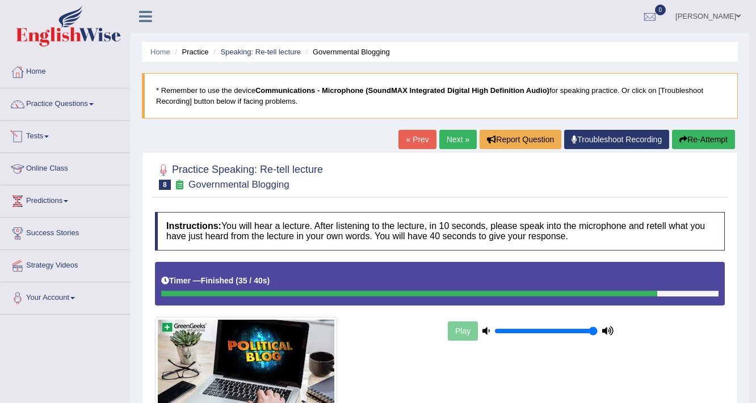
click at [56, 130] on link "Tests" at bounding box center [65, 135] width 129 height 28
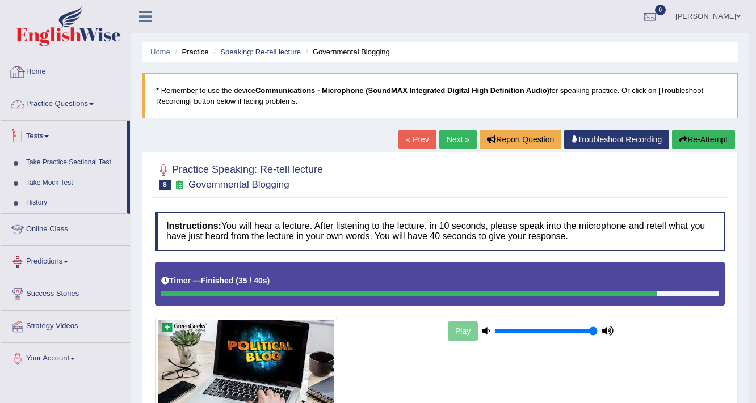
click at [96, 98] on link "Practice Questions" at bounding box center [65, 103] width 129 height 28
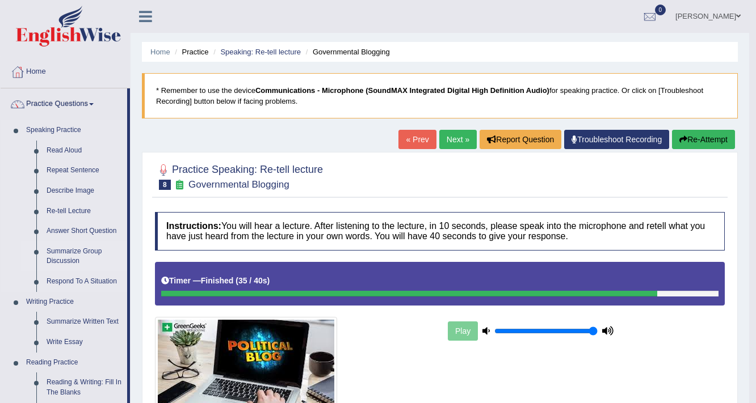
click at [89, 250] on link "Summarize Group Discussion" at bounding box center [84, 257] width 86 height 30
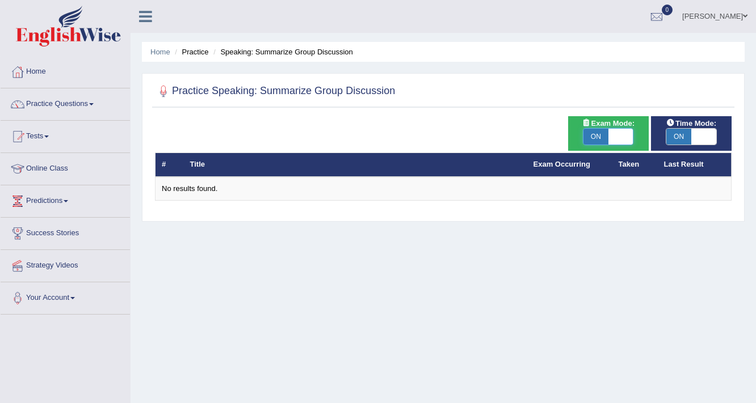
click at [617, 133] on span at bounding box center [620, 137] width 25 height 16
checkbox input "false"
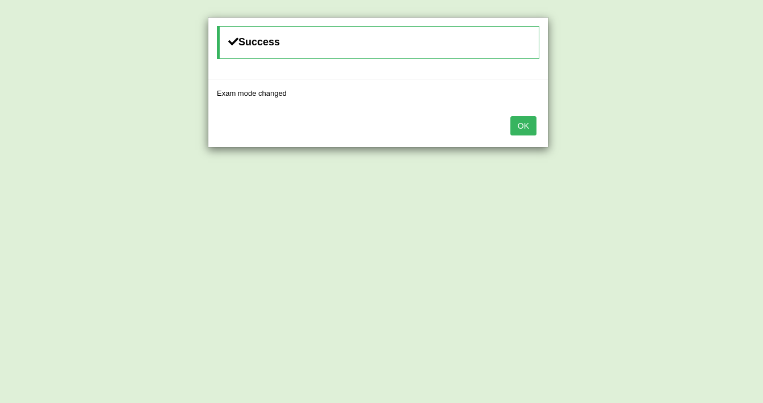
click at [533, 127] on button "OK" at bounding box center [523, 125] width 26 height 19
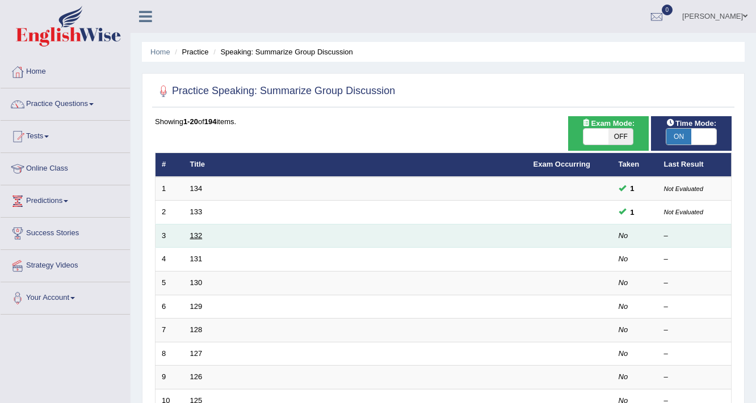
click at [198, 232] on link "132" at bounding box center [196, 235] width 12 height 9
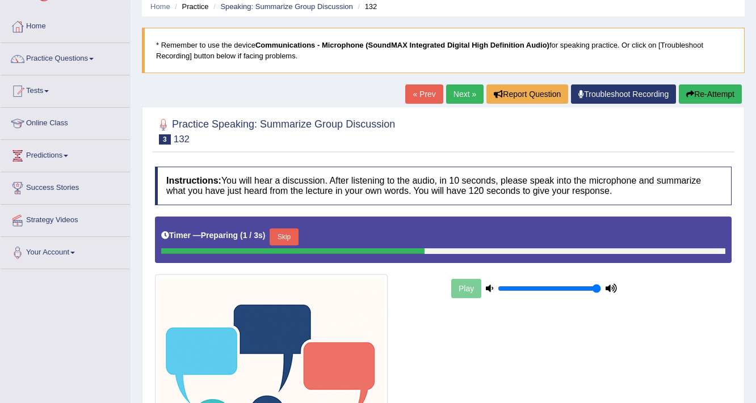
scroll to position [45, 0]
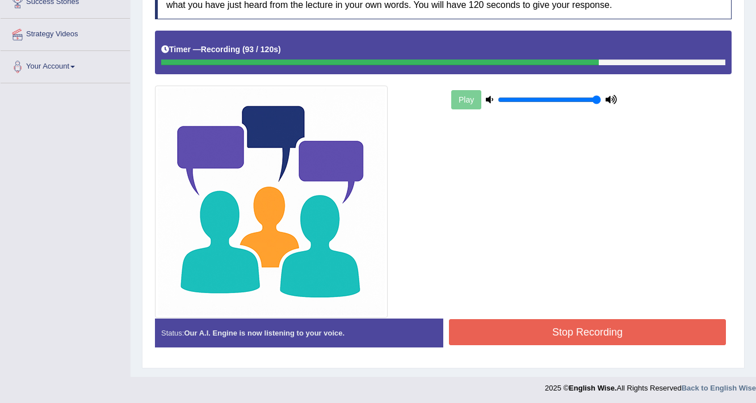
scroll to position [231, 0]
click at [571, 327] on button "Stop Recording" at bounding box center [587, 332] width 277 height 26
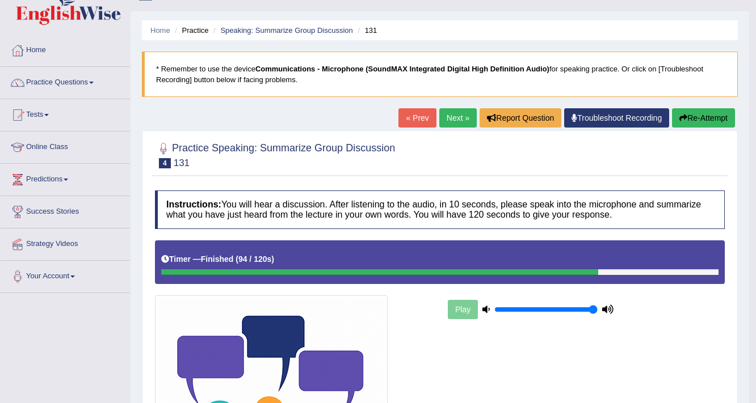
scroll to position [0, 0]
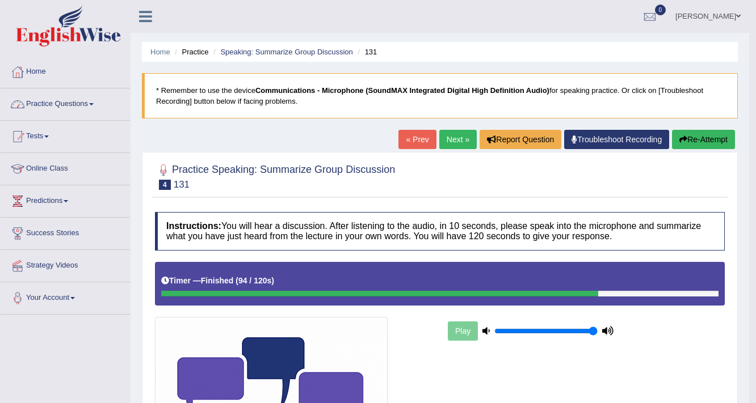
click at [98, 106] on link "Practice Questions" at bounding box center [65, 103] width 129 height 28
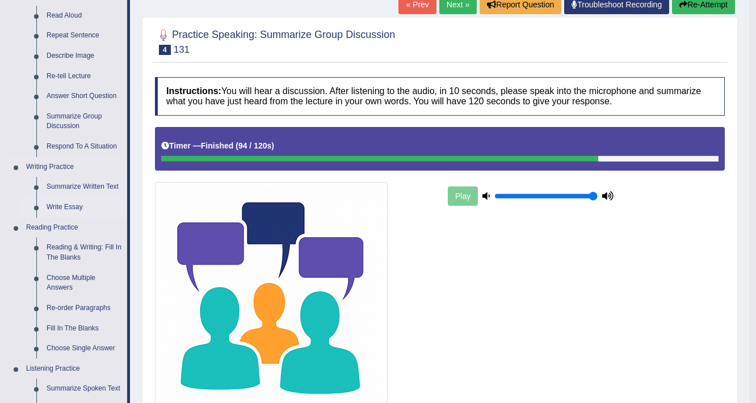
scroll to position [136, 0]
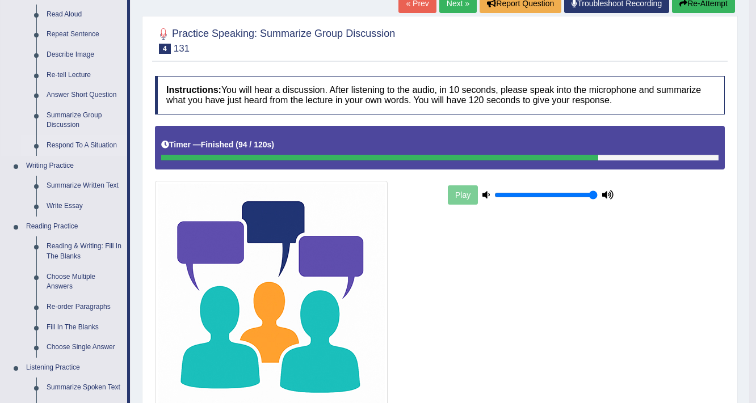
click at [54, 144] on link "Respond To A Situation" at bounding box center [84, 146] width 86 height 20
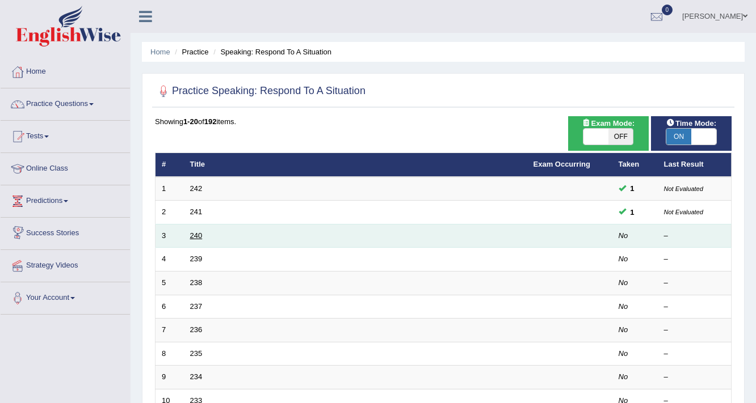
click at [191, 234] on link "240" at bounding box center [196, 235] width 12 height 9
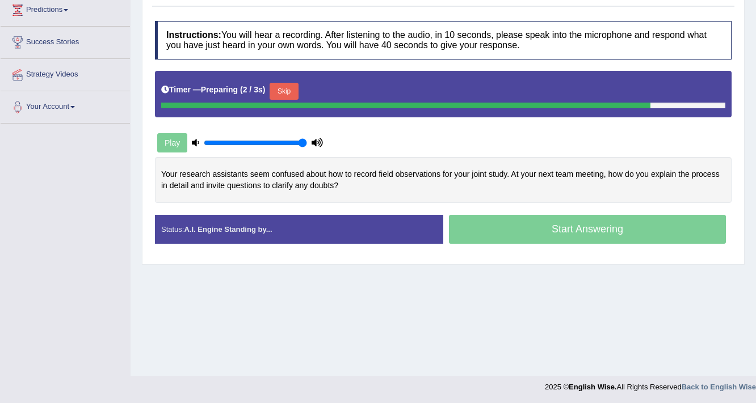
scroll to position [192, 0]
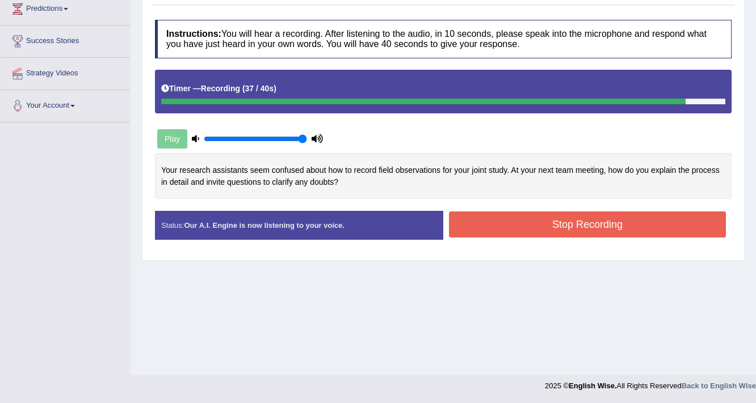
click at [545, 222] on button "Stop Recording" at bounding box center [587, 225] width 277 height 26
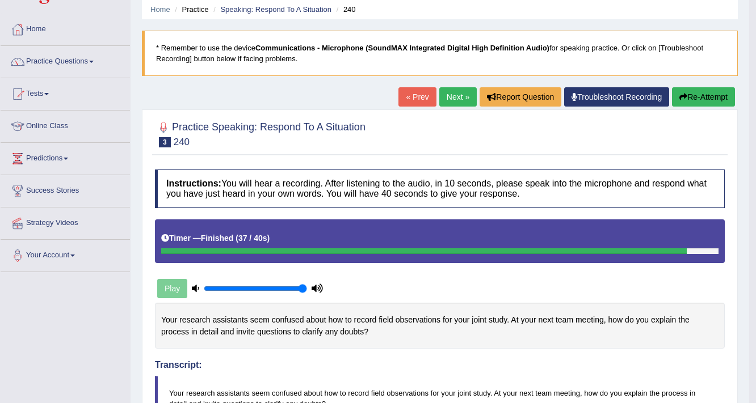
scroll to position [0, 0]
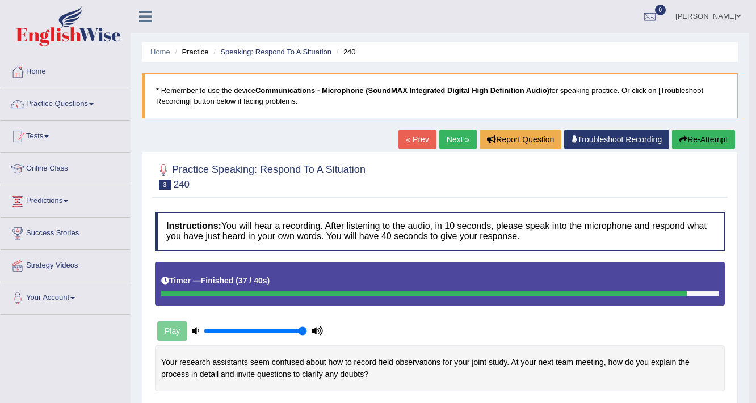
click at [458, 138] on link "Next »" at bounding box center [457, 139] width 37 height 19
